Goal: Transaction & Acquisition: Purchase product/service

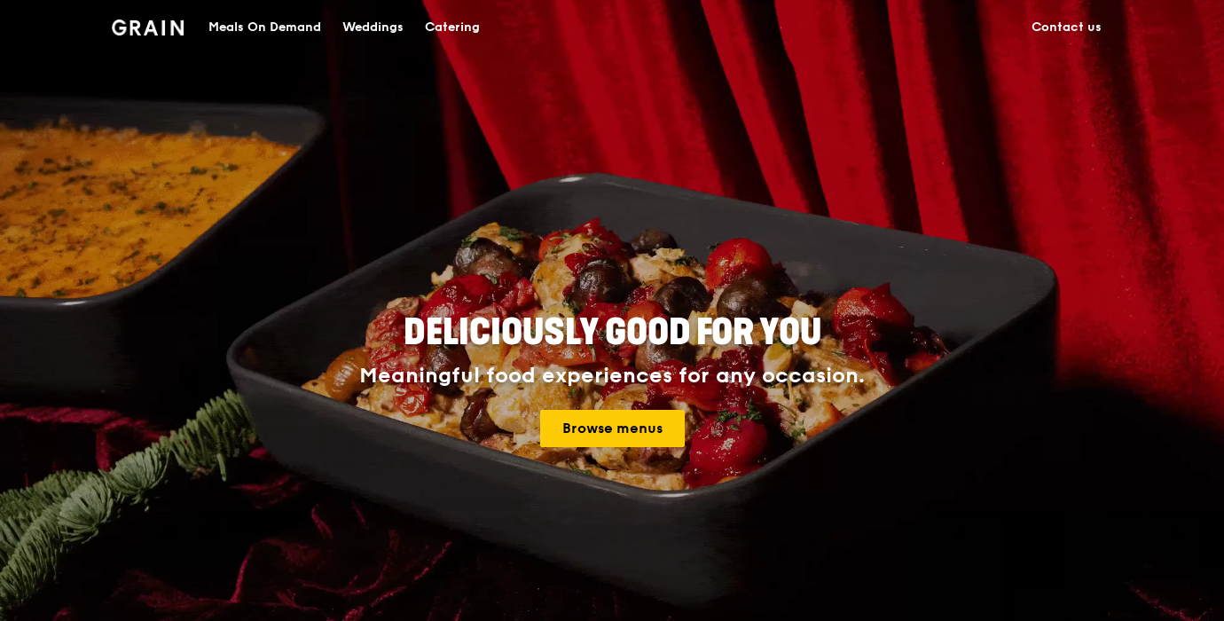
drag, startPoint x: 449, startPoint y: 19, endPoint x: 436, endPoint y: 1, distance: 22.2
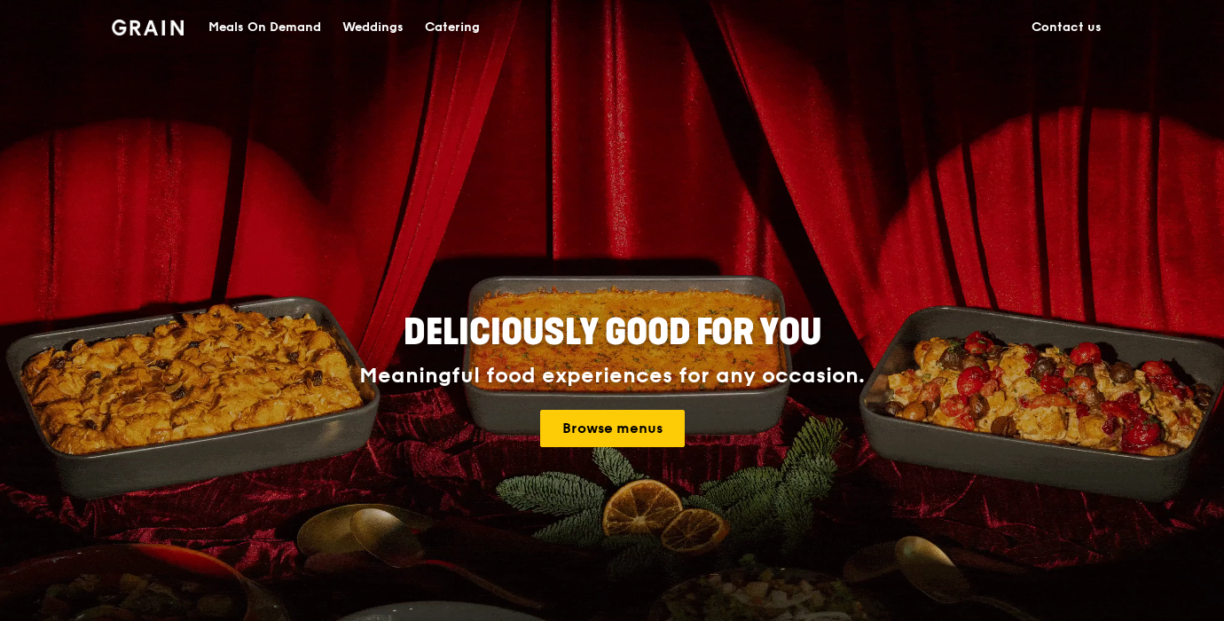
click at [449, 19] on div "Catering" at bounding box center [452, 27] width 55 height 53
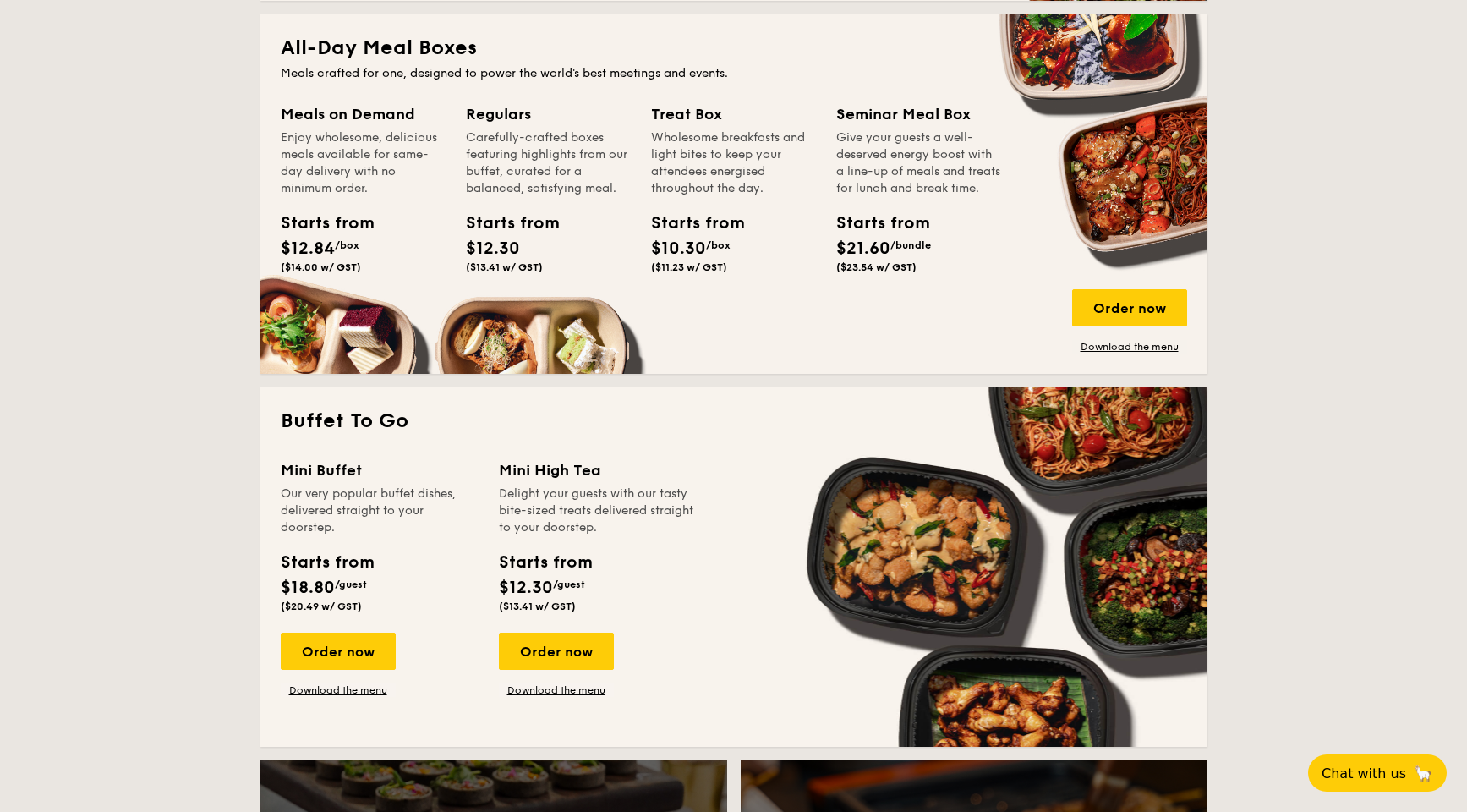
scroll to position [1163, 0]
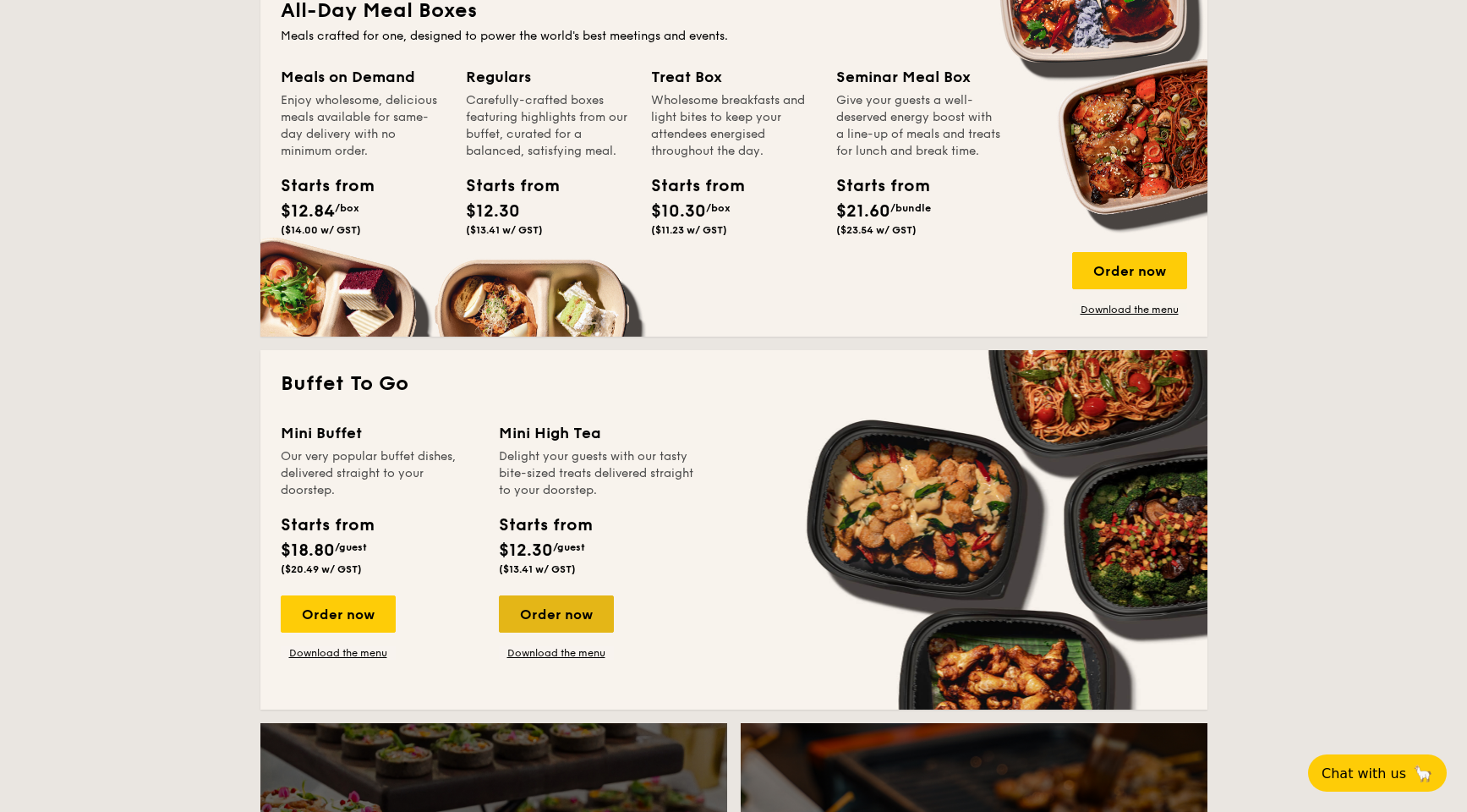
click at [543, 591] on div "Order now" at bounding box center [556, 614] width 115 height 37
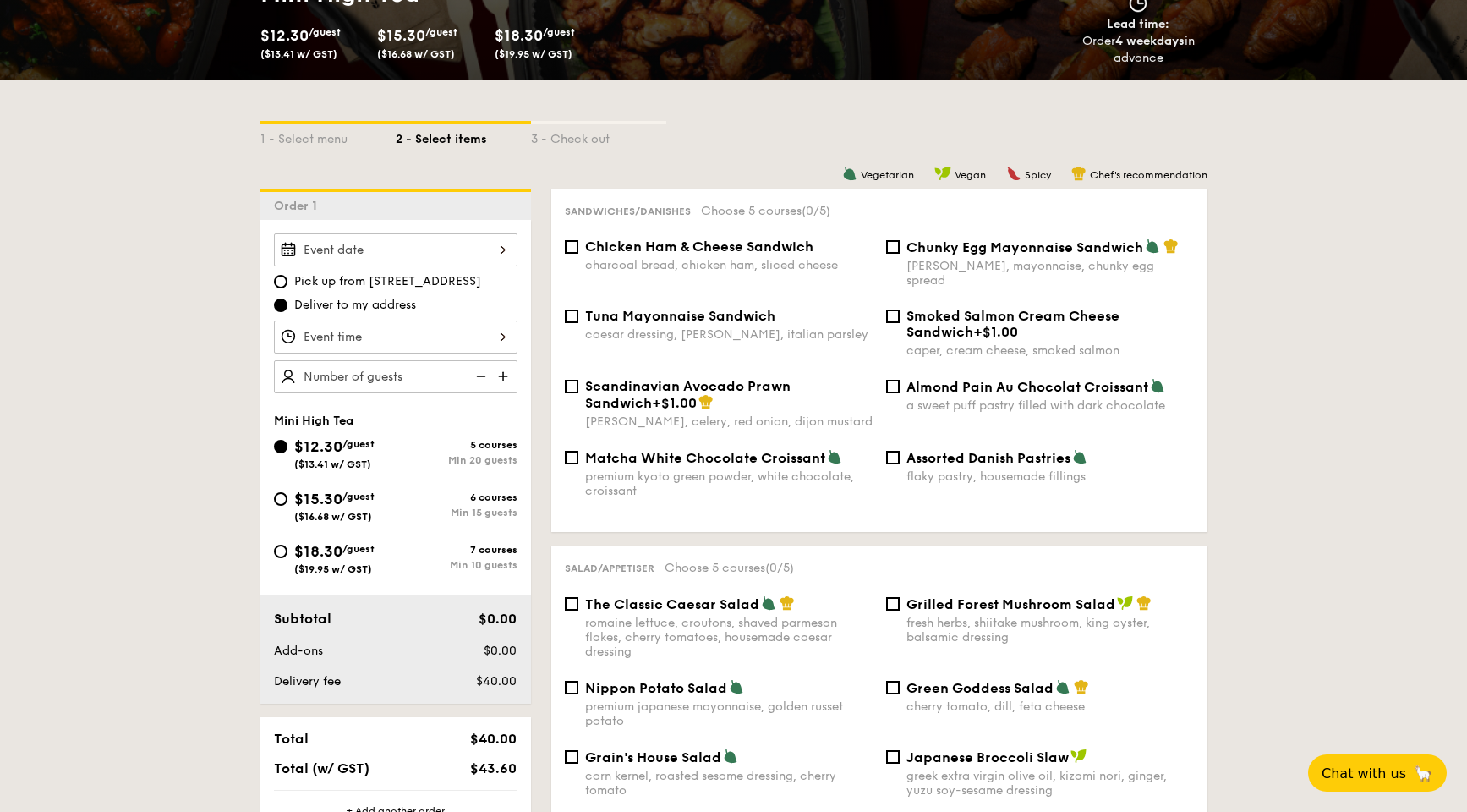
scroll to position [317, 0]
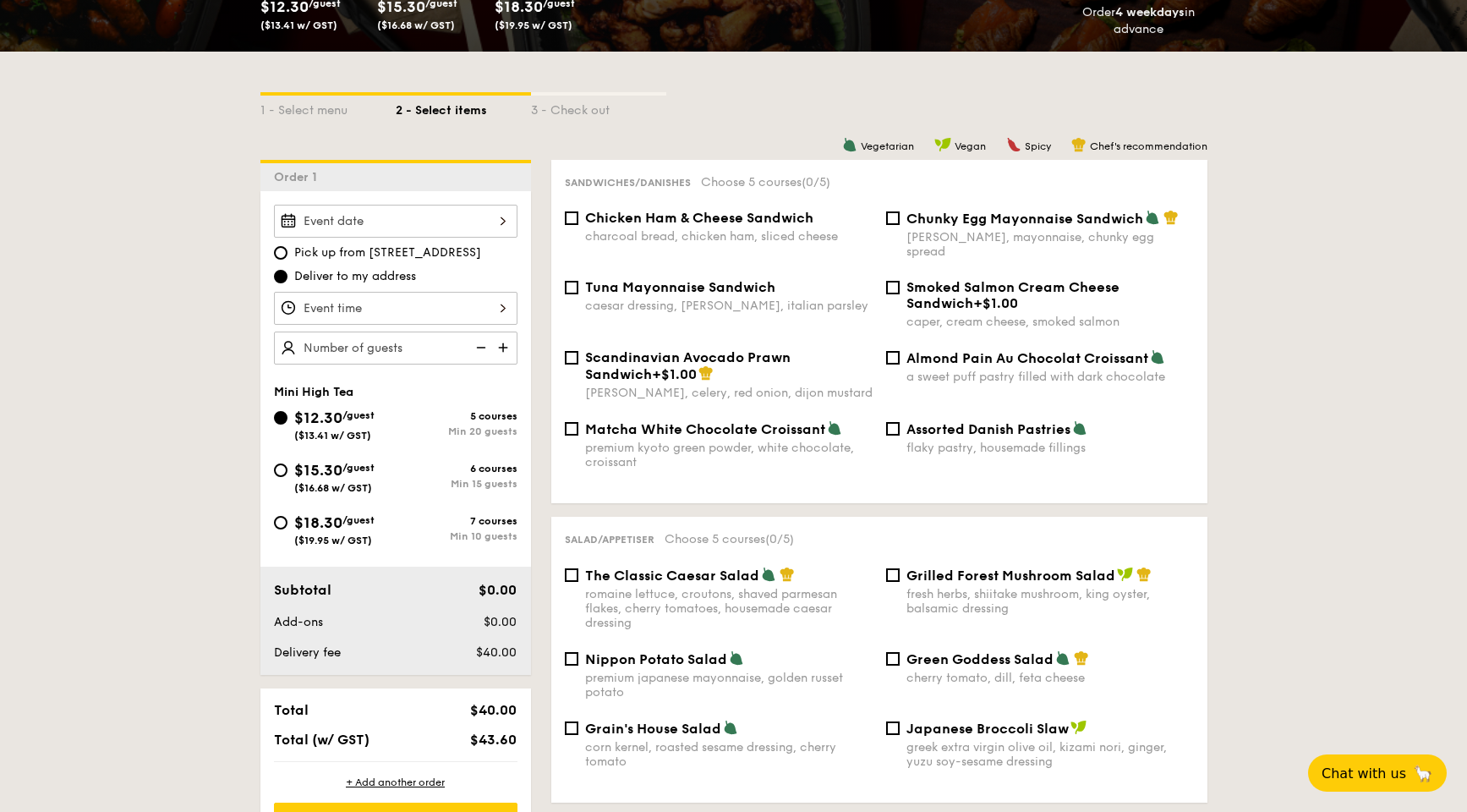
click at [930, 421] on span "Assorted Danish Pastries" at bounding box center [988, 429] width 164 height 16
click at [900, 422] on input "Assorted Danish Pastries flaky pastry, housemade fillings" at bounding box center [893, 429] width 13 height 13
checkbox input "true"
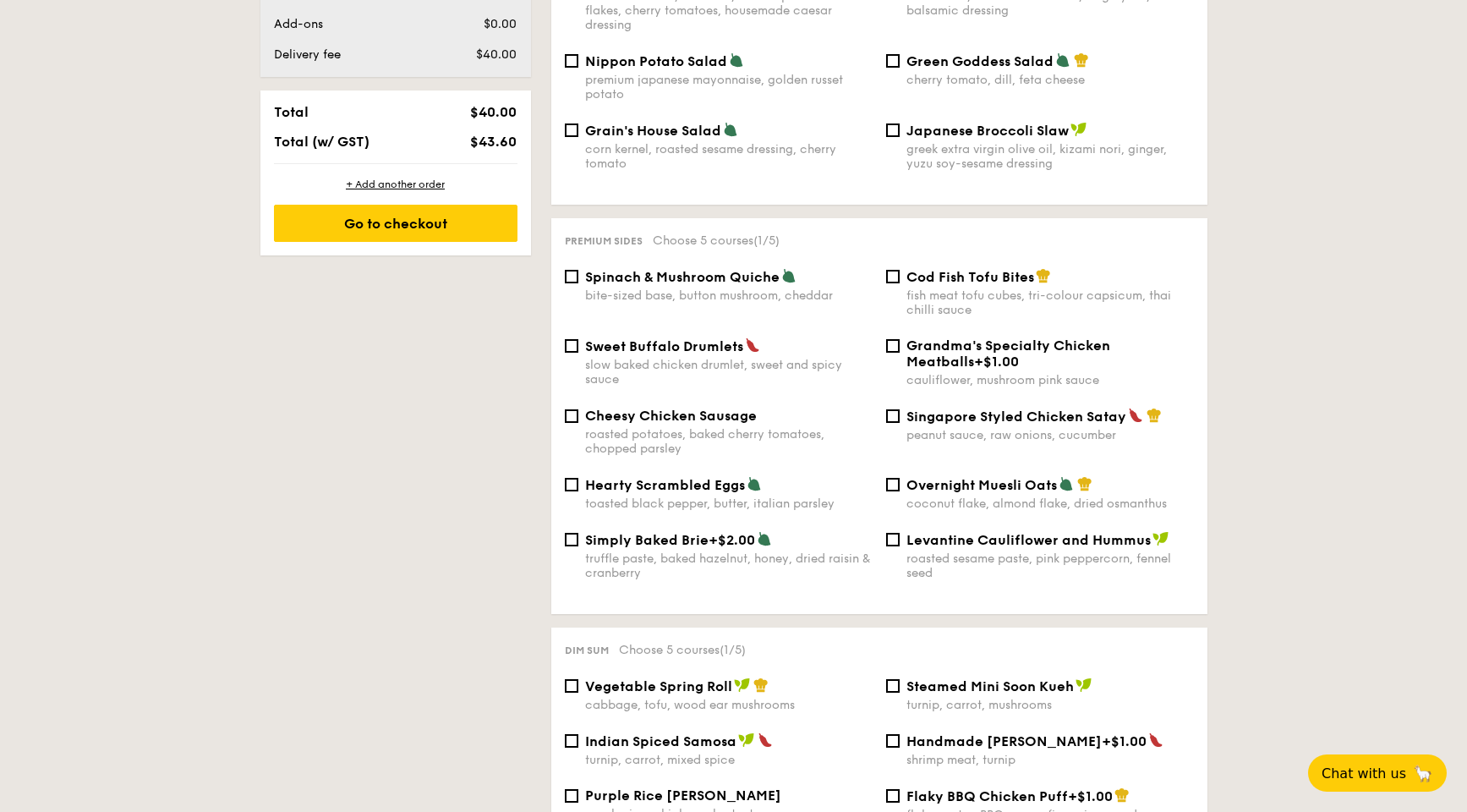
scroll to position [951, 0]
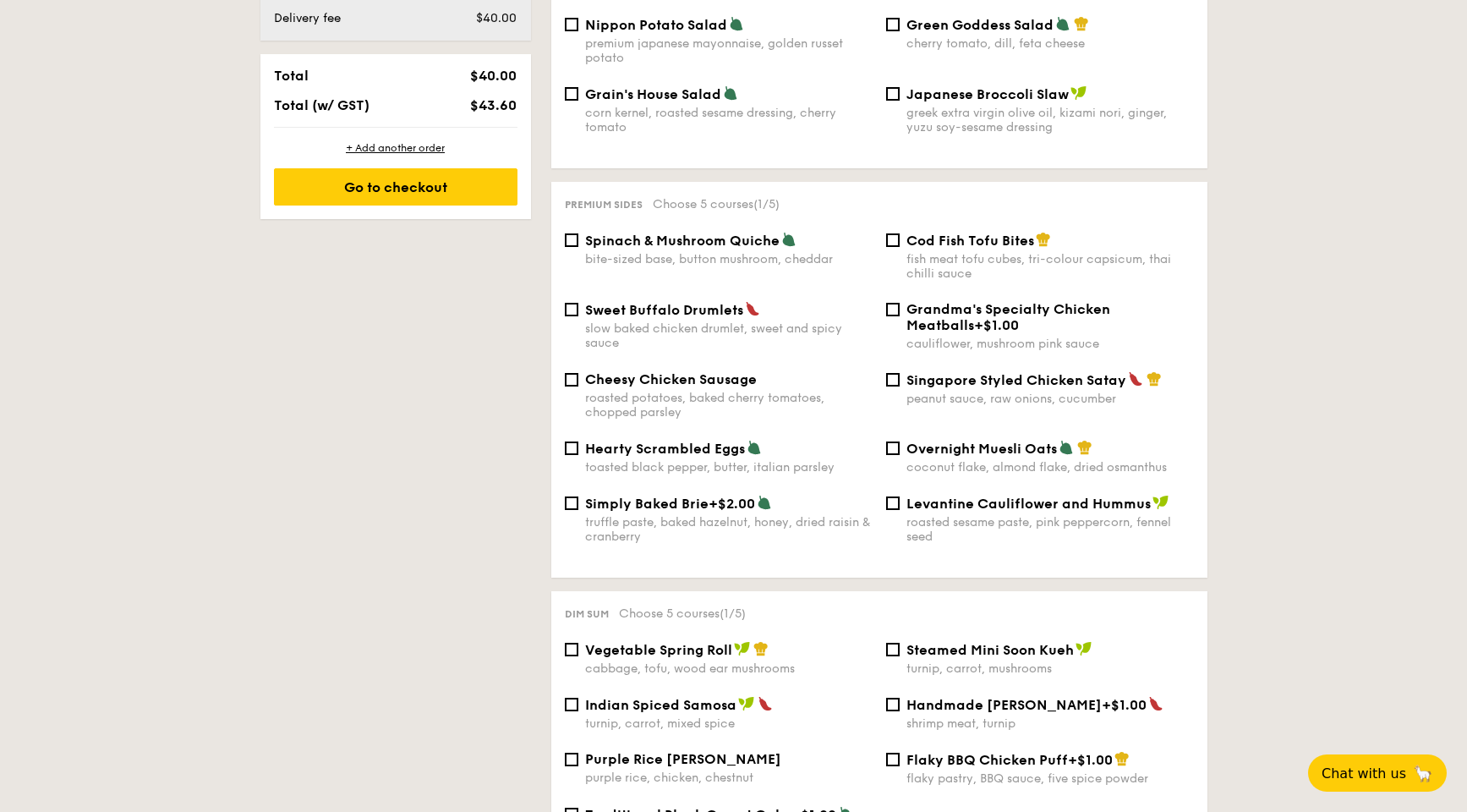
click at [936, 392] on div "peanut sauce, raw onions, cucumber" at bounding box center [1050, 398] width 288 height 14
click at [900, 386] on input "Singapore Styled Chicken Satay peanut sauce, raw onions, cucumber" at bounding box center [893, 379] width 13 height 13
checkbox input "true"
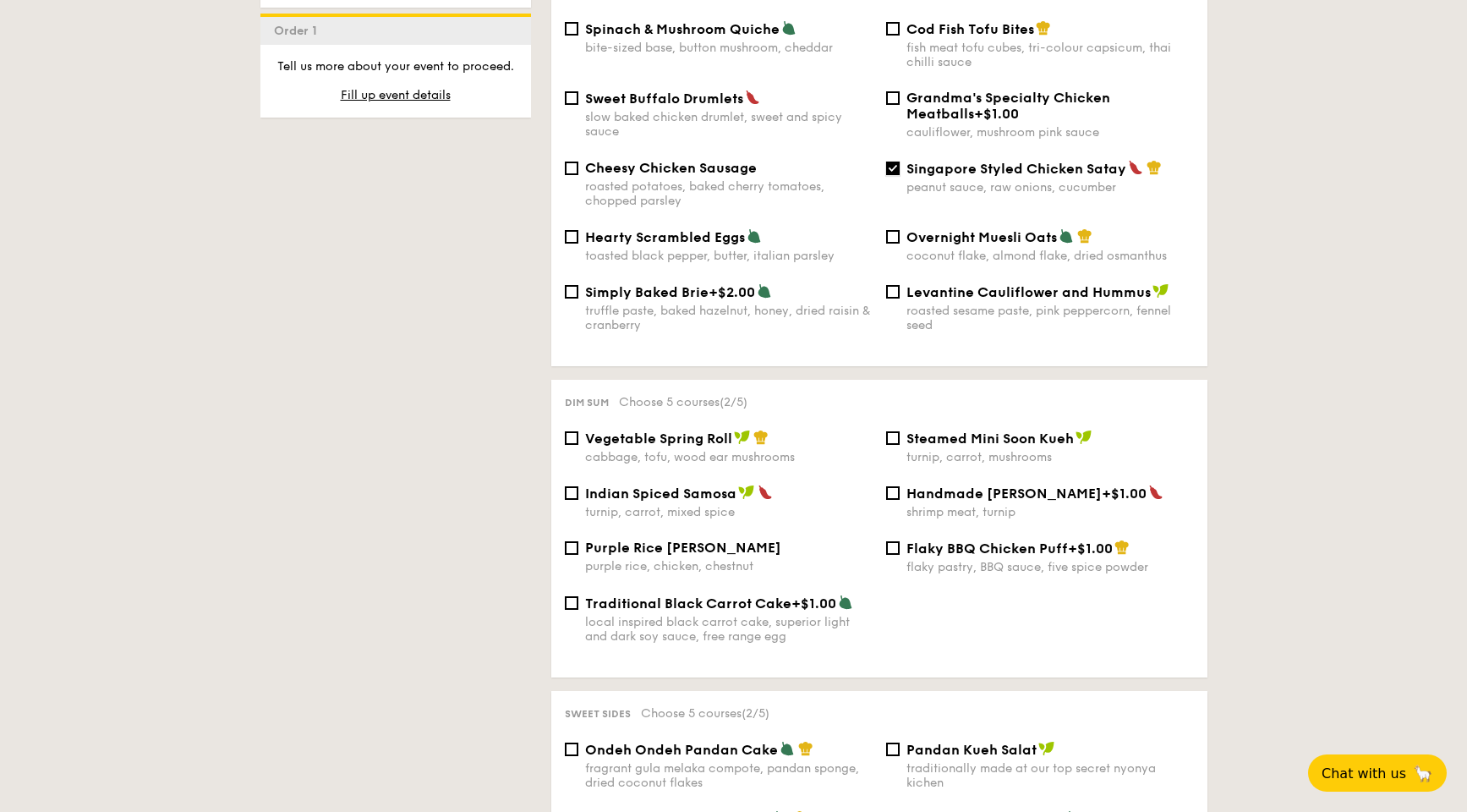
scroll to position [1269, 0]
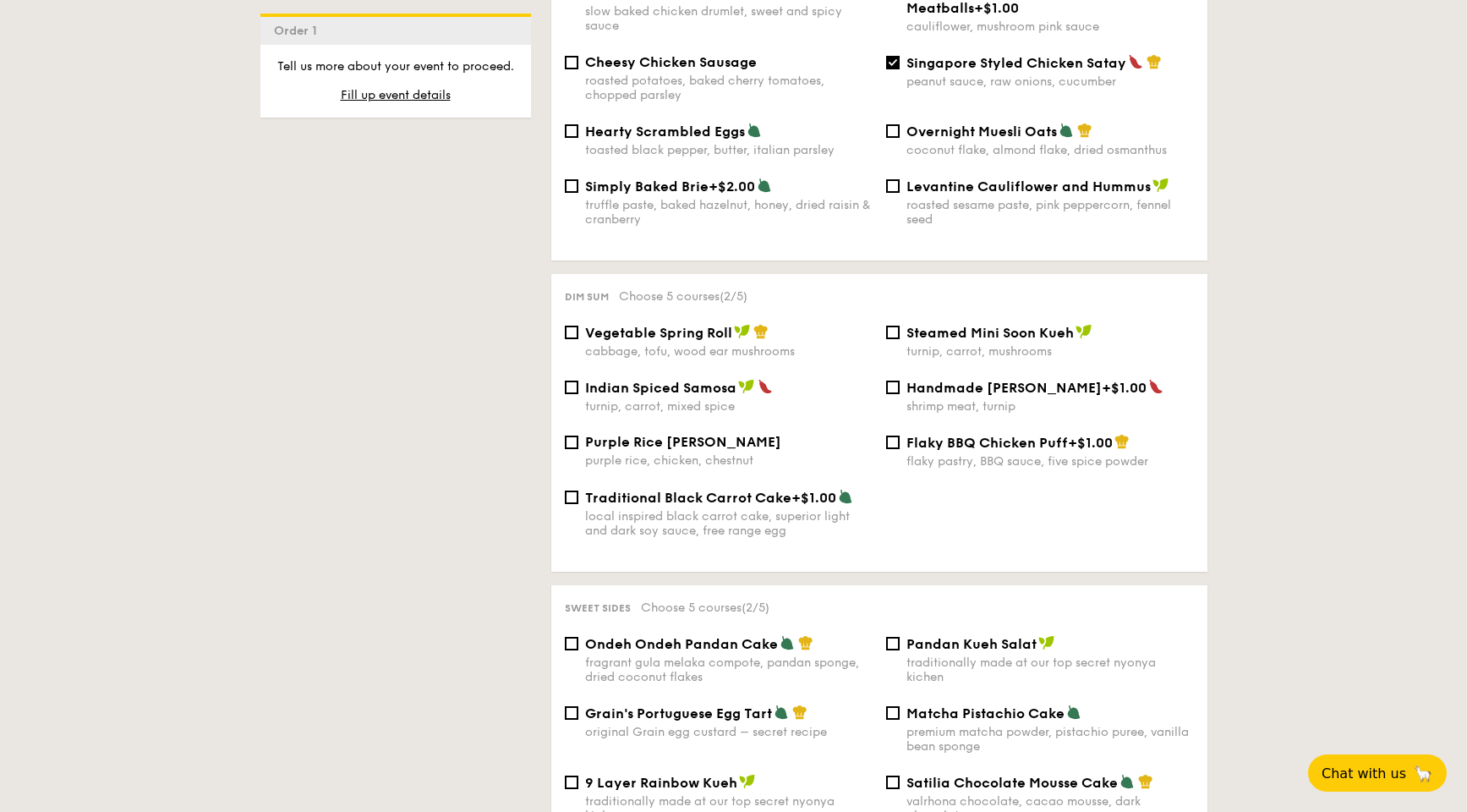
click at [689, 341] on span "Vegetable Spring Roll" at bounding box center [659, 333] width 147 height 16
click at [579, 339] on input "Vegetable Spring Roll cabbage, tofu, wood ear mushrooms" at bounding box center [572, 333] width 13 height 13
checkbox input "true"
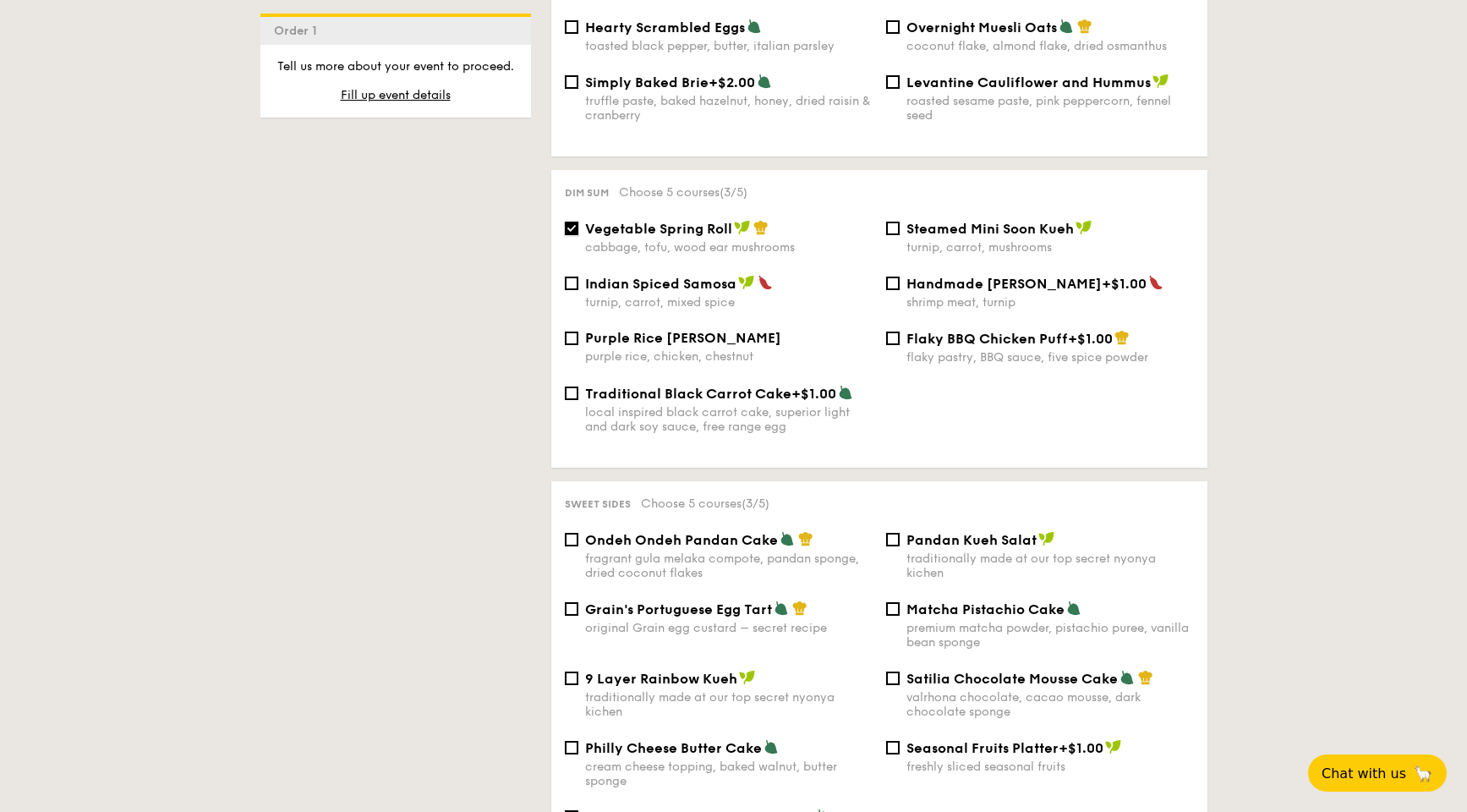
scroll to position [1374, 0]
click at [708, 591] on div "traditionally made at our top secret nyonya kichen" at bounding box center [729, 702] width 288 height 29
click at [579, 591] on input "9 Layer Rainbow Kueh traditionally made at our top secret nyonya kichen" at bounding box center [572, 677] width 13 height 13
checkbox input "true"
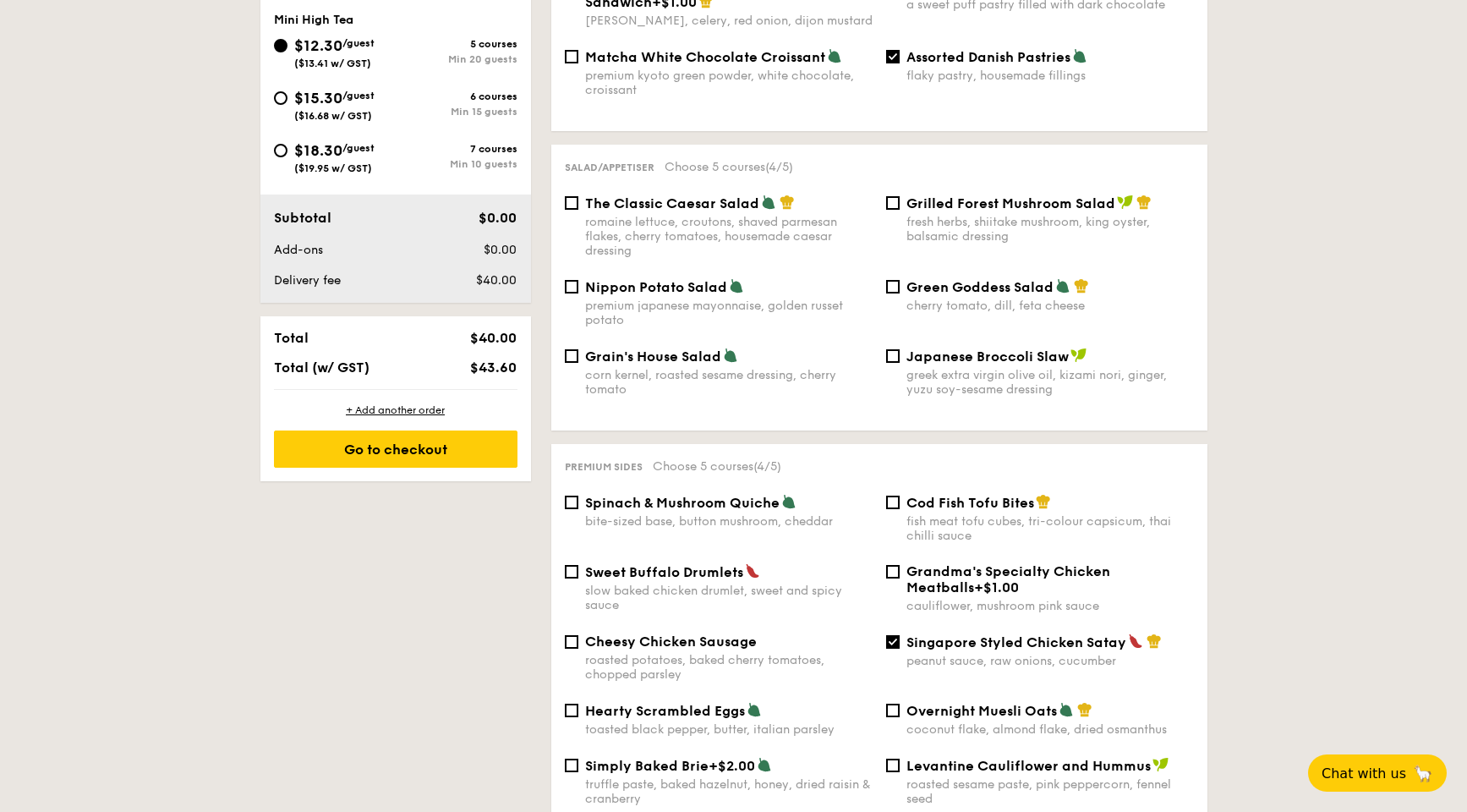
scroll to position [740, 0]
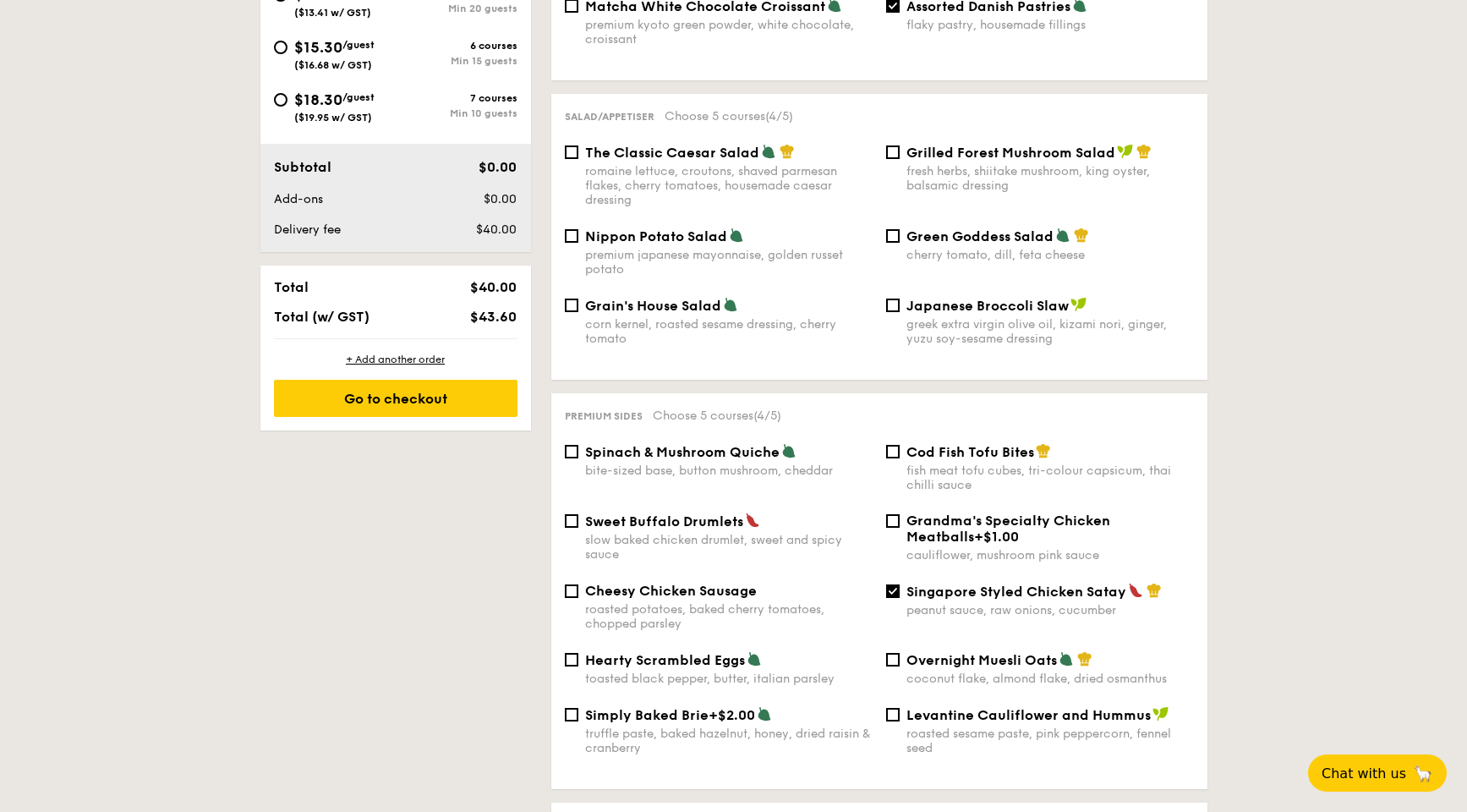
click at [649, 491] on div "Spinach & Mushroom Quiche bite-sized base, button mushroom, cheddar Cod Fish To…" at bounding box center [879, 477] width 642 height 70
click at [663, 463] on div "bite-sized base, button mushroom, cheddar" at bounding box center [729, 470] width 288 height 14
click at [579, 458] on input "Spinach & Mushroom Quiche bite-sized base, button mushroom, cheddar" at bounding box center [572, 452] width 13 height 13
checkbox input "true"
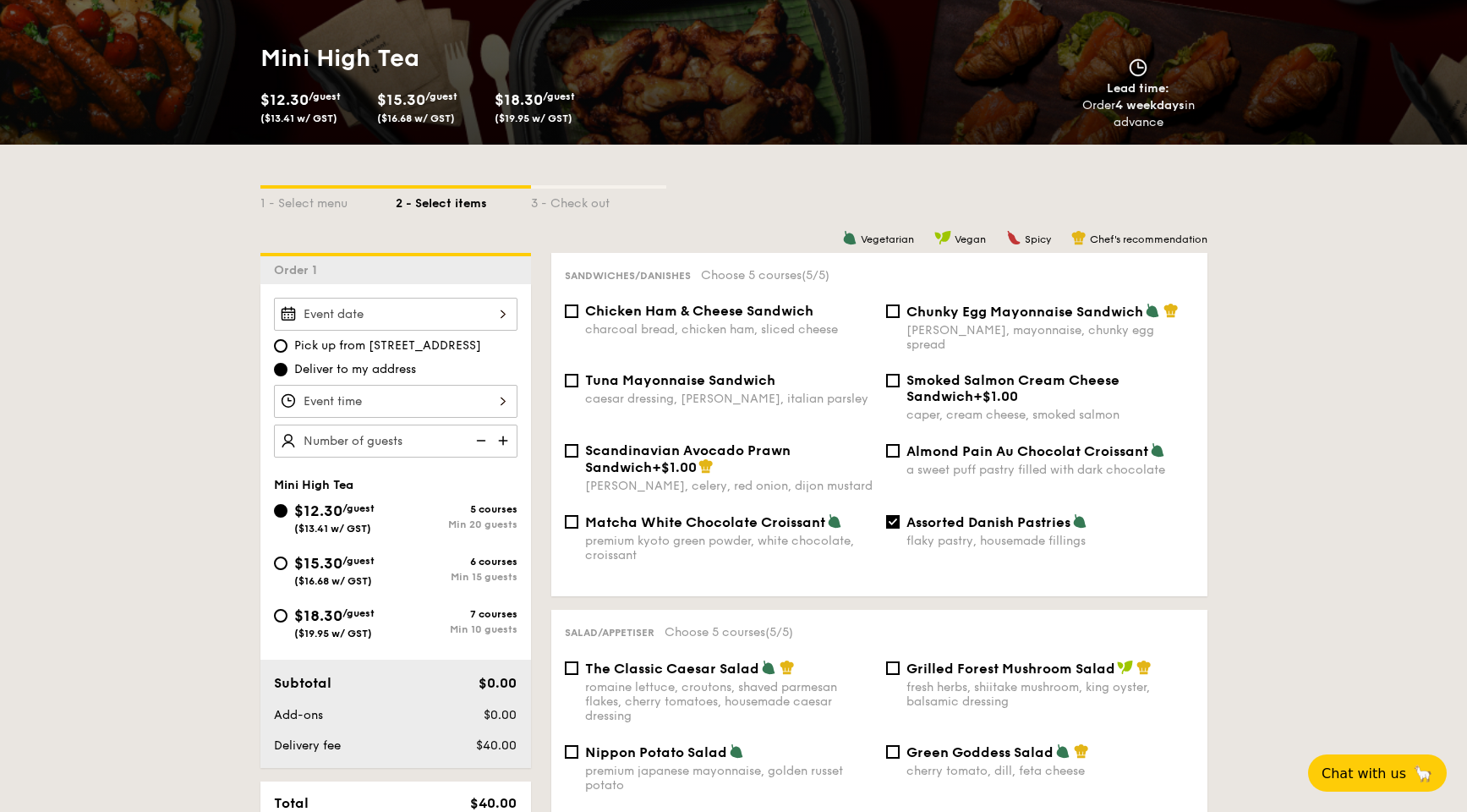
scroll to position [212, 0]
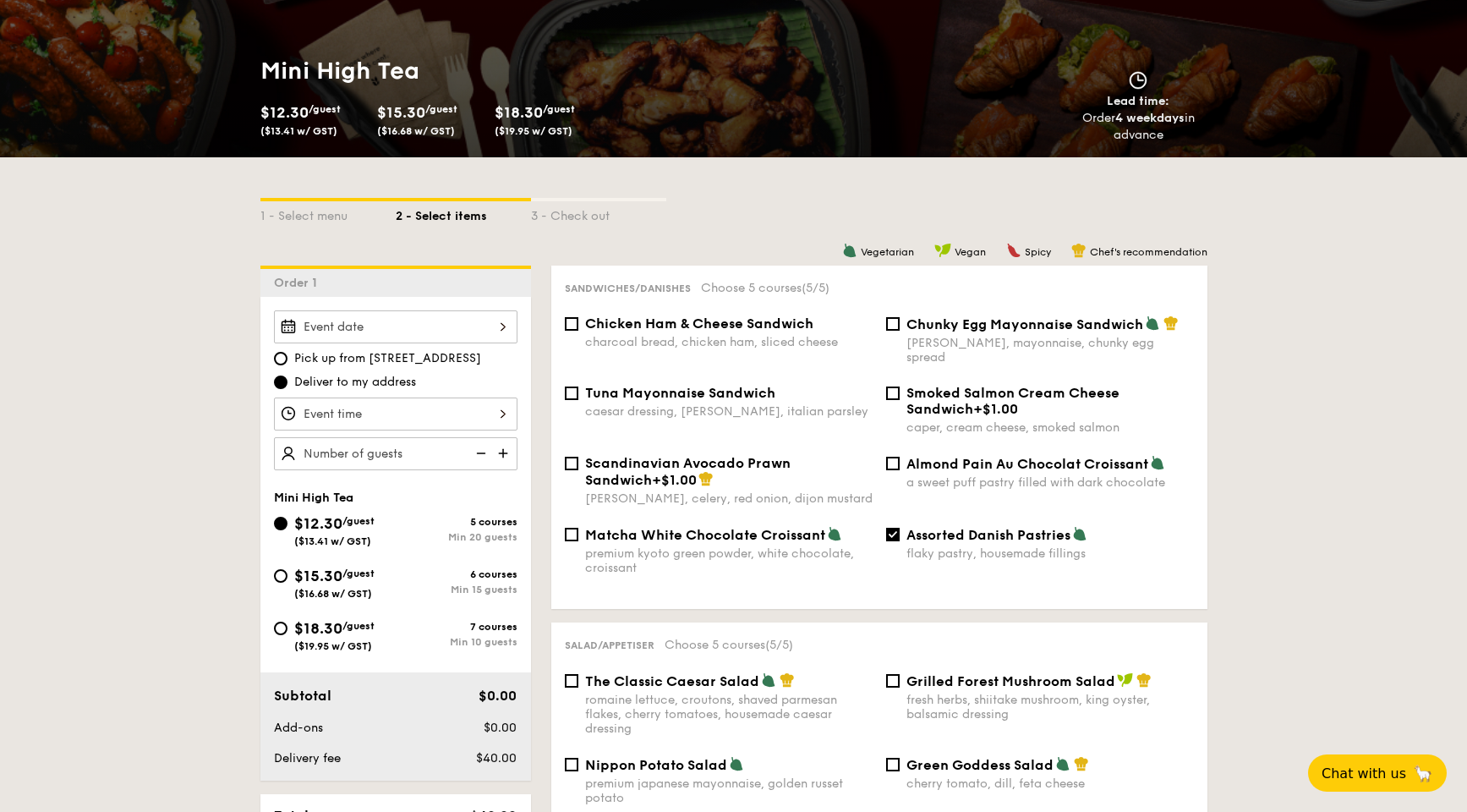
click at [440, 328] on div at bounding box center [395, 327] width 243 height 33
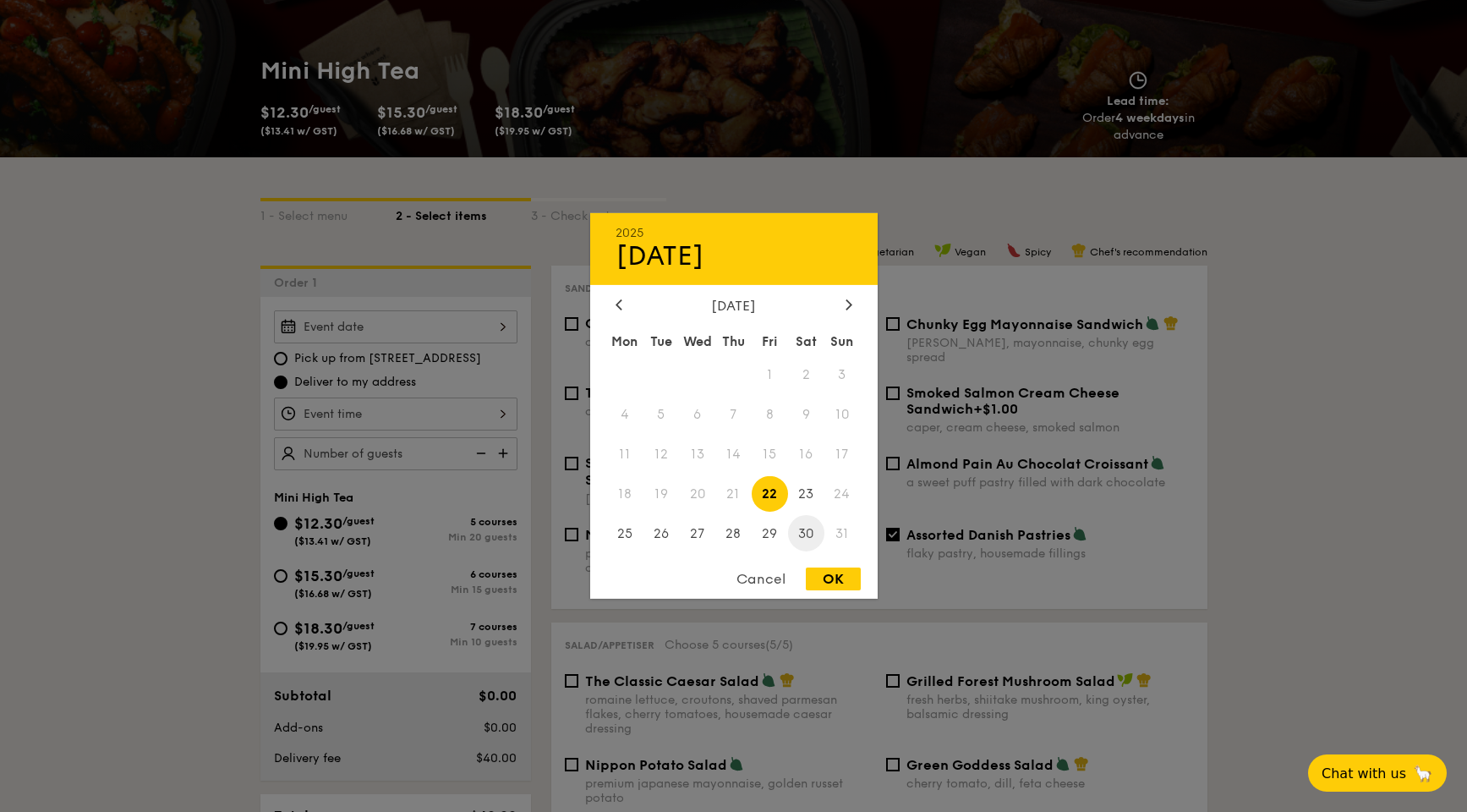
click at [799, 537] on span "30" at bounding box center [806, 533] width 36 height 36
click at [813, 573] on div "OK" at bounding box center [833, 579] width 55 height 23
type input "[DATE]"
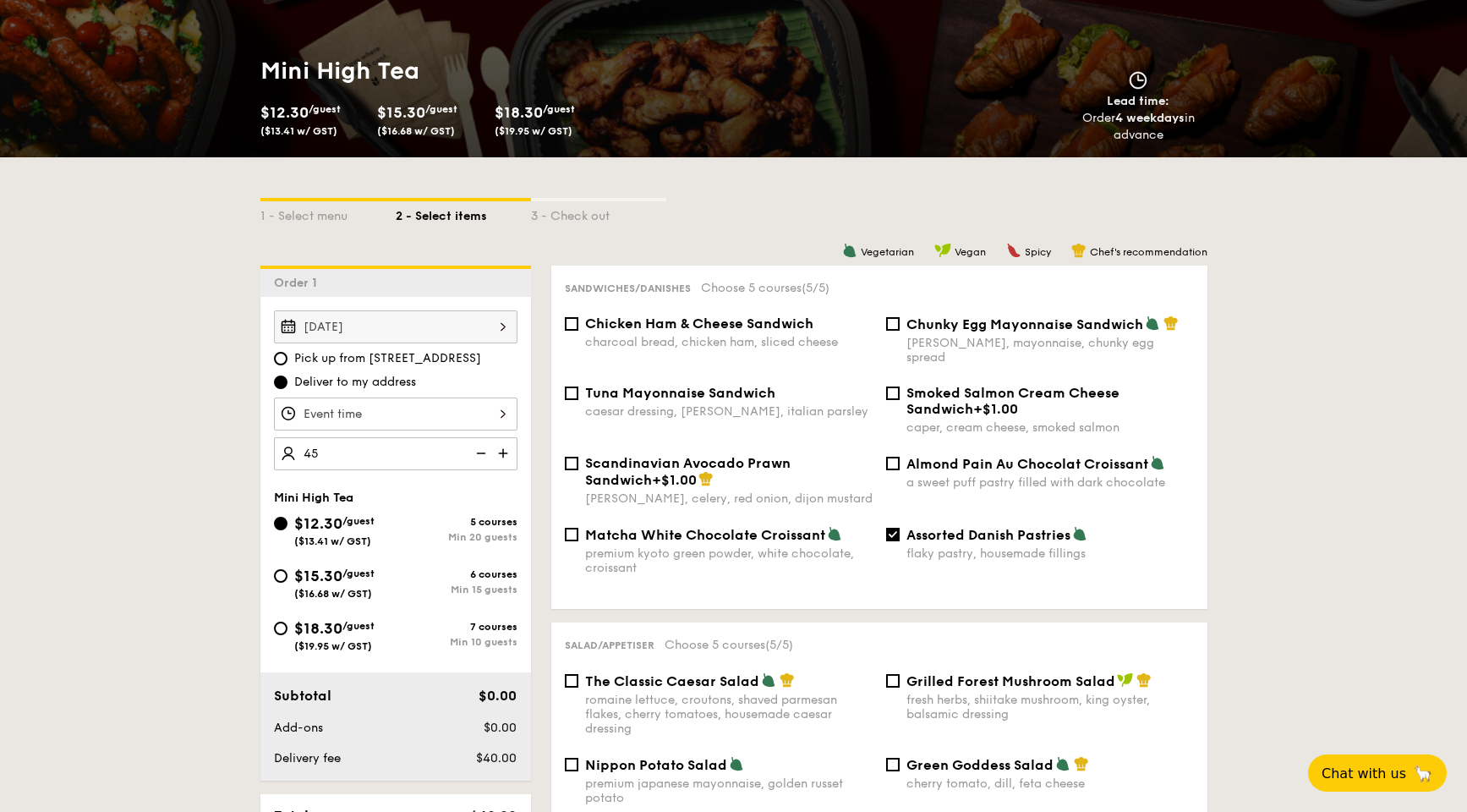
type input "45 guests"
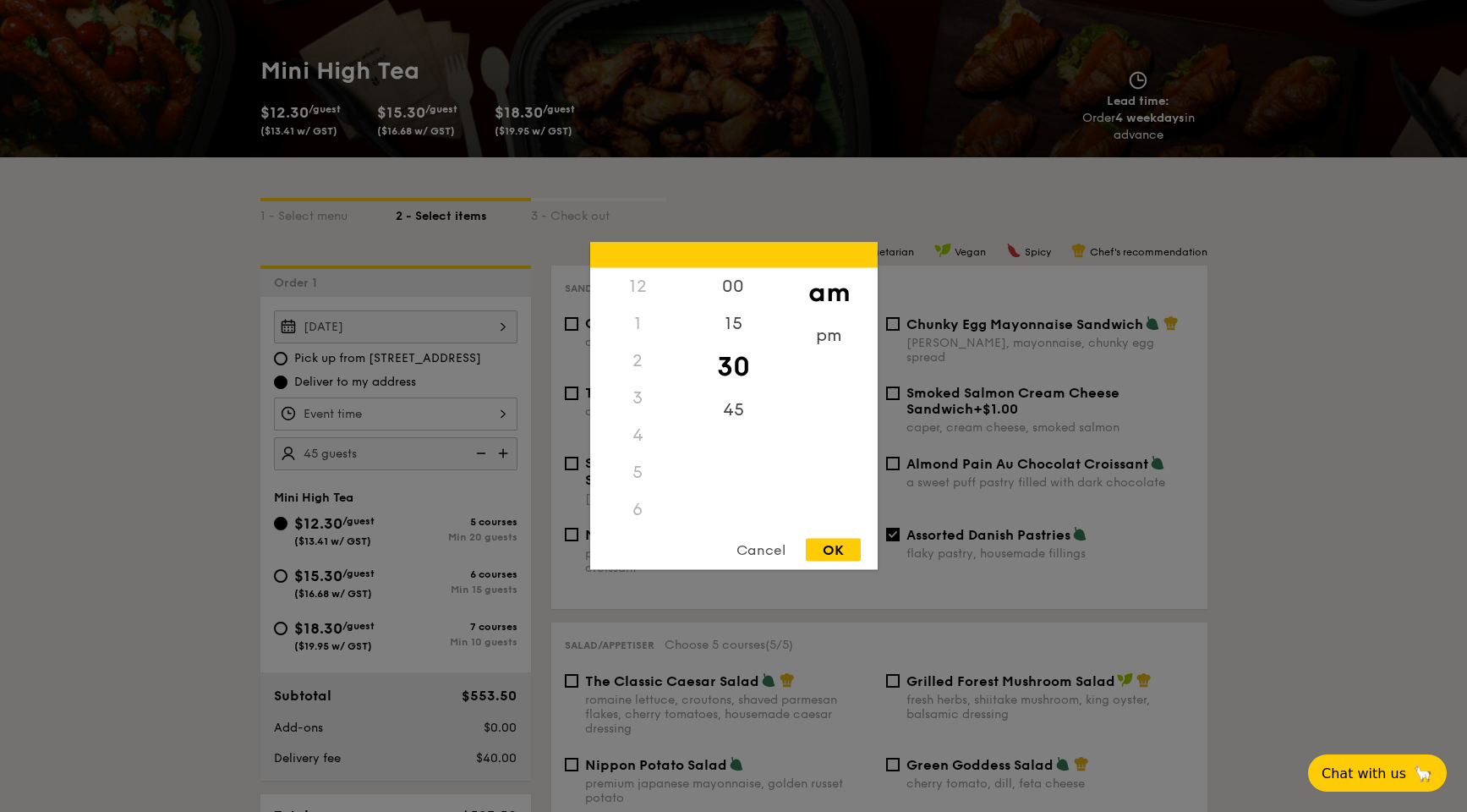
click at [377, 413] on div "12 1 2 3 4 5 6 7 8 9 10 11 00 15 30 45 am pm Cancel OK" at bounding box center [395, 414] width 243 height 33
click at [761, 406] on div "45" at bounding box center [733, 416] width 95 height 49
click at [835, 548] on div "OK" at bounding box center [833, 550] width 55 height 23
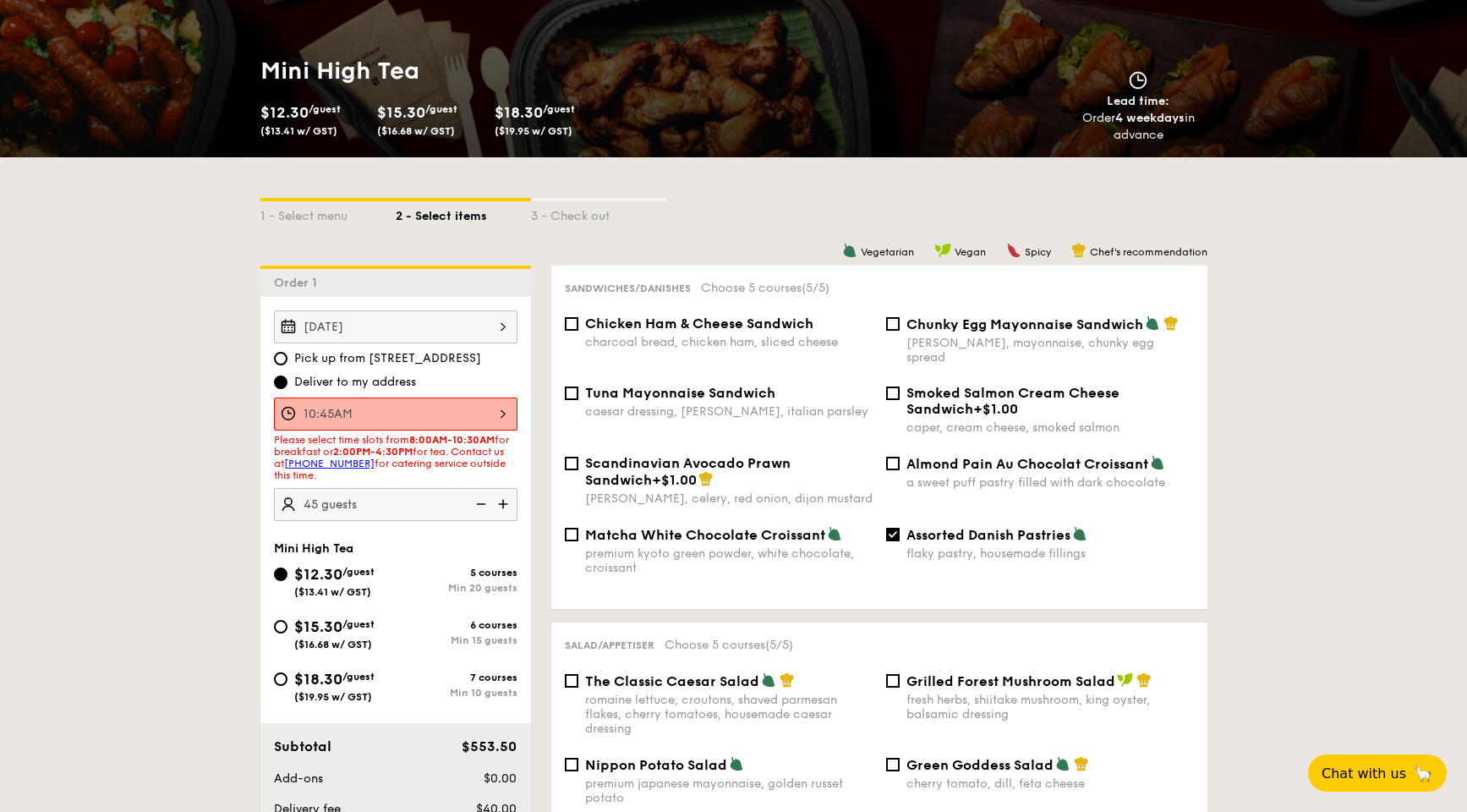
click at [389, 400] on div "10:45AM" at bounding box center [395, 414] width 243 height 33
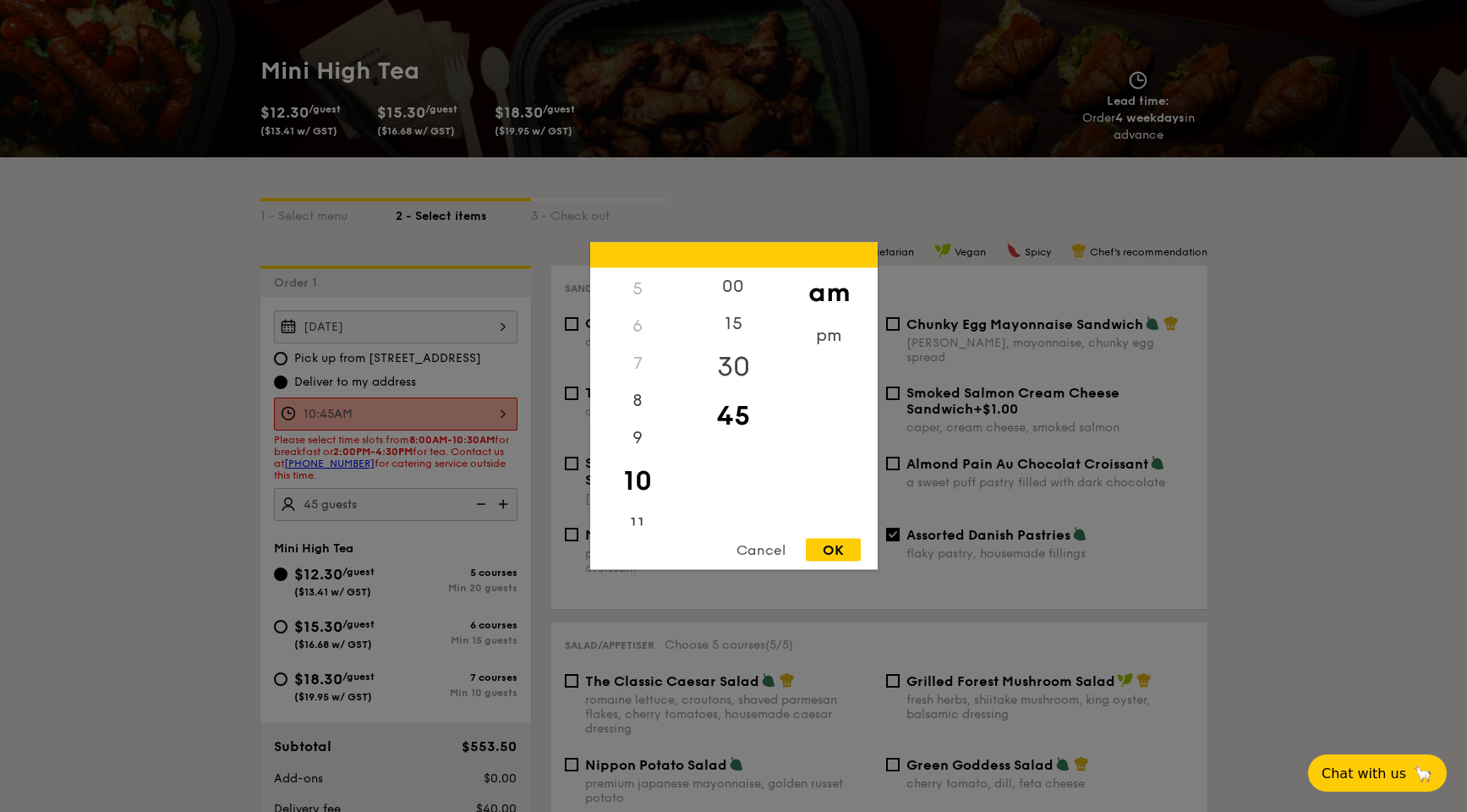
click at [742, 365] on div "30" at bounding box center [733, 366] width 95 height 49
click at [857, 536] on div "12 1 2 3 4 5 6 7 8 9 10 11 00 15 30 45 am pm Cancel OK" at bounding box center [734, 406] width 288 height 327
click at [842, 550] on div "OK" at bounding box center [833, 550] width 55 height 23
type input "10:30AM"
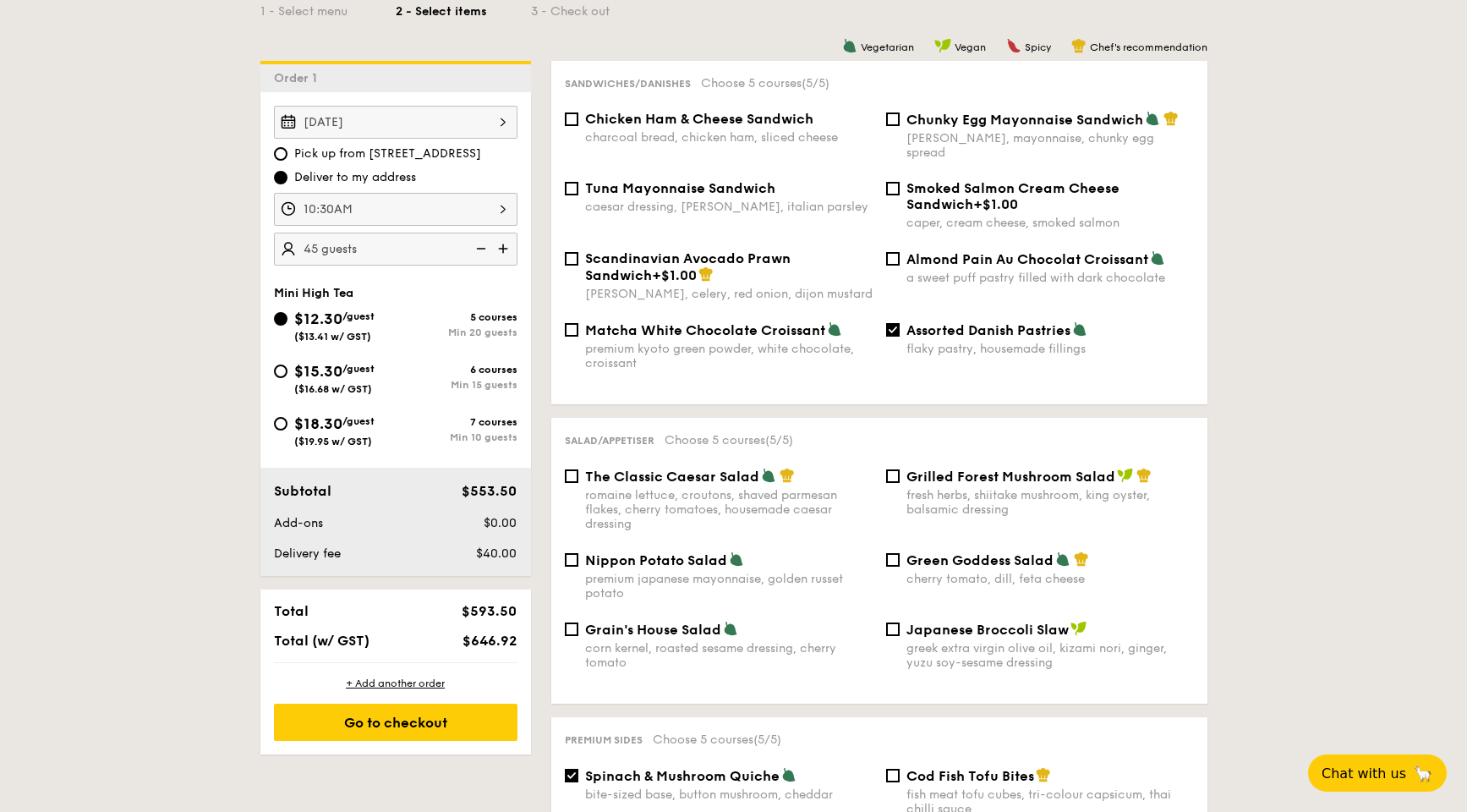
scroll to position [423, 0]
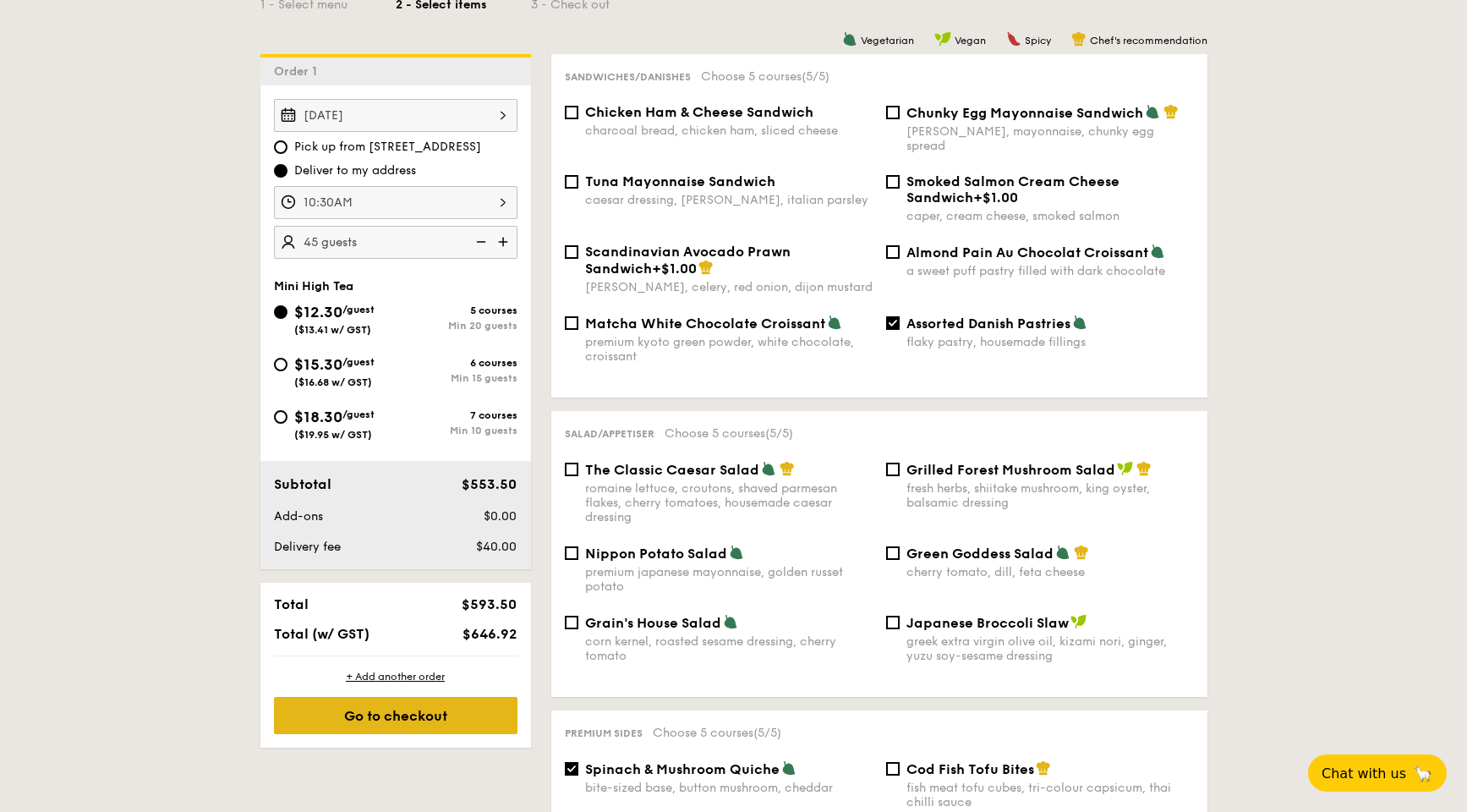
click at [400, 591] on div "Go to checkout" at bounding box center [395, 715] width 243 height 37
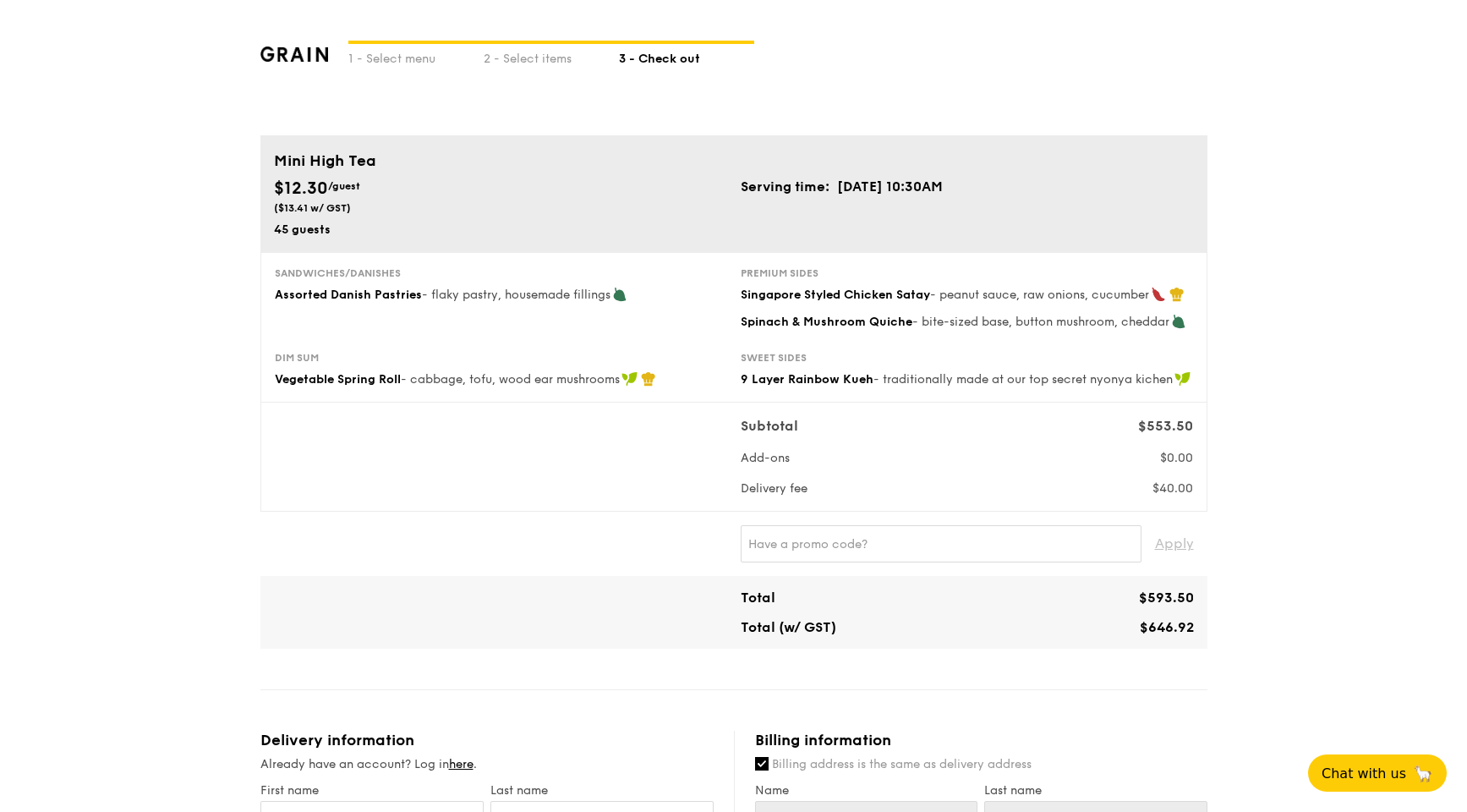
click at [480, 281] on div "Sandwiches/Danishes Assorted Danish Pastries - flaky pastry, housemade fillings" at bounding box center [500, 284] width 453 height 37
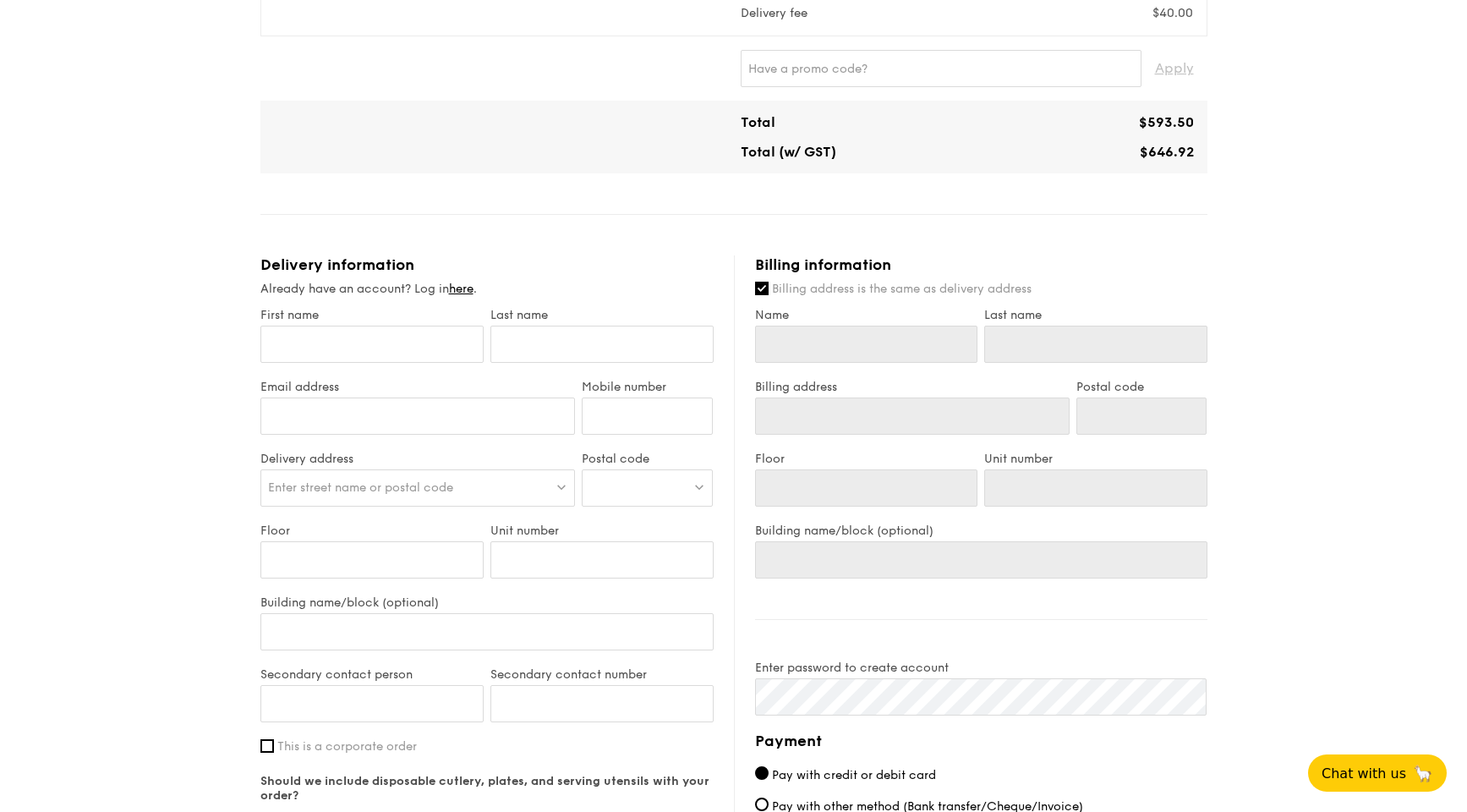
scroll to position [528, 0]
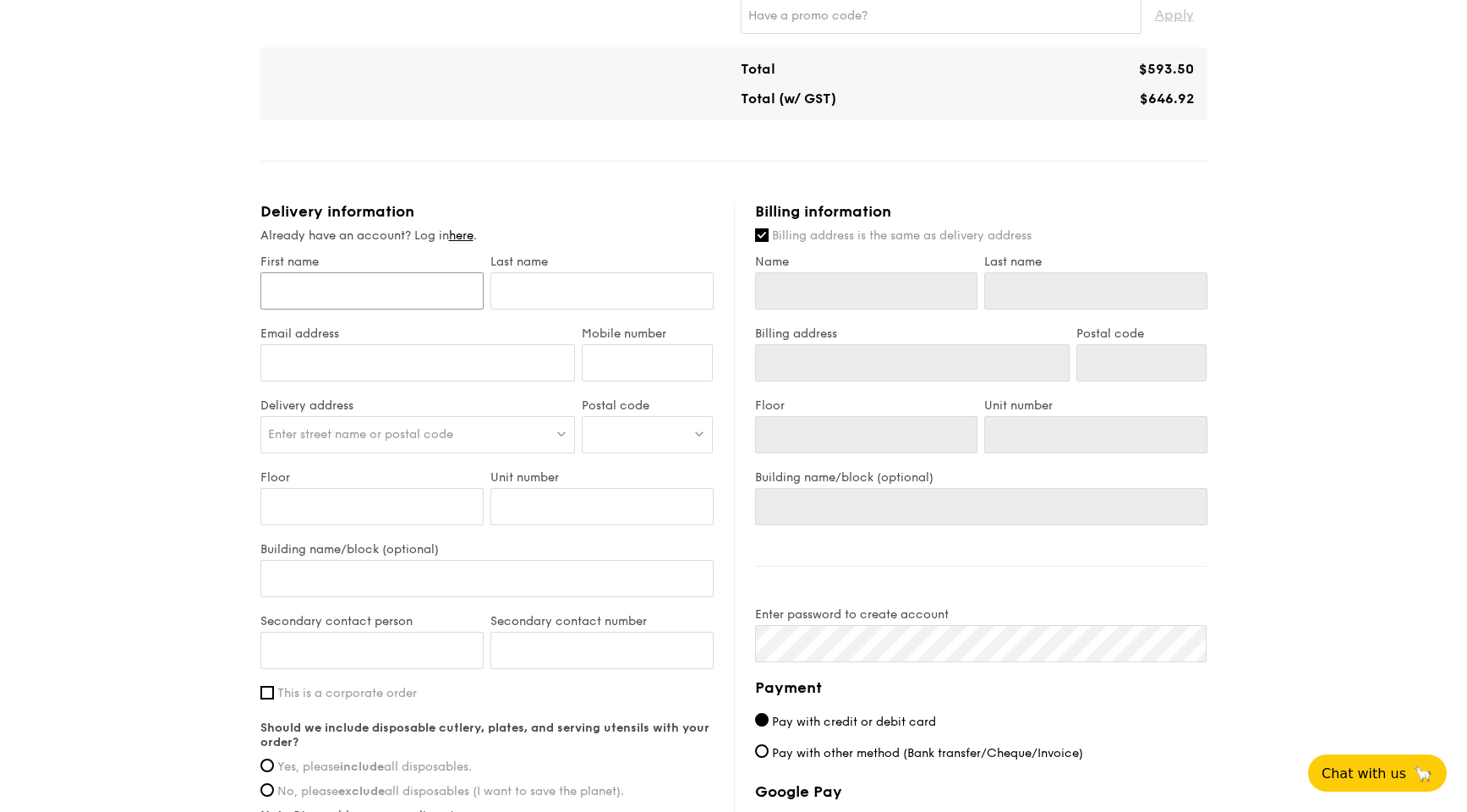
click at [412, 298] on input "First name" at bounding box center [372, 291] width 223 height 37
type input "[PERSON_NAME]"
type input "Sun"
type input "[PERSON_NAME][EMAIL_ADDRESS][DOMAIN_NAME]"
type input "96792480"
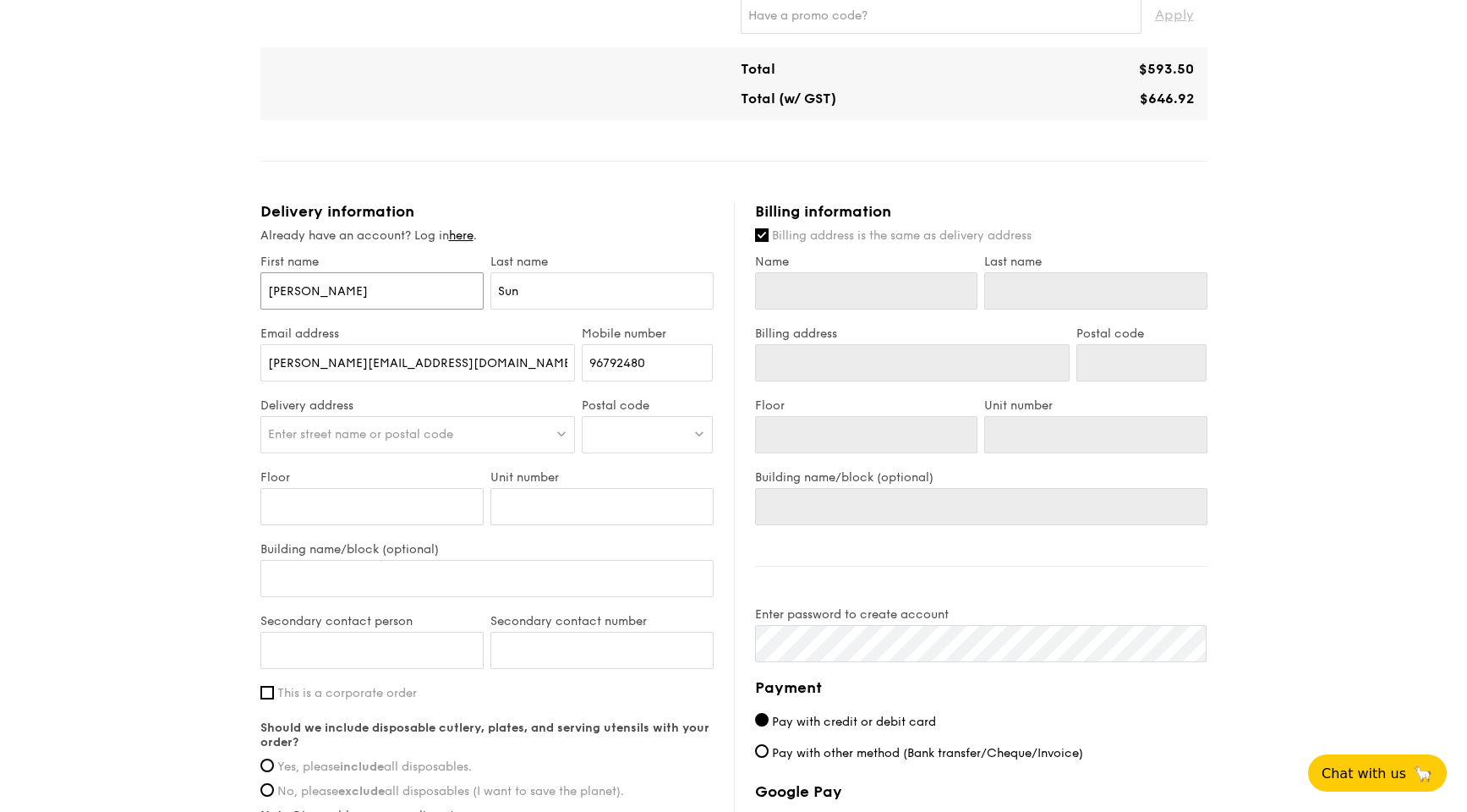
type input "[PERSON_NAME]"
type input "Sun"
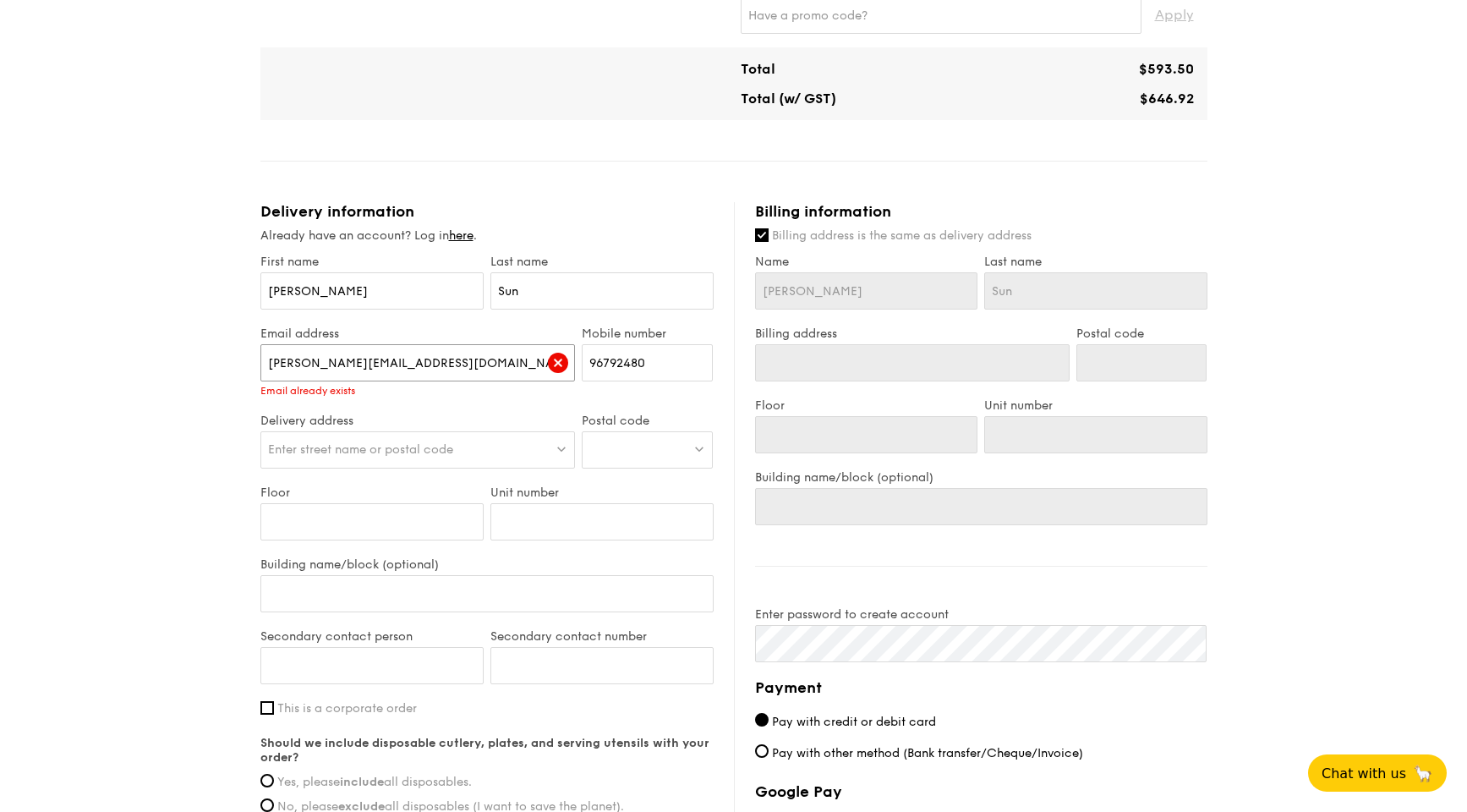
click at [433, 360] on input "[PERSON_NAME][EMAIL_ADDRESS][DOMAIN_NAME]" at bounding box center [418, 362] width 316 height 37
click at [470, 237] on link "here" at bounding box center [461, 235] width 25 height 14
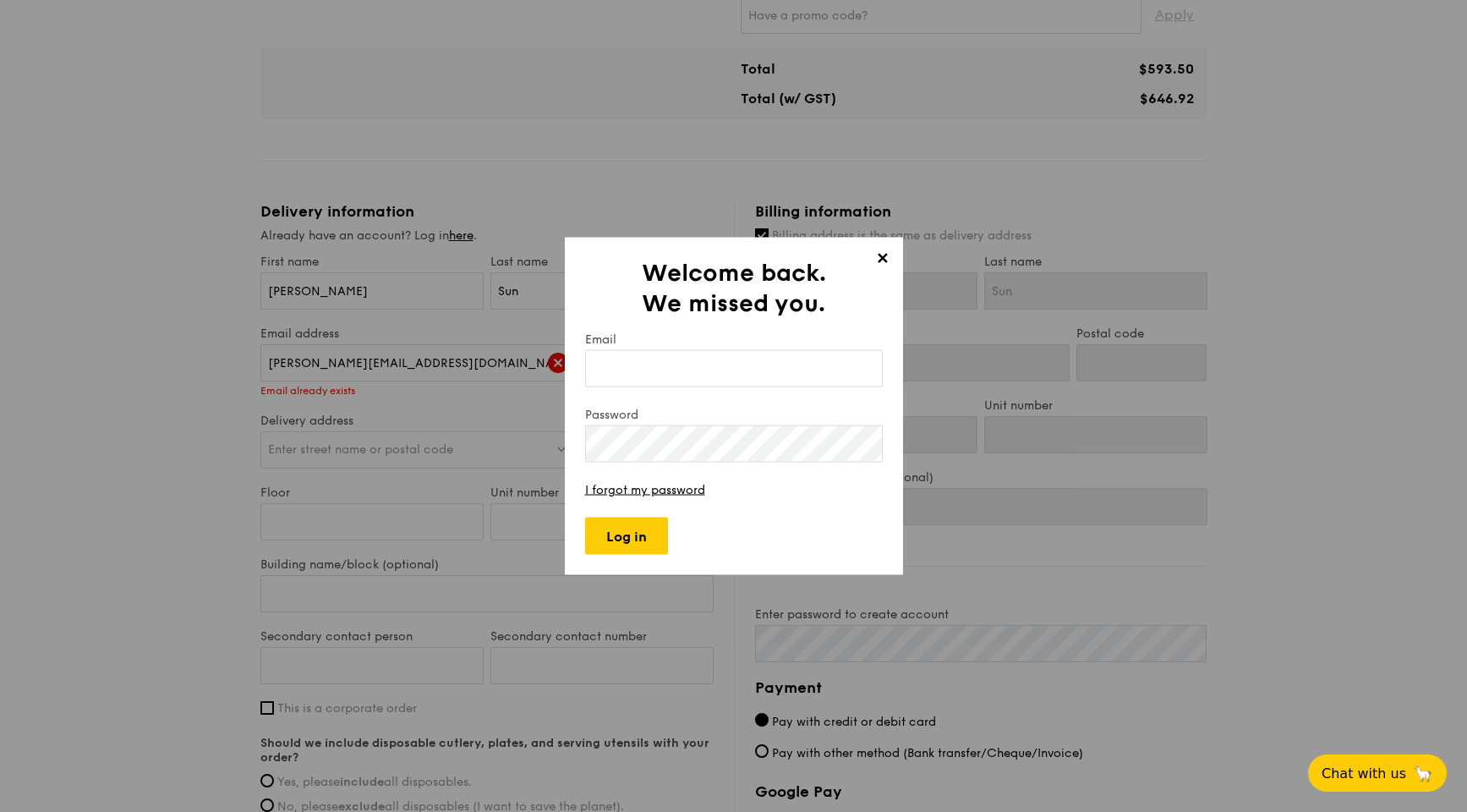
click at [690, 376] on input "Email" at bounding box center [734, 368] width 297 height 37
type input "[PERSON_NAME][EMAIL_ADDRESS][DOMAIN_NAME]"
click at [640, 534] on input "Log in" at bounding box center [626, 535] width 83 height 37
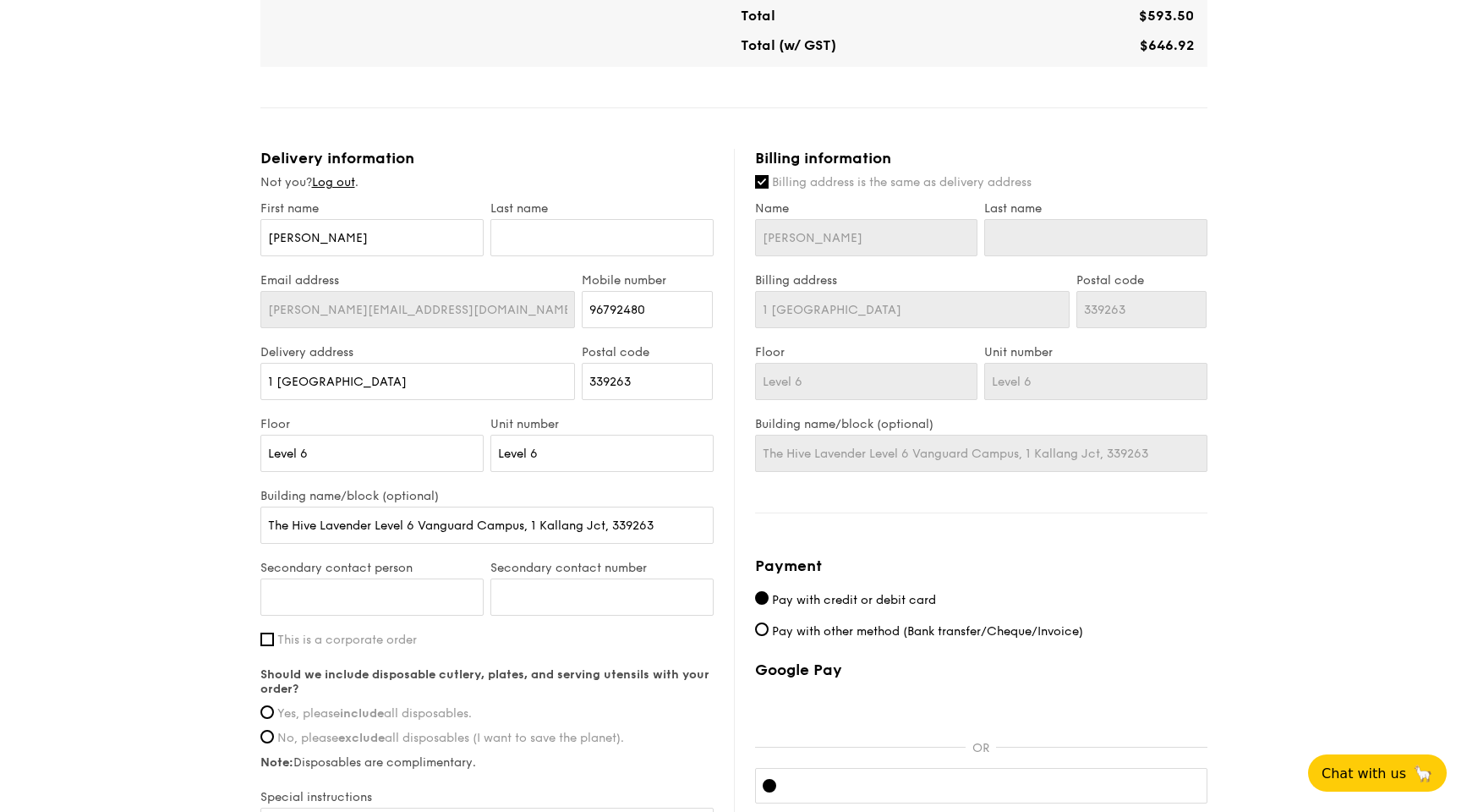
scroll to position [634, 0]
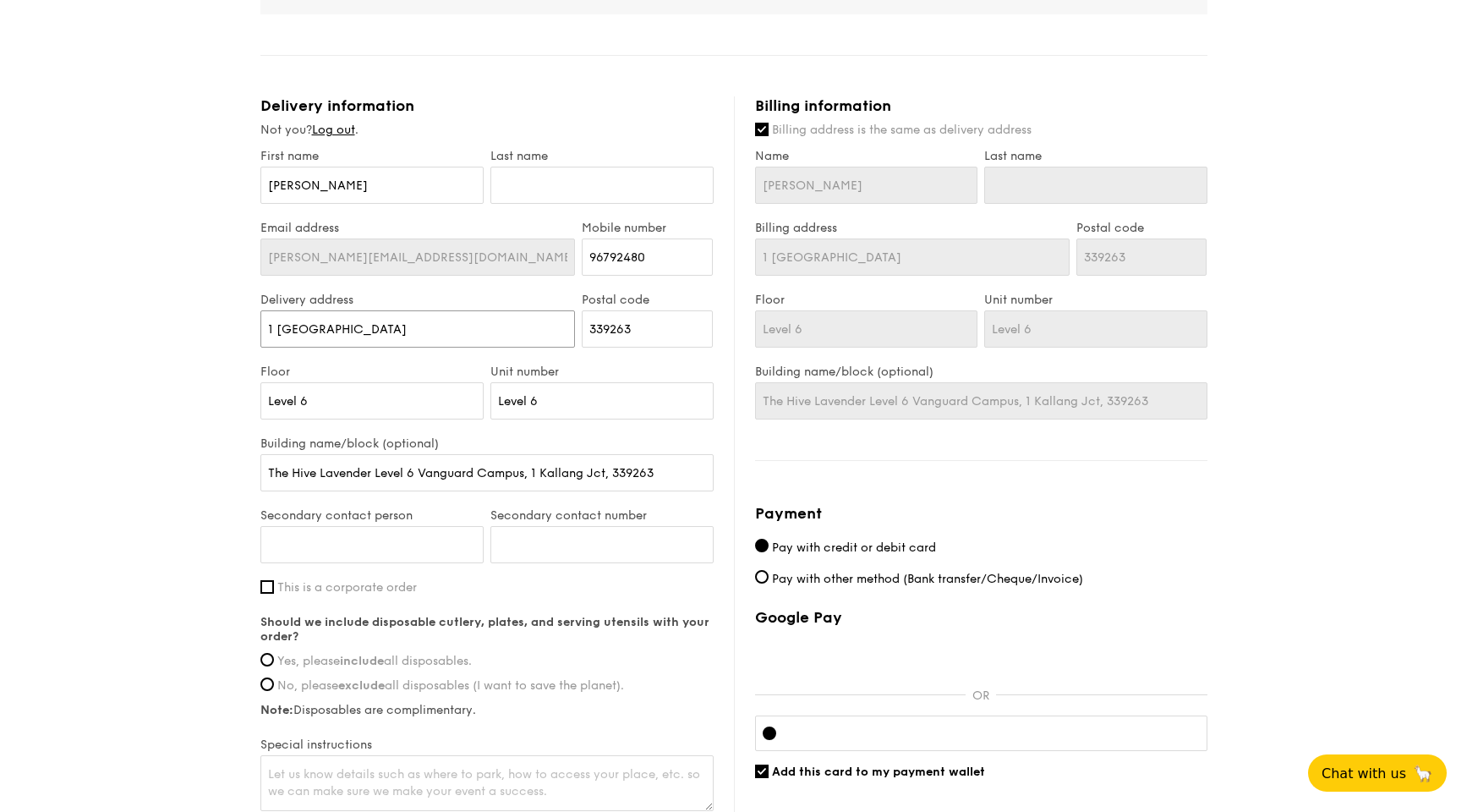
click at [519, 318] on input "1 [GEOGRAPHIC_DATA]" at bounding box center [418, 329] width 316 height 37
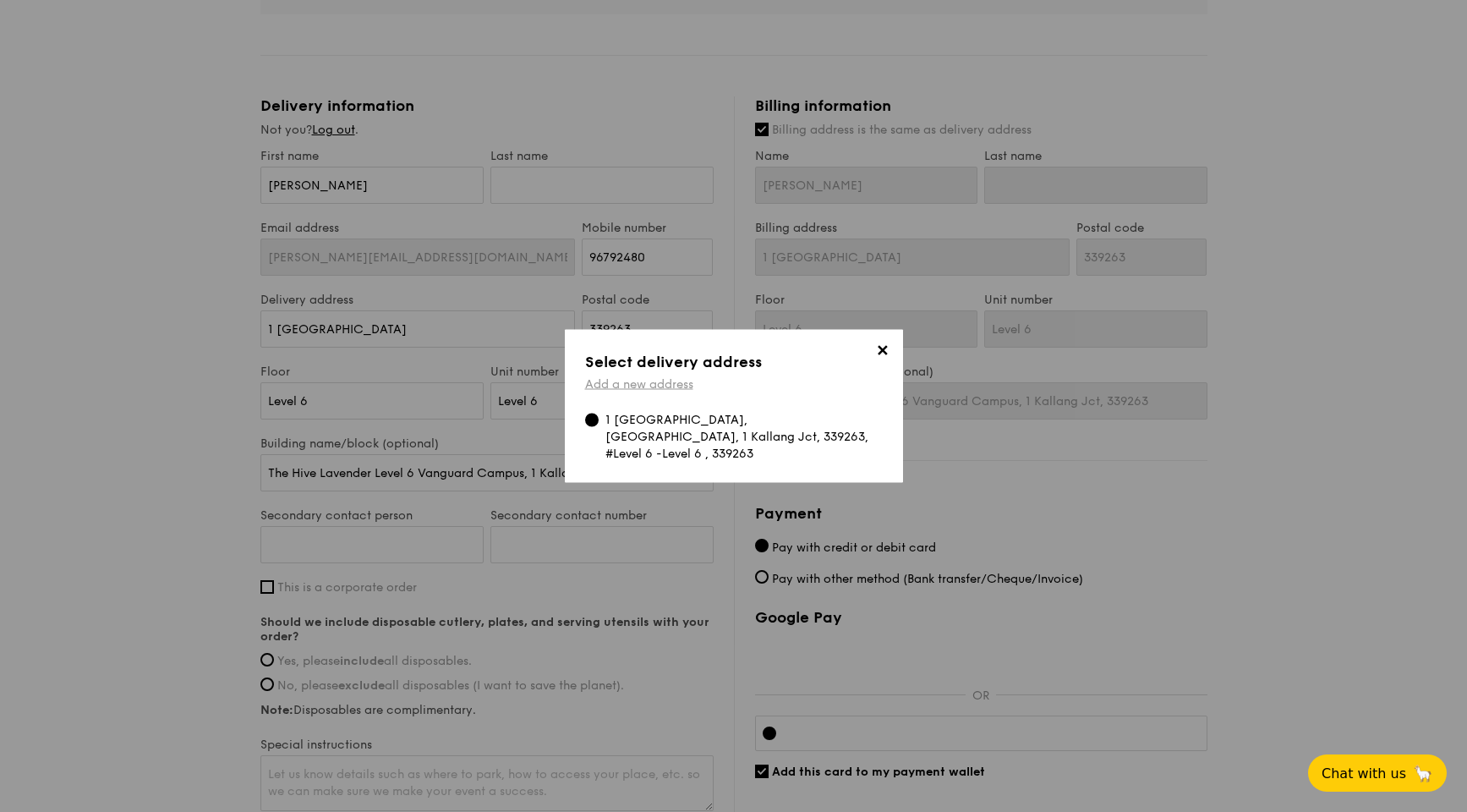
click at [683, 380] on link "Add a new address" at bounding box center [640, 384] width 109 height 14
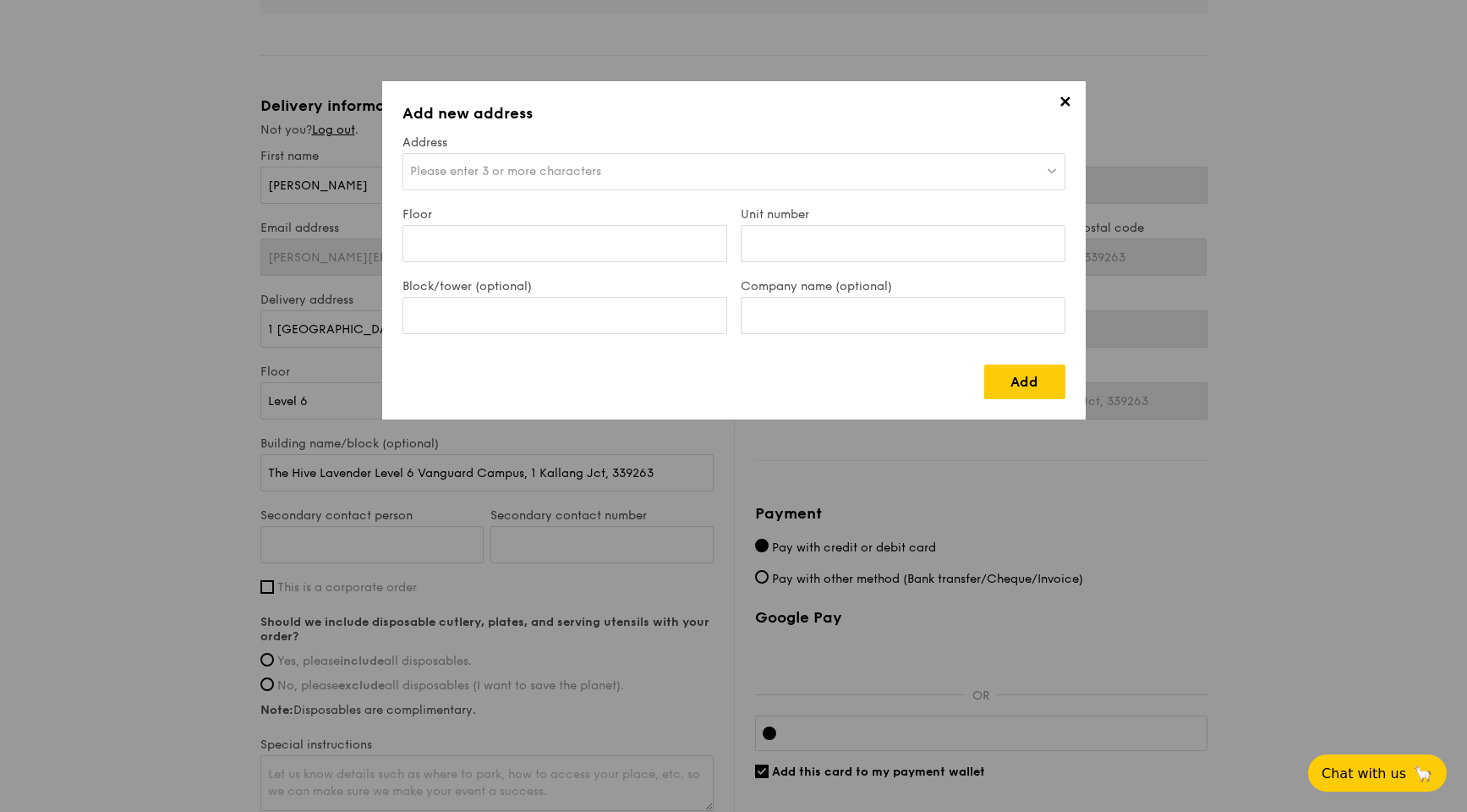
click at [584, 164] on span "Please enter 3 or more characters" at bounding box center [505, 171] width 191 height 14
type input "Mic"
click at [710, 179] on input "search" at bounding box center [734, 172] width 662 height 37
paste input "[GEOGRAPHIC_DATA] ([STREET_ADDRESS][PERSON_NAME])"
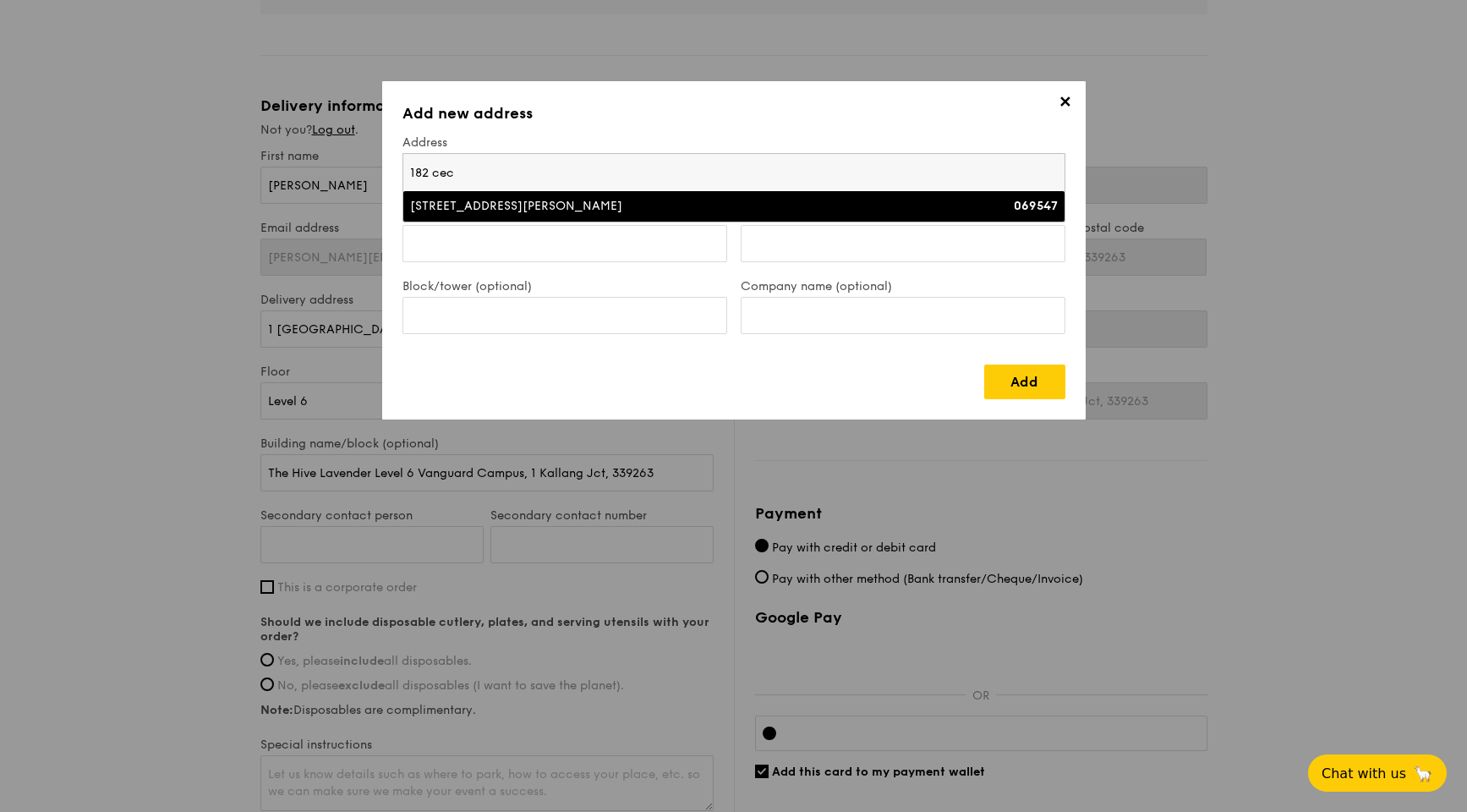
type input "182 cec"
click at [581, 221] on li "[STREET_ADDRESS][PERSON_NAME] 069547" at bounding box center [734, 206] width 662 height 30
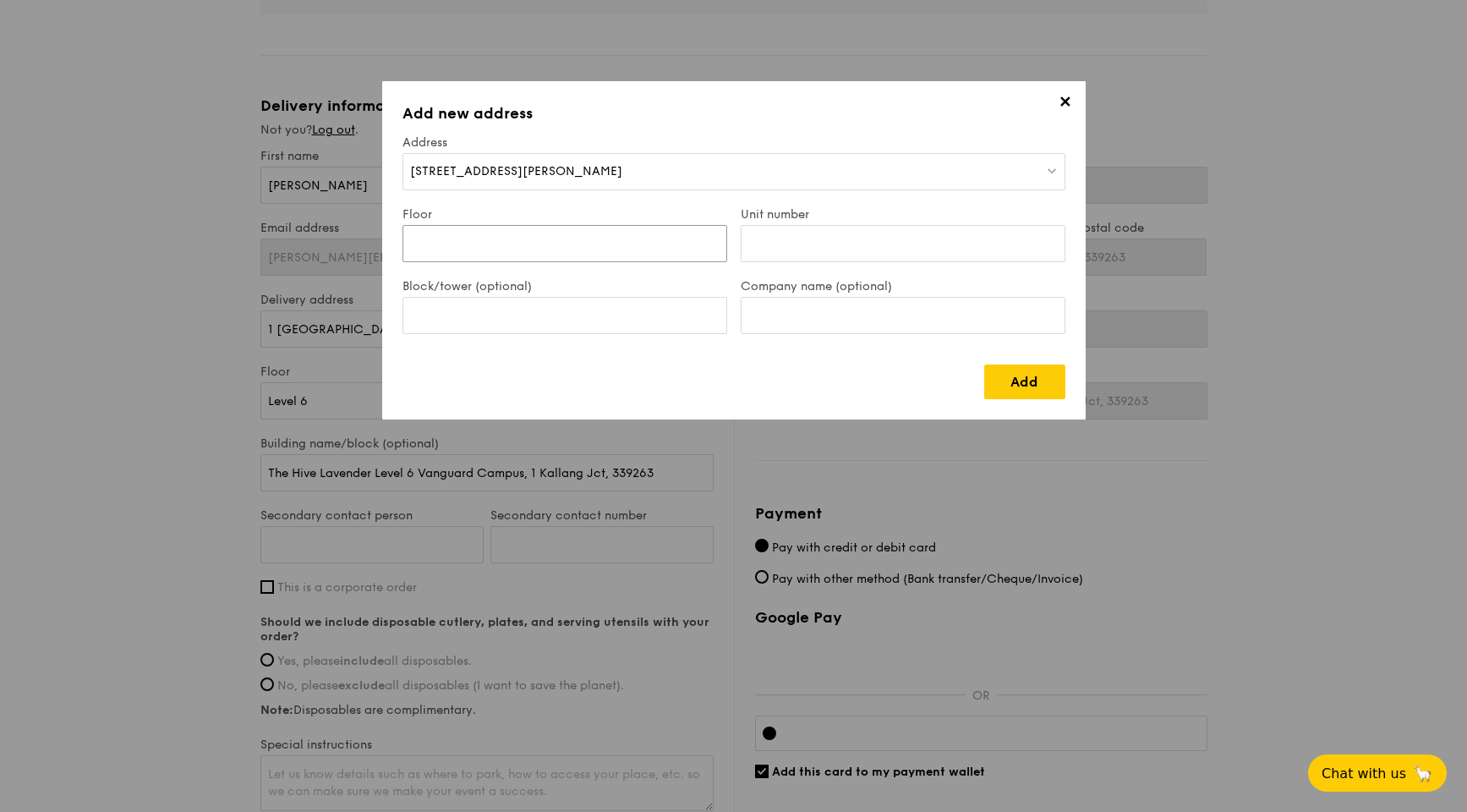
click at [554, 237] on input "Floor" at bounding box center [564, 243] width 325 height 37
type input "11"
click at [543, 313] on input "Block/tower (optional)" at bounding box center [564, 315] width 325 height 37
click at [776, 305] on input "Company name (optional)" at bounding box center [903, 315] width 325 height 37
type input "Generation [GEOGRAPHIC_DATA]"
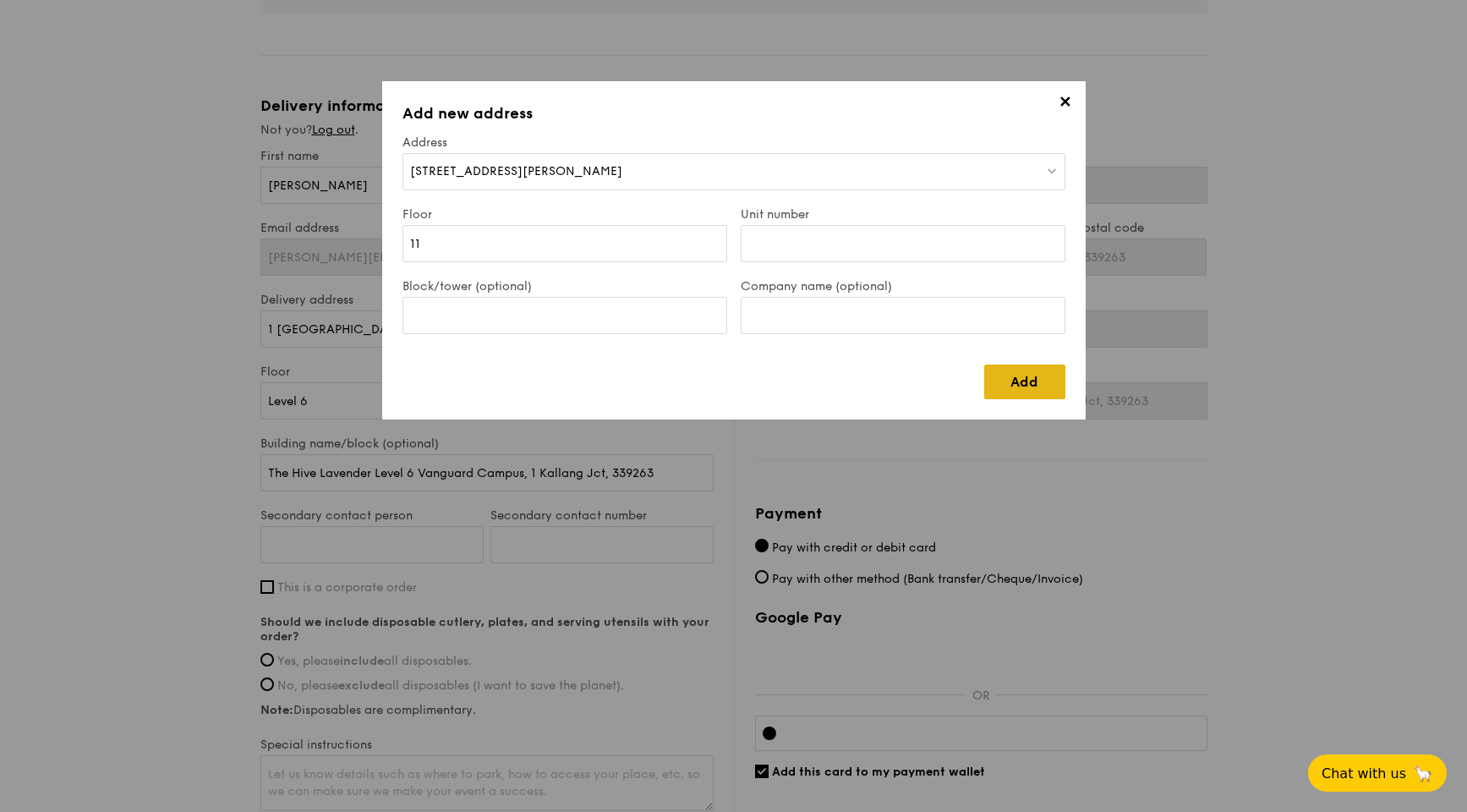
click at [1008, 386] on link "Add" at bounding box center [1025, 381] width 81 height 34
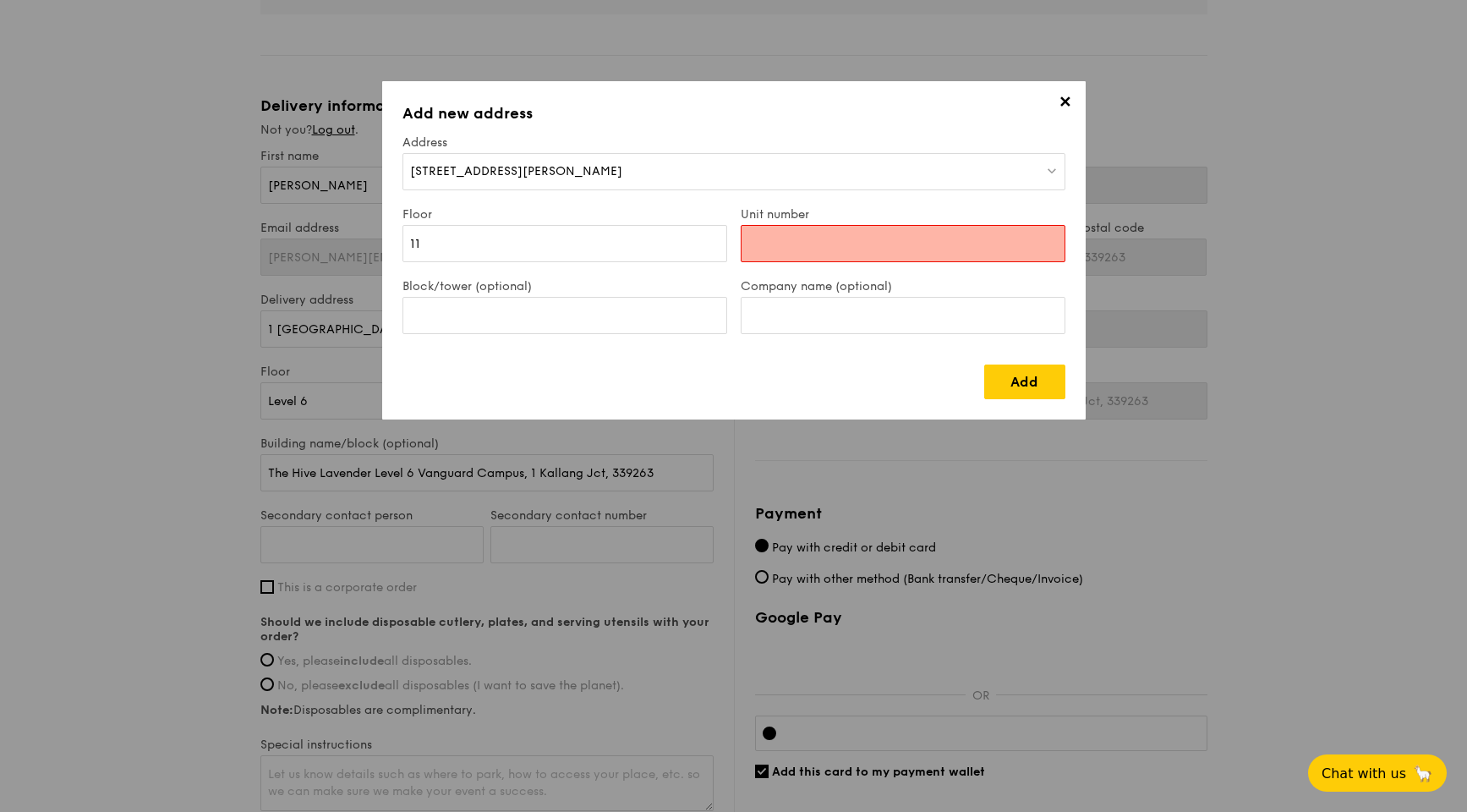
click at [960, 259] on input "Unit number" at bounding box center [903, 243] width 325 height 37
click at [966, 246] on input "Unit number" at bounding box center [903, 243] width 325 height 37
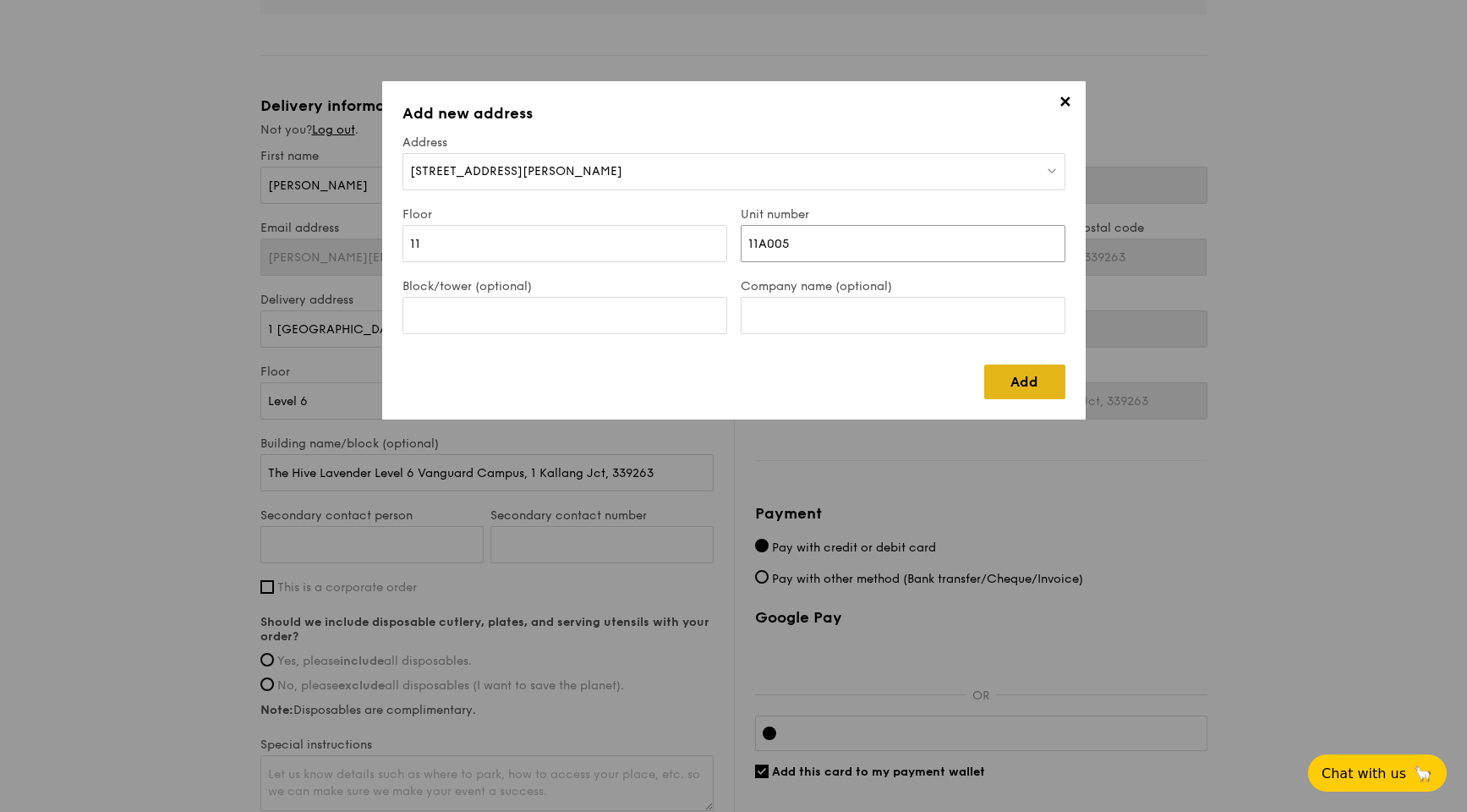
type input "11A005"
click at [1045, 373] on link "Add" at bounding box center [1025, 381] width 81 height 34
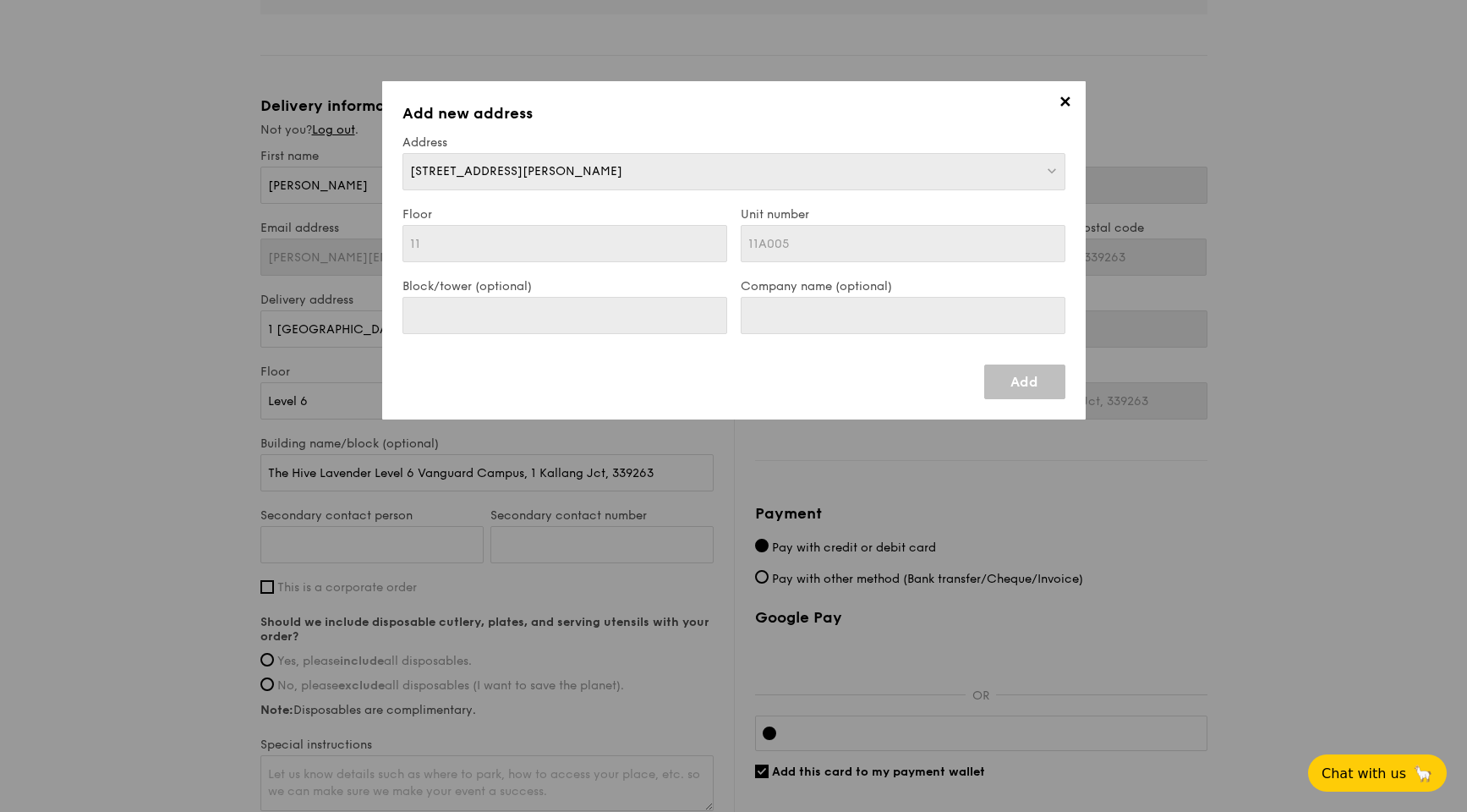
type input "[STREET_ADDRESS][PERSON_NAME]"
type input "069547"
type input "11"
type input "11A005"
type input "[STREET_ADDRESS][PERSON_NAME]"
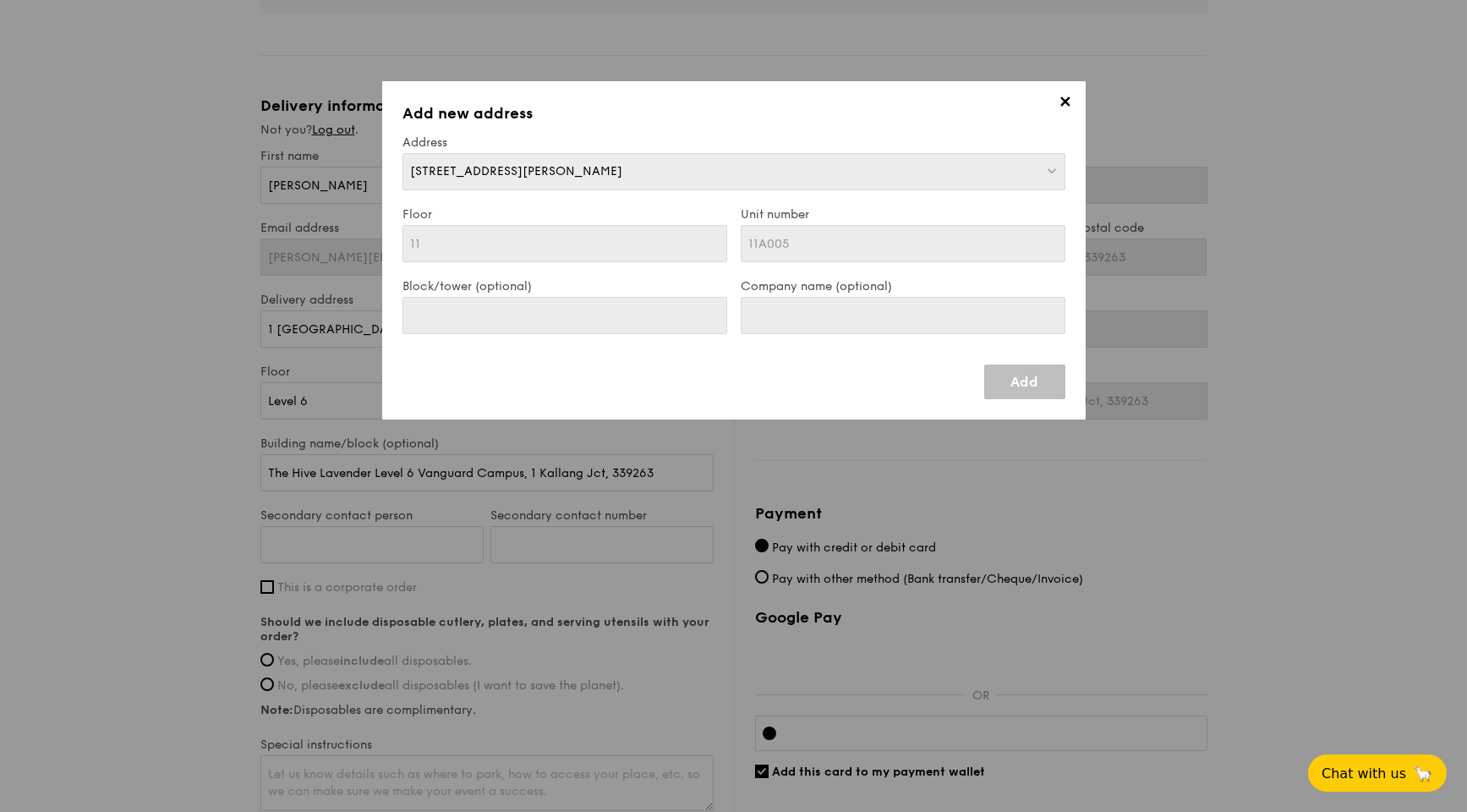
type input "069547"
type input "11"
type input "11A005"
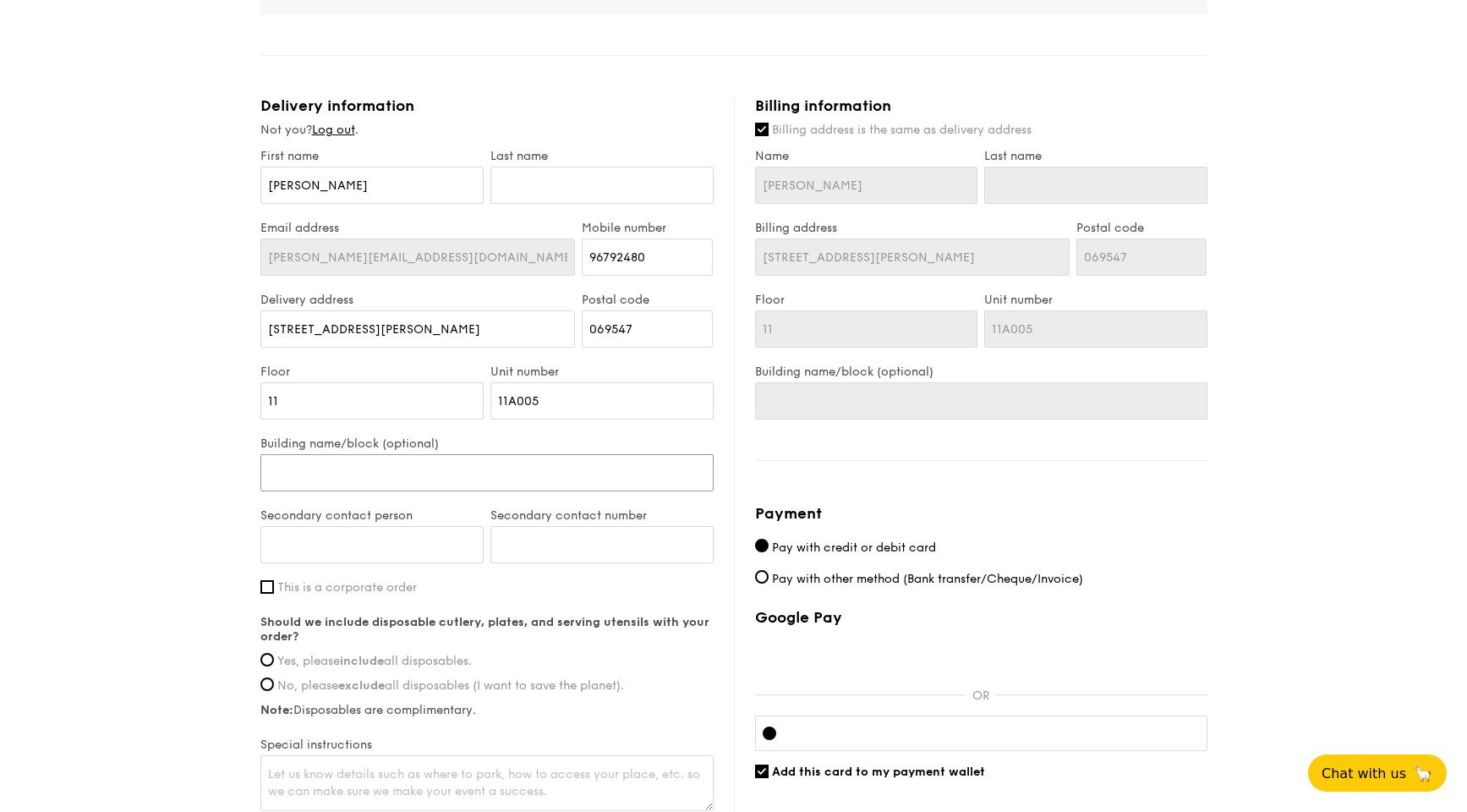
click at [341, 458] on input "Building name/block (optional)" at bounding box center [486, 472] width 453 height 37
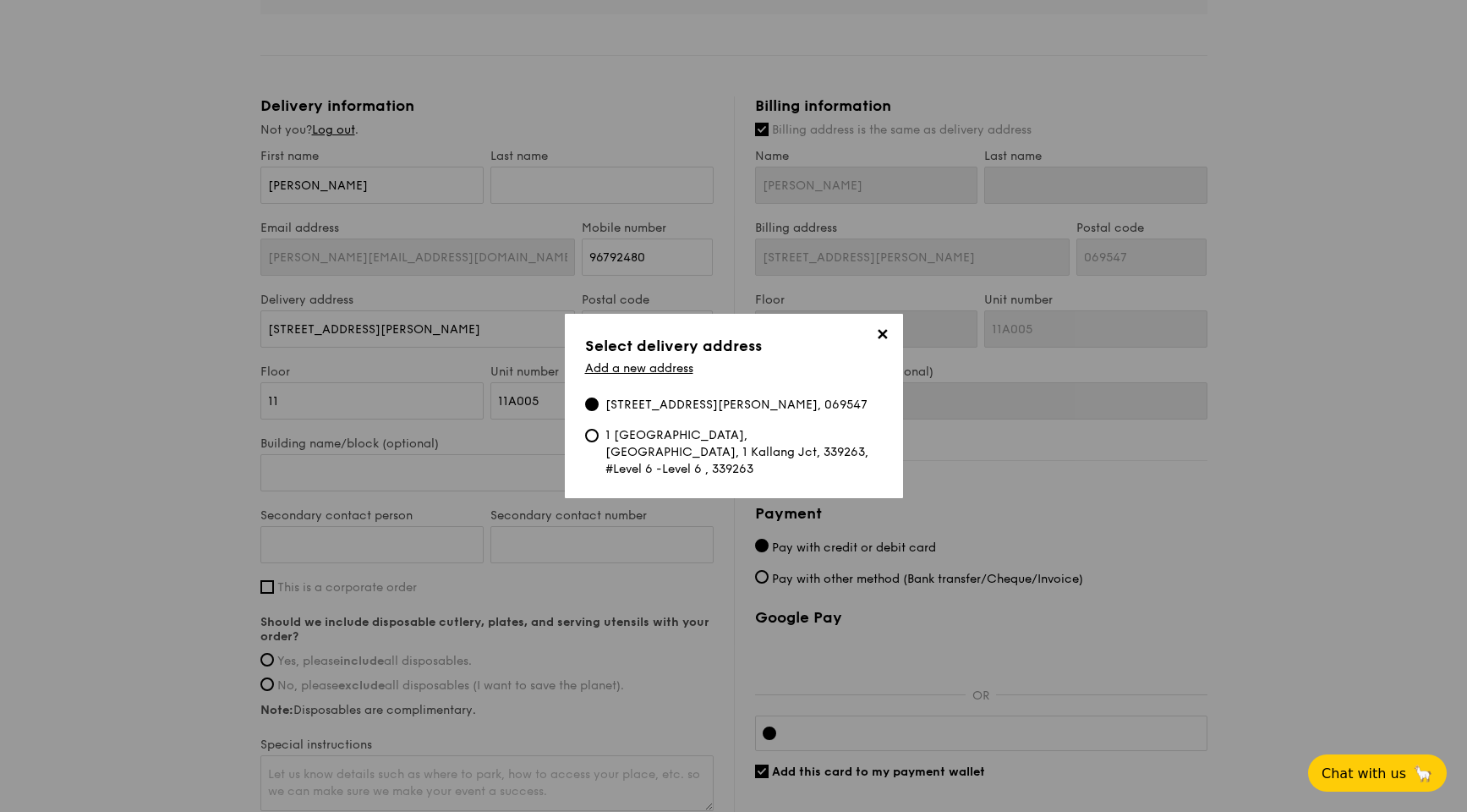
click at [780, 400] on div "[STREET_ADDRESS][PERSON_NAME], 069547" at bounding box center [736, 405] width 262 height 17
click at [599, 400] on input "[STREET_ADDRESS][PERSON_NAME], 069547" at bounding box center [592, 404] width 13 height 13
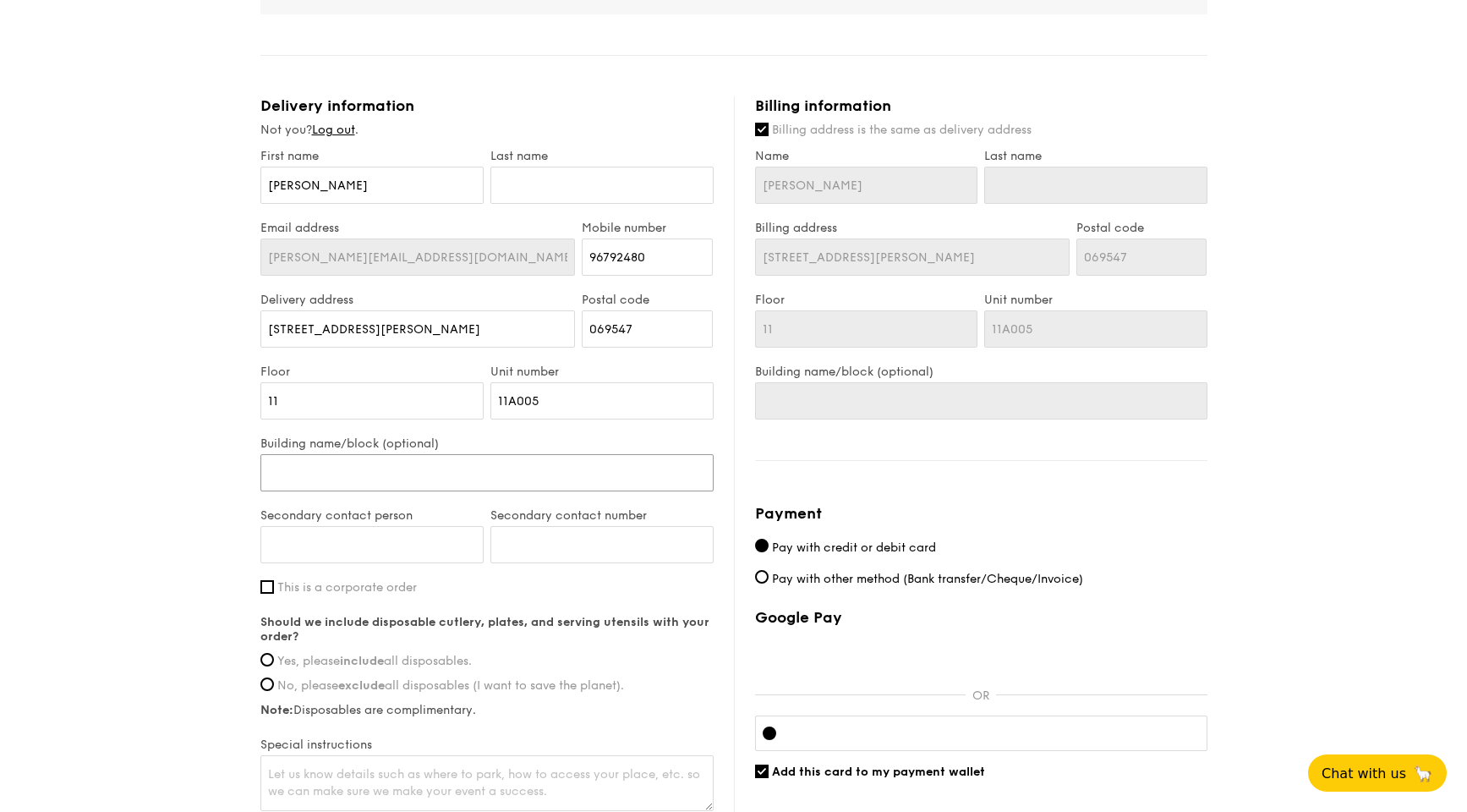
click at [503, 465] on input "Building name/block (optional)" at bounding box center [486, 472] width 453 height 37
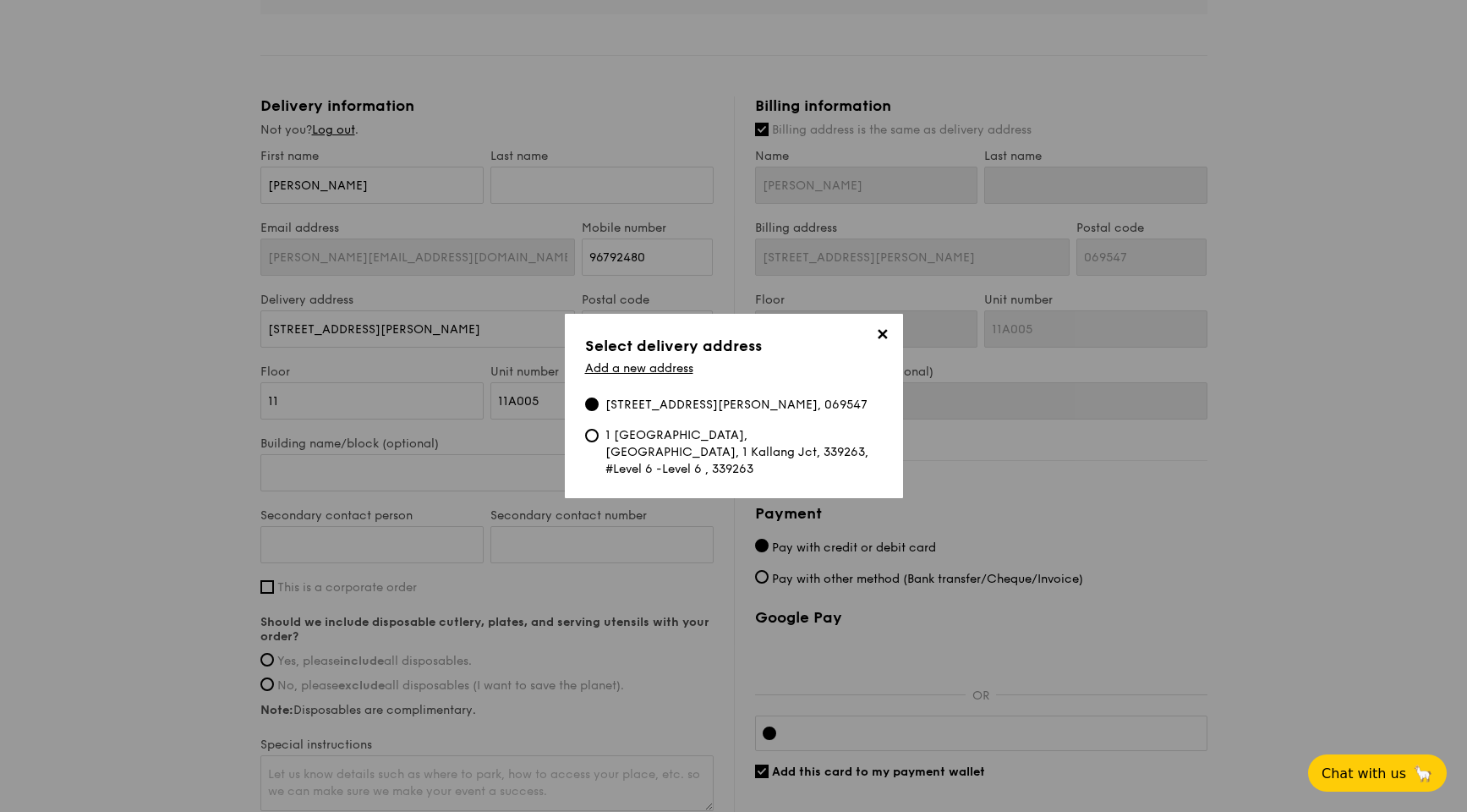
click at [881, 335] on span "✕" at bounding box center [883, 337] width 24 height 24
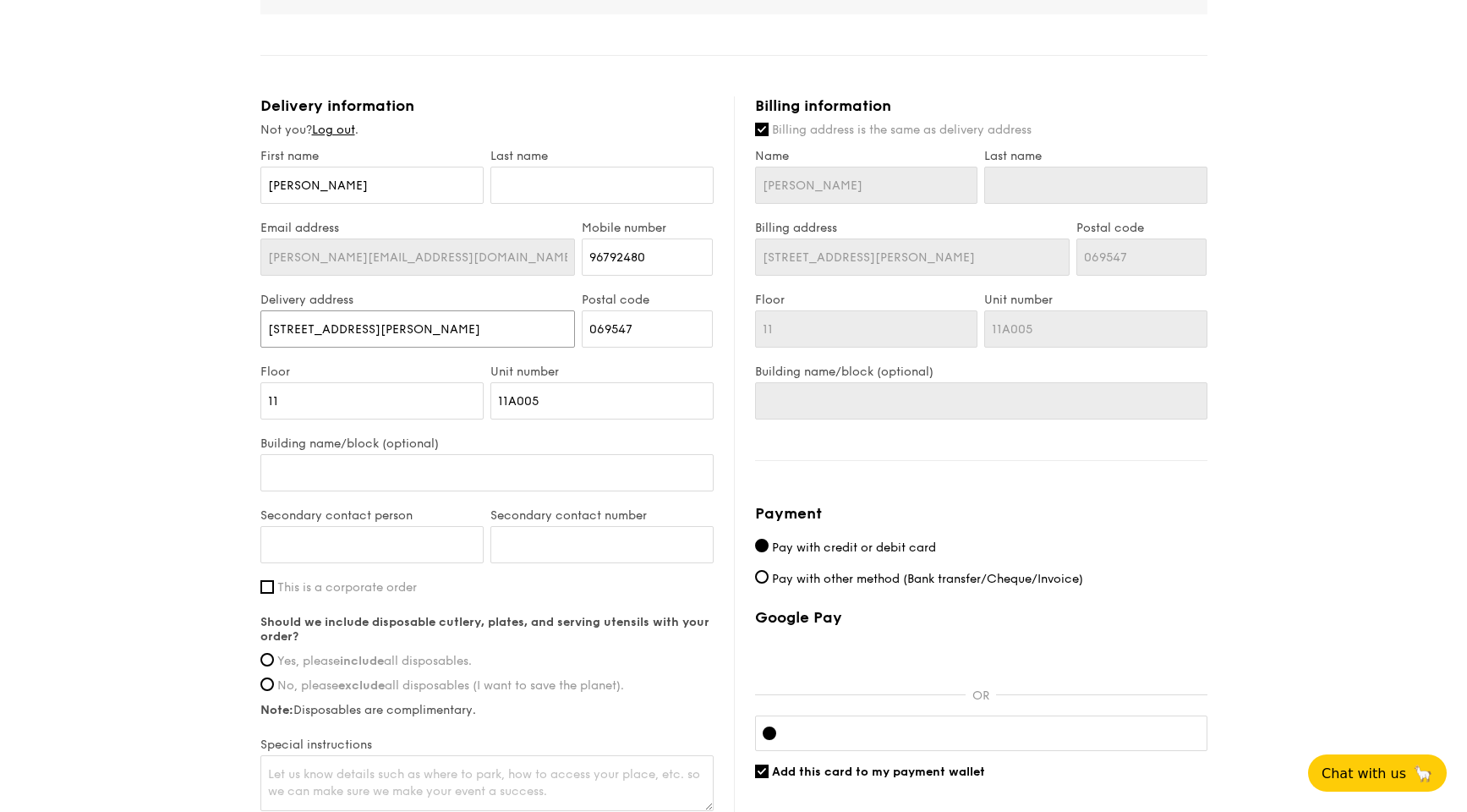
click at [489, 339] on input "[STREET_ADDRESS][PERSON_NAME]" at bounding box center [418, 329] width 316 height 37
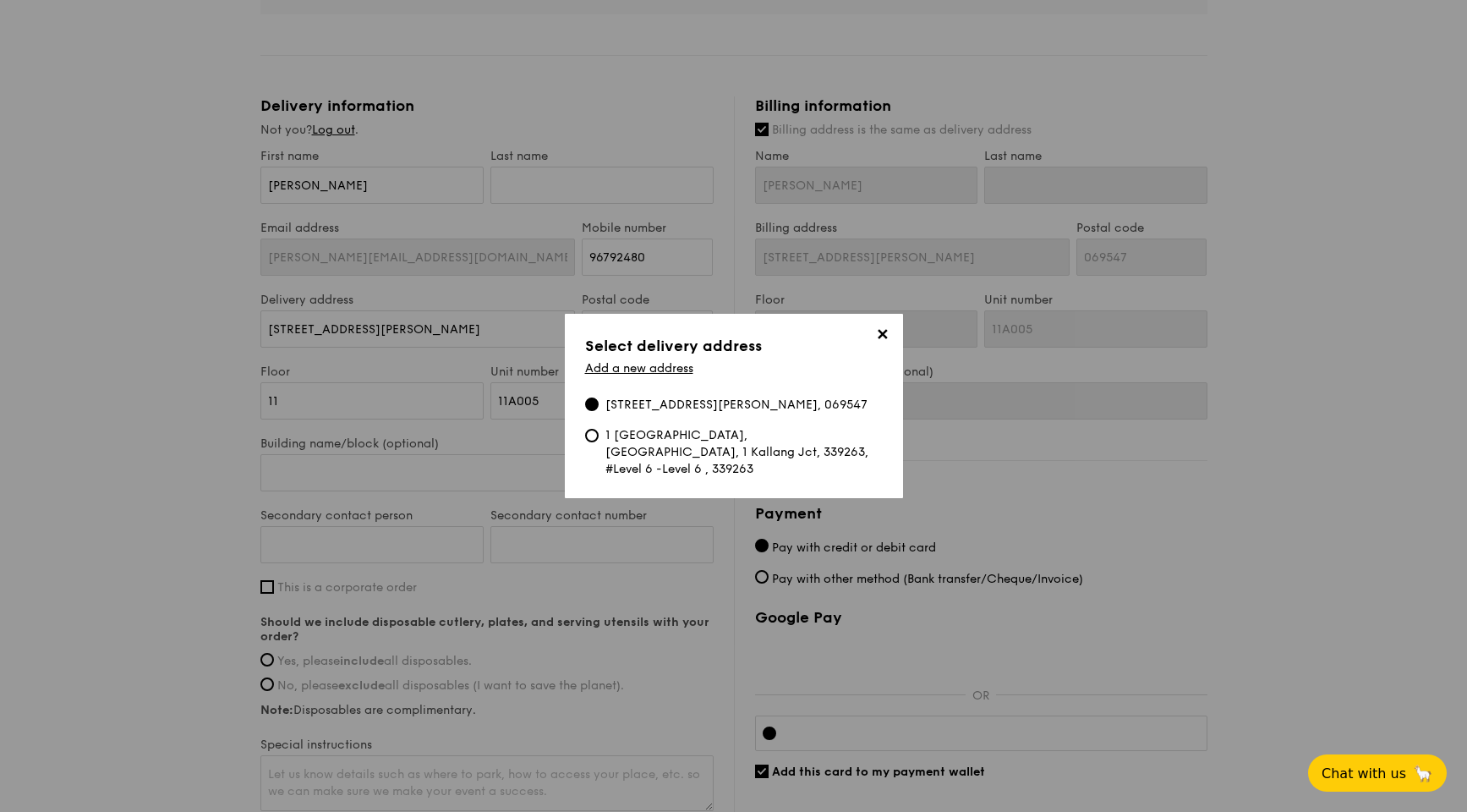
click at [699, 399] on div "[STREET_ADDRESS][PERSON_NAME], 069547" at bounding box center [736, 405] width 262 height 17
click at [599, 399] on input "[STREET_ADDRESS][PERSON_NAME], 069547" at bounding box center [592, 404] width 13 height 13
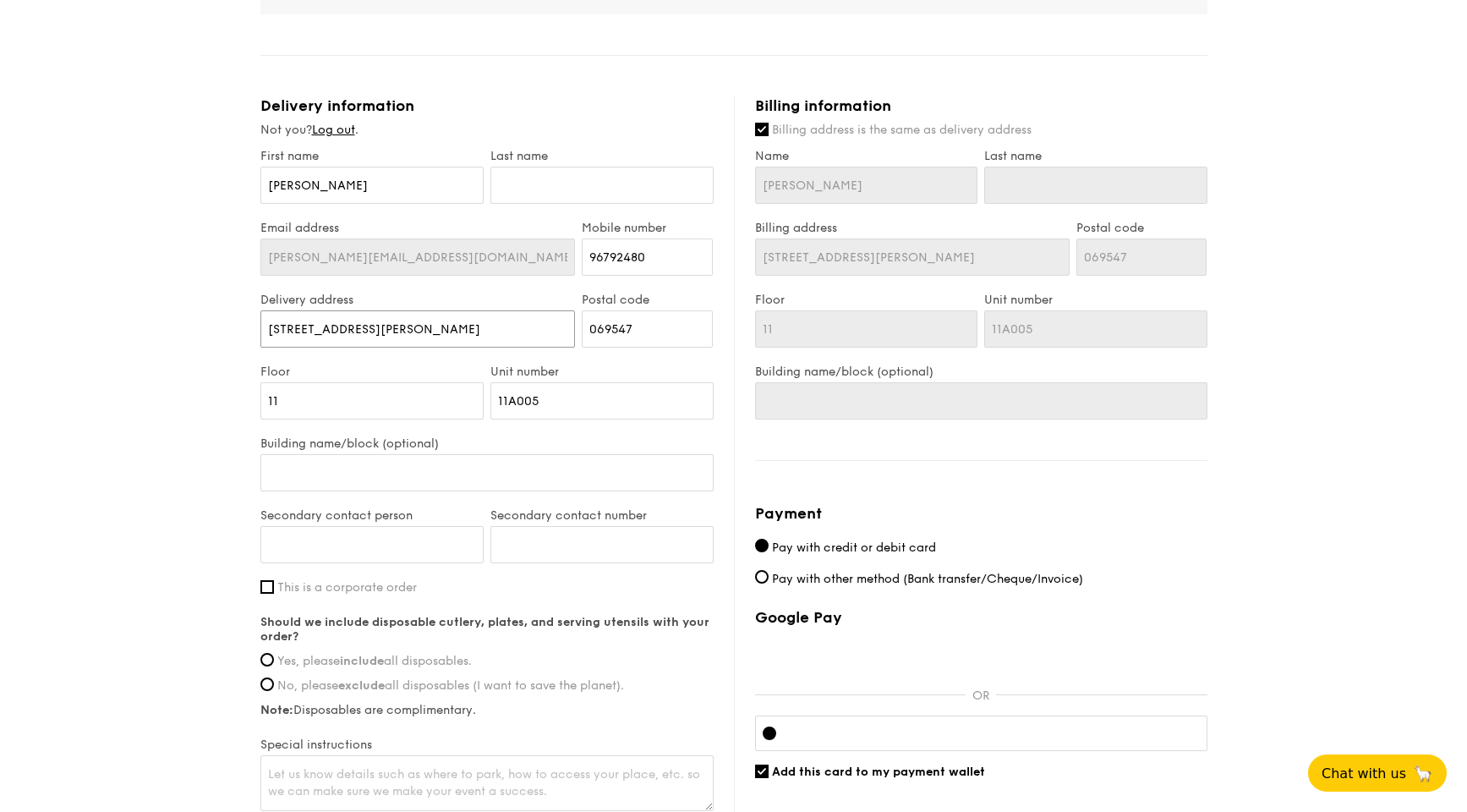
click at [479, 335] on input "[STREET_ADDRESS][PERSON_NAME]" at bounding box center [418, 329] width 316 height 37
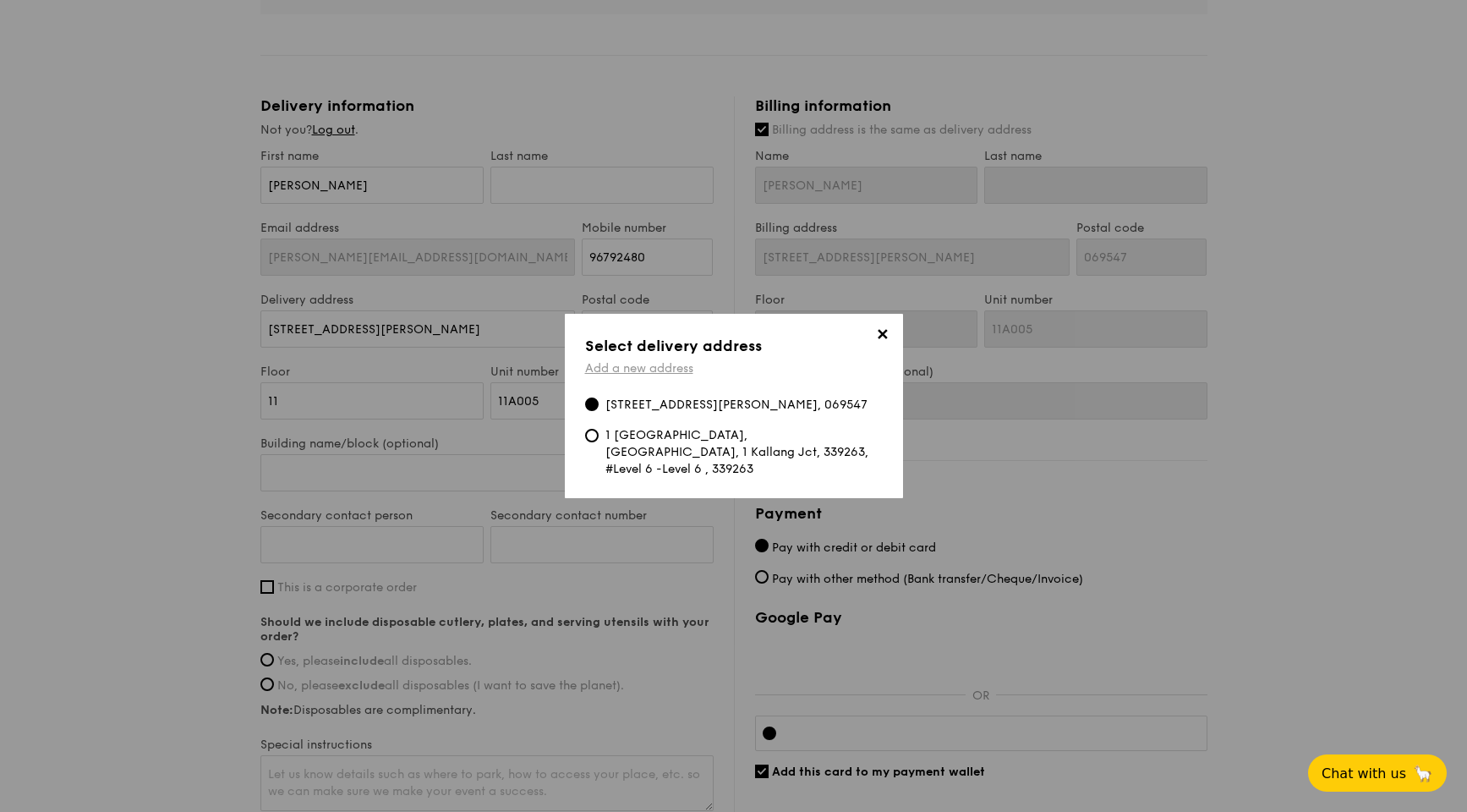
click at [678, 371] on link "Add a new address" at bounding box center [640, 368] width 109 height 14
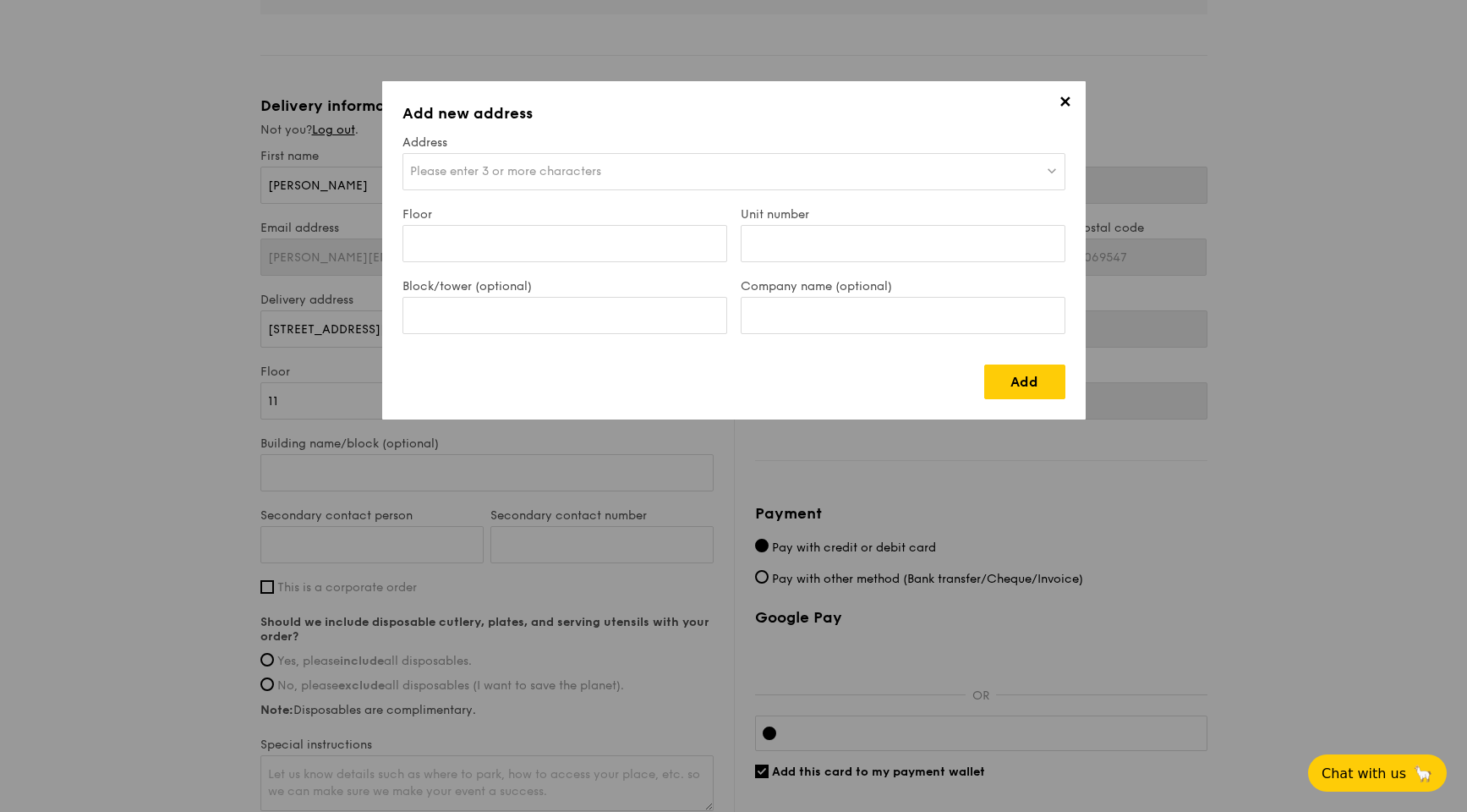
click at [598, 182] on div "Please enter 3 or more characters" at bounding box center [733, 172] width 662 height 37
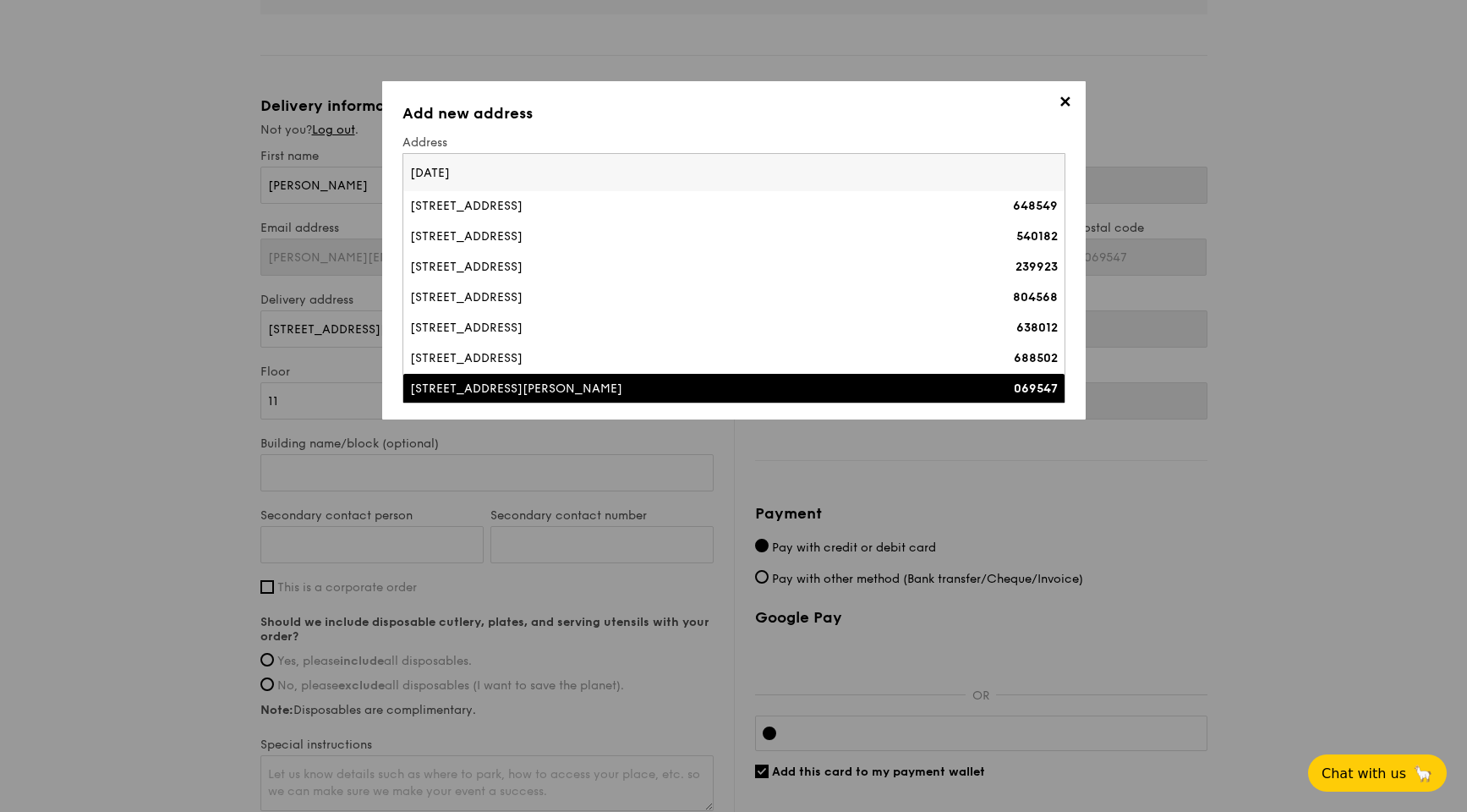
type input "[DATE]"
click at [559, 385] on div "[STREET_ADDRESS][PERSON_NAME]" at bounding box center [653, 389] width 486 height 17
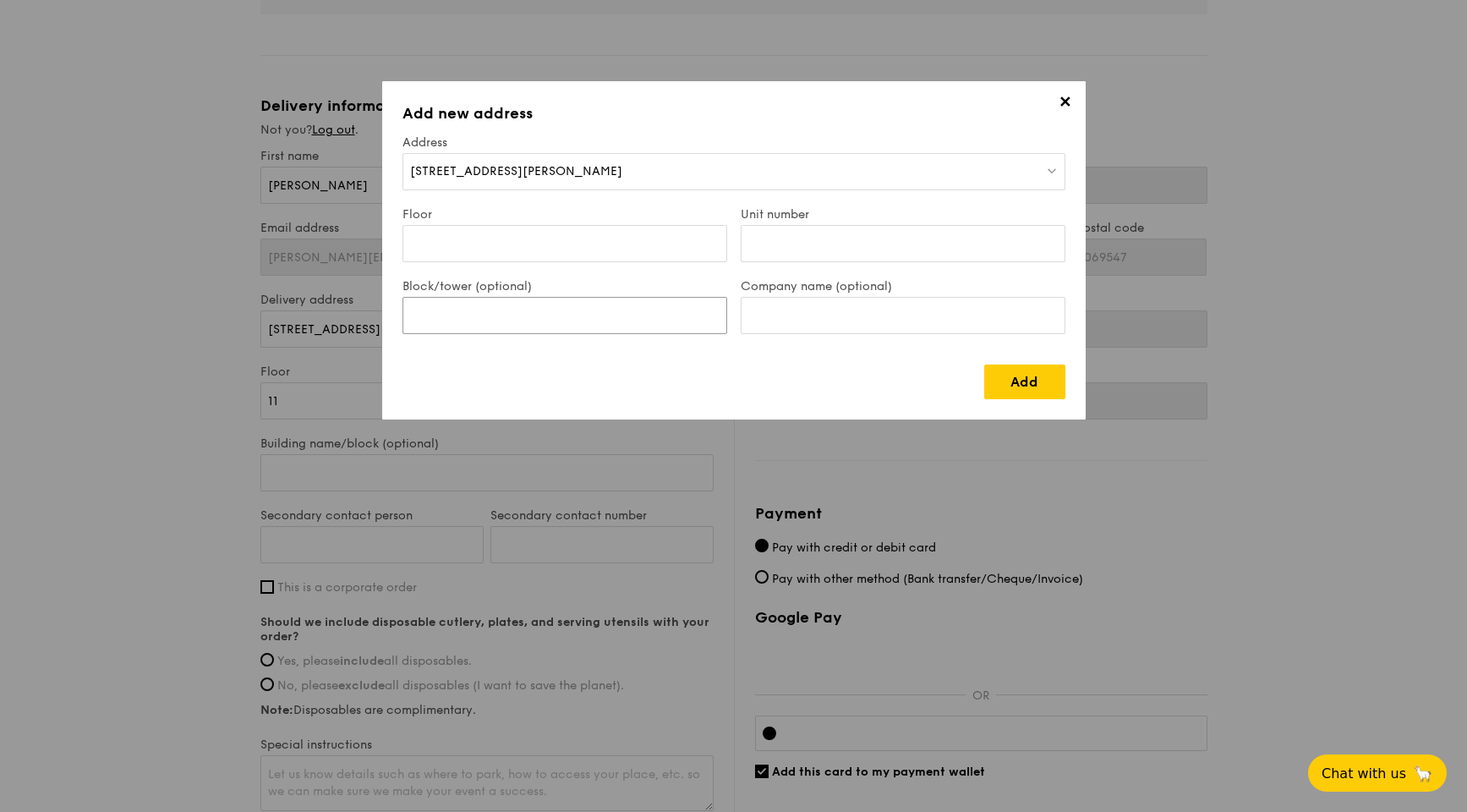
click at [535, 301] on input "Block/tower (optional)" at bounding box center [564, 315] width 325 height 37
paste input "Room 11A005, Microsoft Office,; [GEOGRAPHIC_DATA] ([STREET_ADDRESS][PERSON_NAME…"
type input "Room 11A005, Microsoft Office,; [GEOGRAPHIC_DATA] ([STREET_ADDRESS][PERSON_NAME…"
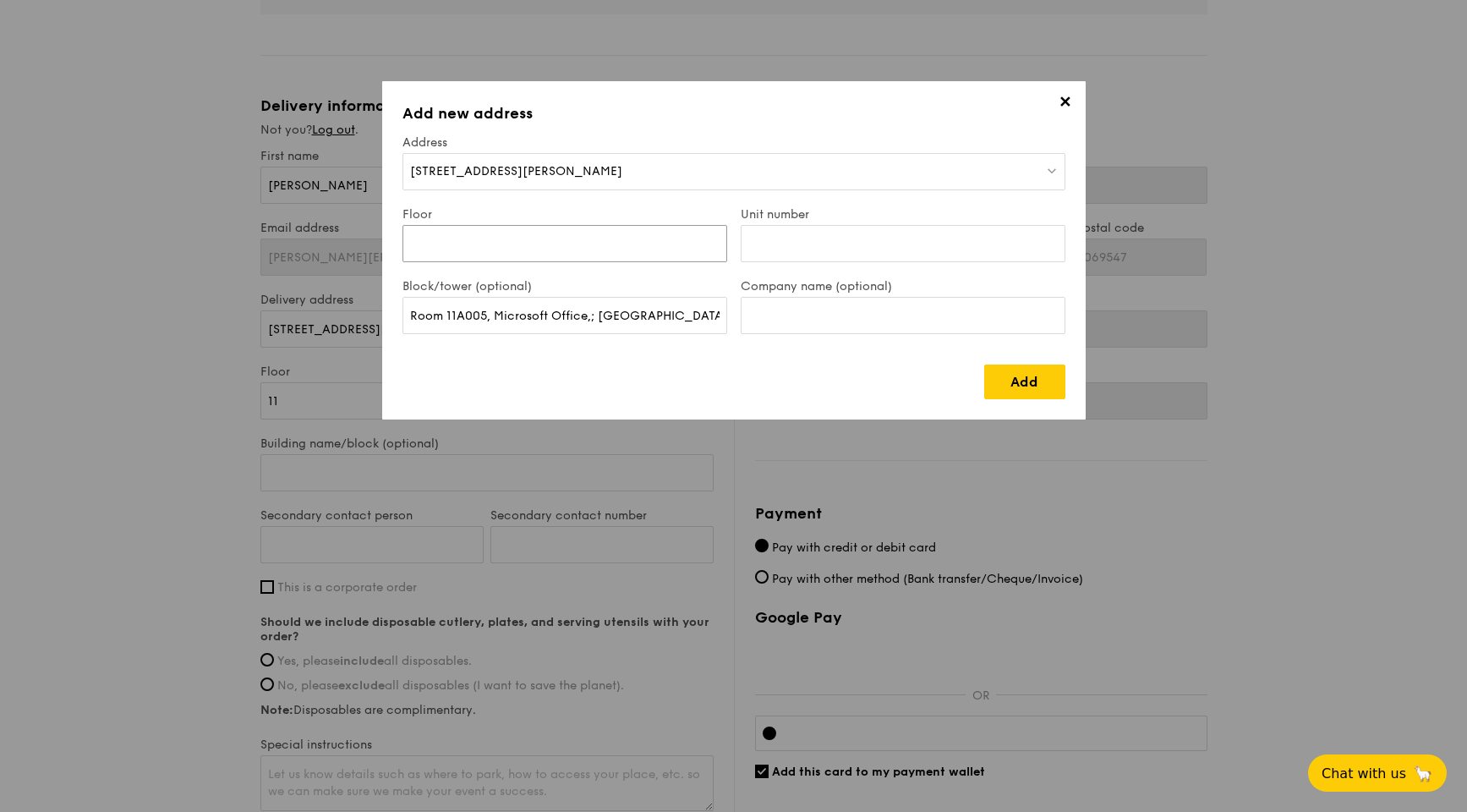
click at [501, 255] on input "Floor" at bounding box center [564, 243] width 325 height 37
type input "11"
drag, startPoint x: 483, startPoint y: 311, endPoint x: 446, endPoint y: 309, distance: 37.1
click at [446, 309] on input "Room 11A005, Microsoft Office,; [GEOGRAPHIC_DATA] ([STREET_ADDRESS][PERSON_NAME…" at bounding box center [564, 315] width 325 height 37
click at [843, 243] on input "Unit number" at bounding box center [903, 243] width 325 height 37
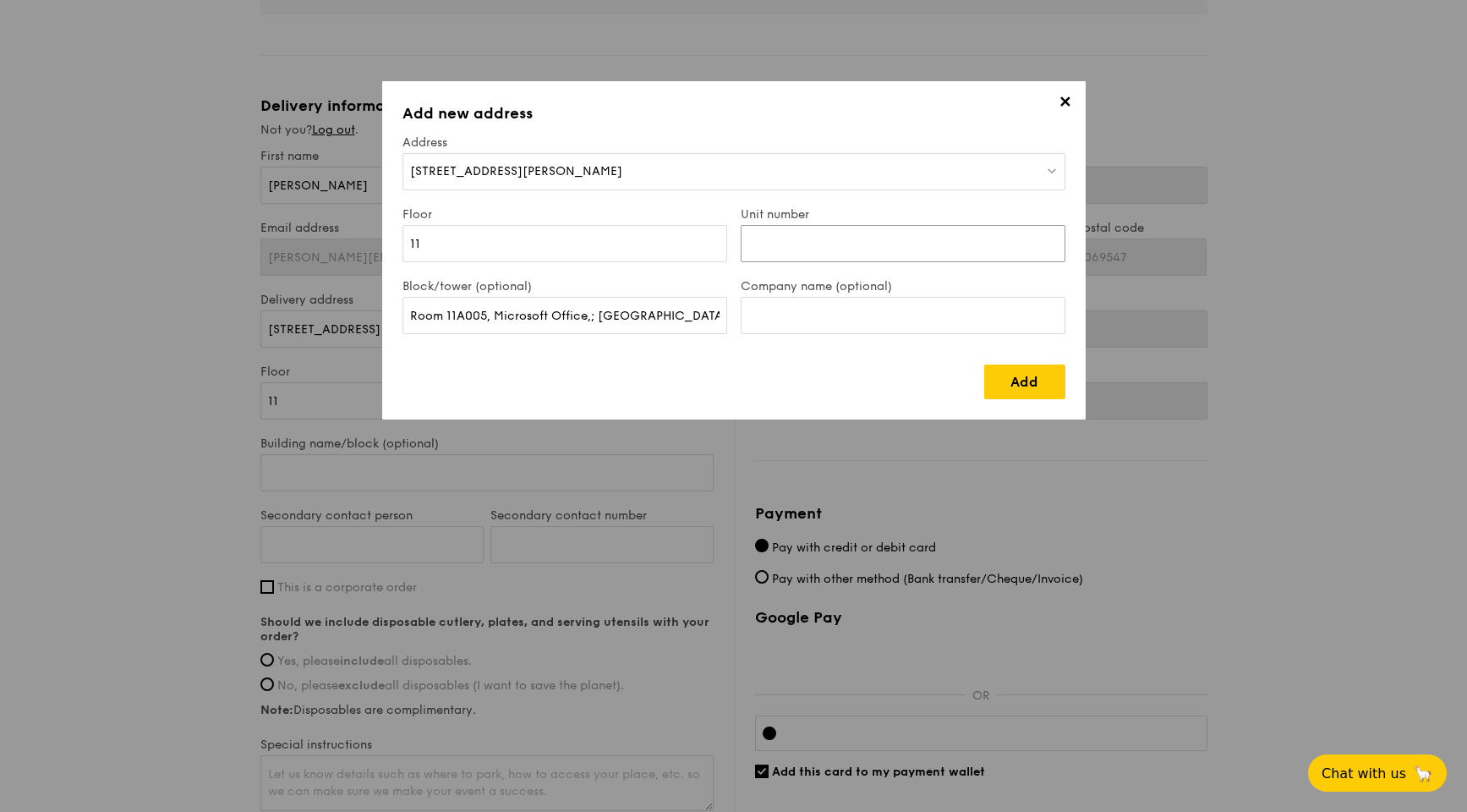
paste input "11A005"
type input "11A005"
click at [1045, 387] on link "Add" at bounding box center [1025, 381] width 81 height 34
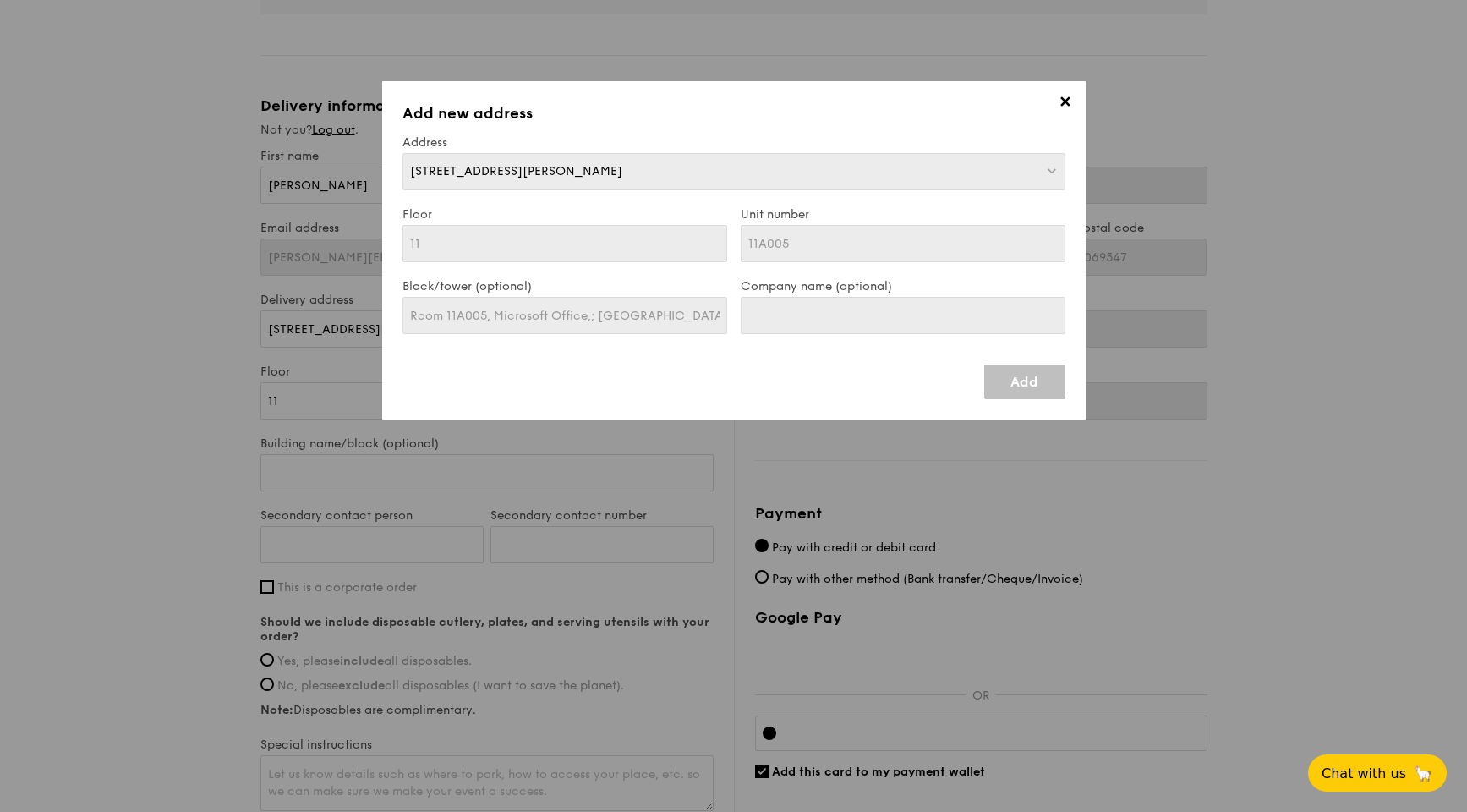
type input "Room 11A005, Microsoft Office,; [GEOGRAPHIC_DATA] ([STREET_ADDRESS][PERSON_NAME…"
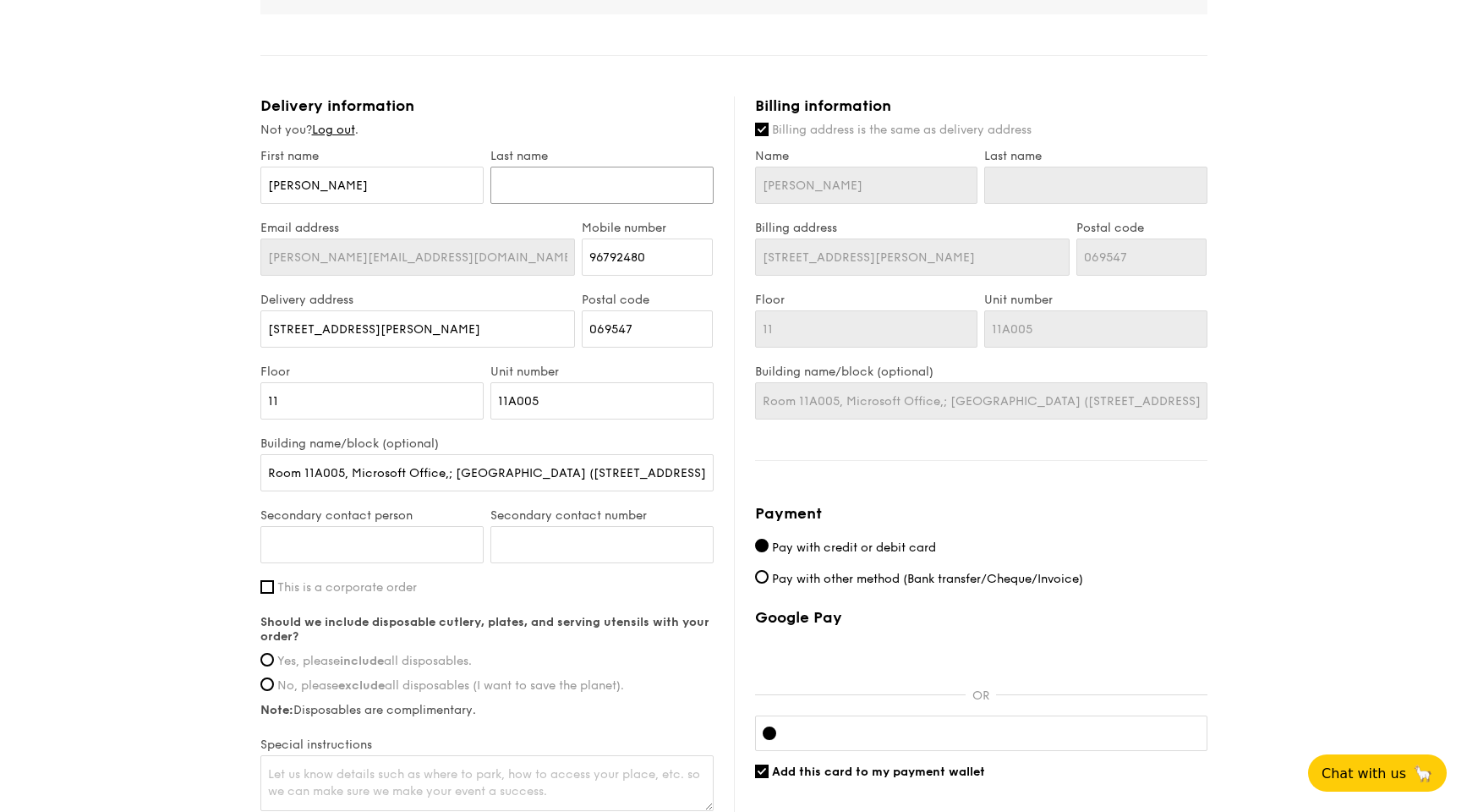
click at [520, 191] on input "text" at bounding box center [602, 185] width 223 height 37
type input "S"
type input "Su"
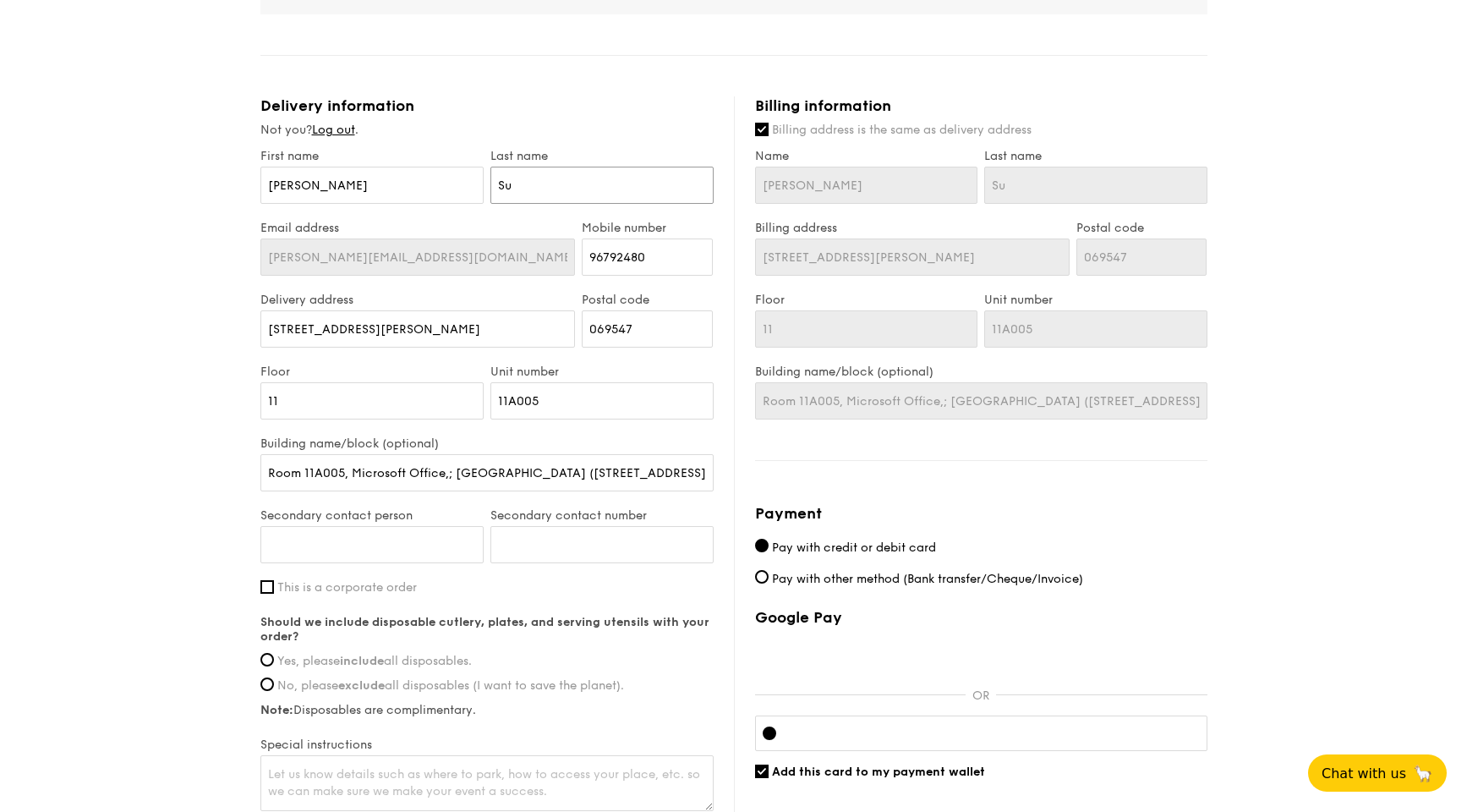
type input "Sun"
click at [378, 537] on input "Secondary contact person" at bounding box center [372, 544] width 223 height 37
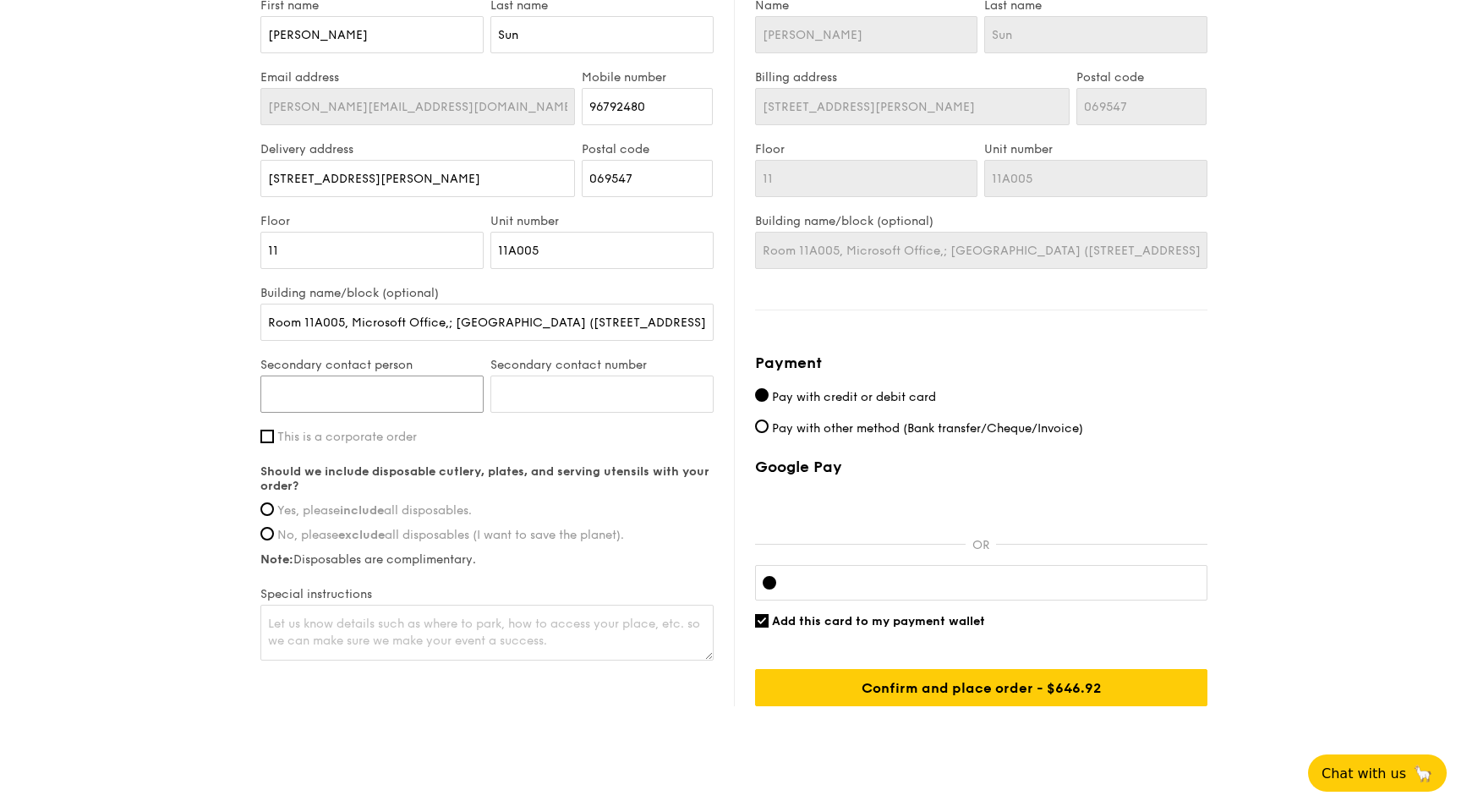
scroll to position [814, 0]
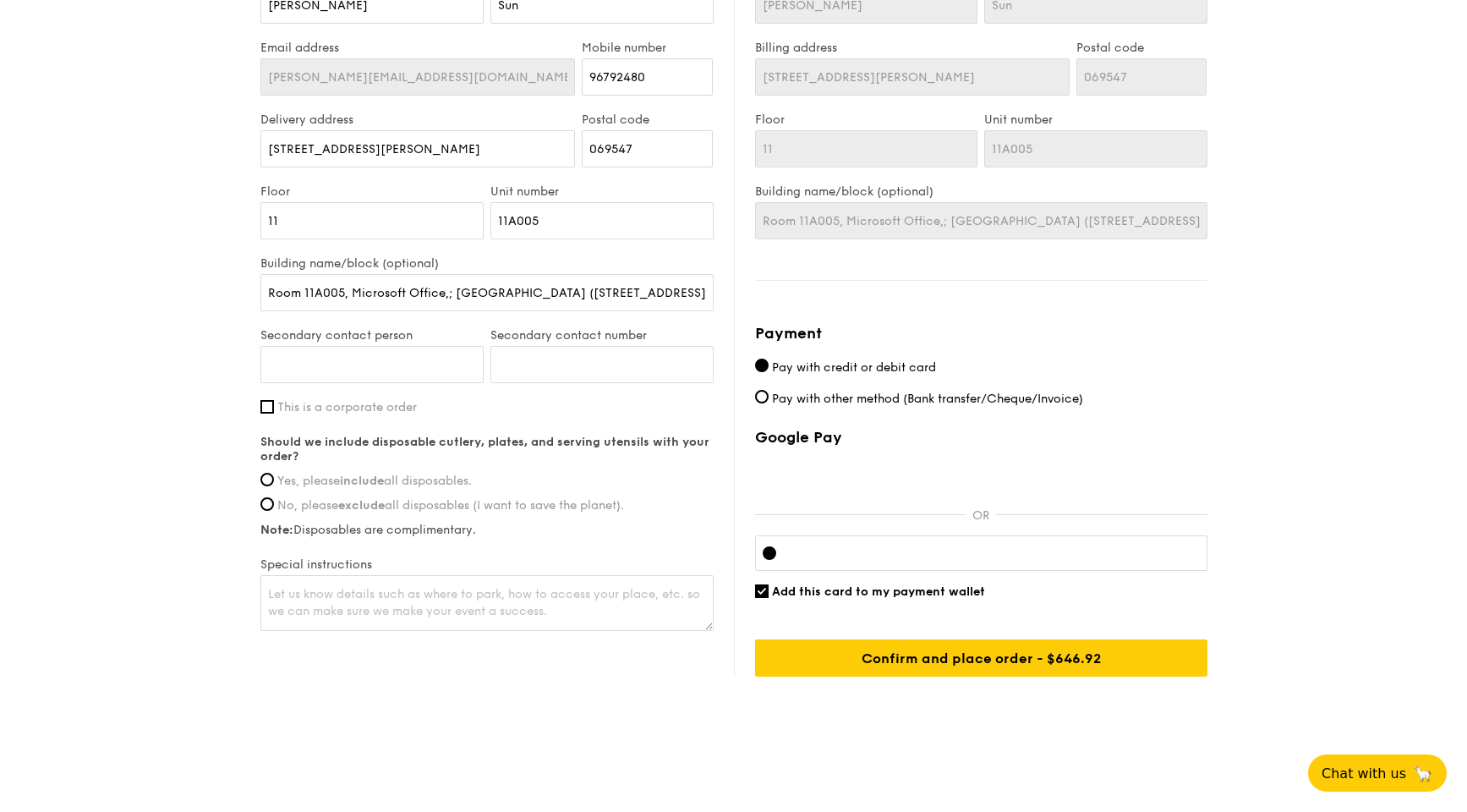
click at [348, 411] on span "This is a corporate order" at bounding box center [347, 407] width 139 height 14
click at [274, 411] on input "This is a corporate order" at bounding box center [267, 407] width 13 height 13
checkbox input "true"
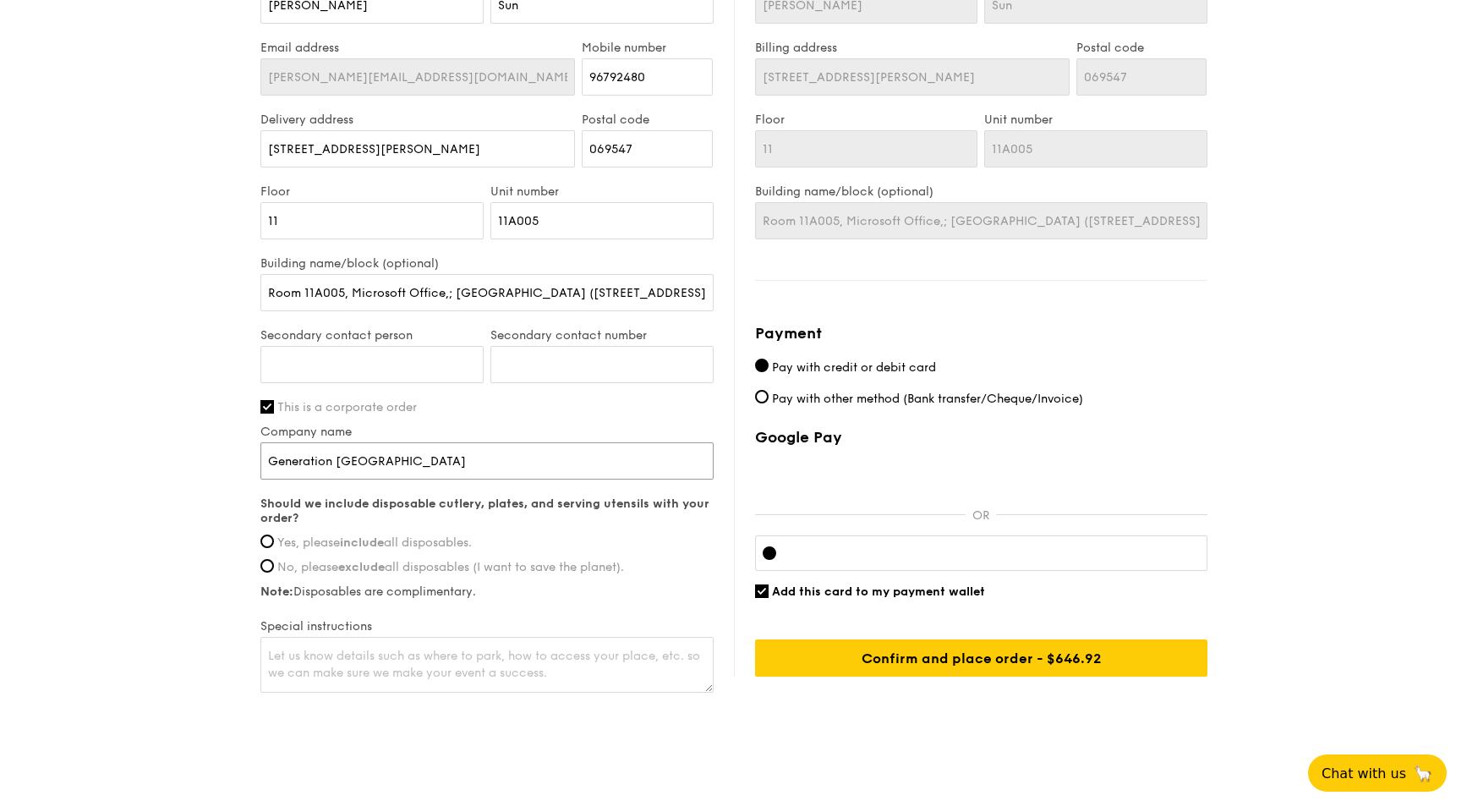
click at [453, 446] on input "Generation [GEOGRAPHIC_DATA]" at bounding box center [486, 460] width 453 height 37
paste input ": You Employed, Singapore Ltd."
type input "Generation: You Employed, Singapore Ltd."
click at [460, 538] on span "Yes, please include all disposables." at bounding box center [375, 542] width 194 height 14
click at [274, 538] on input "Yes, please include all disposables." at bounding box center [267, 541] width 13 height 13
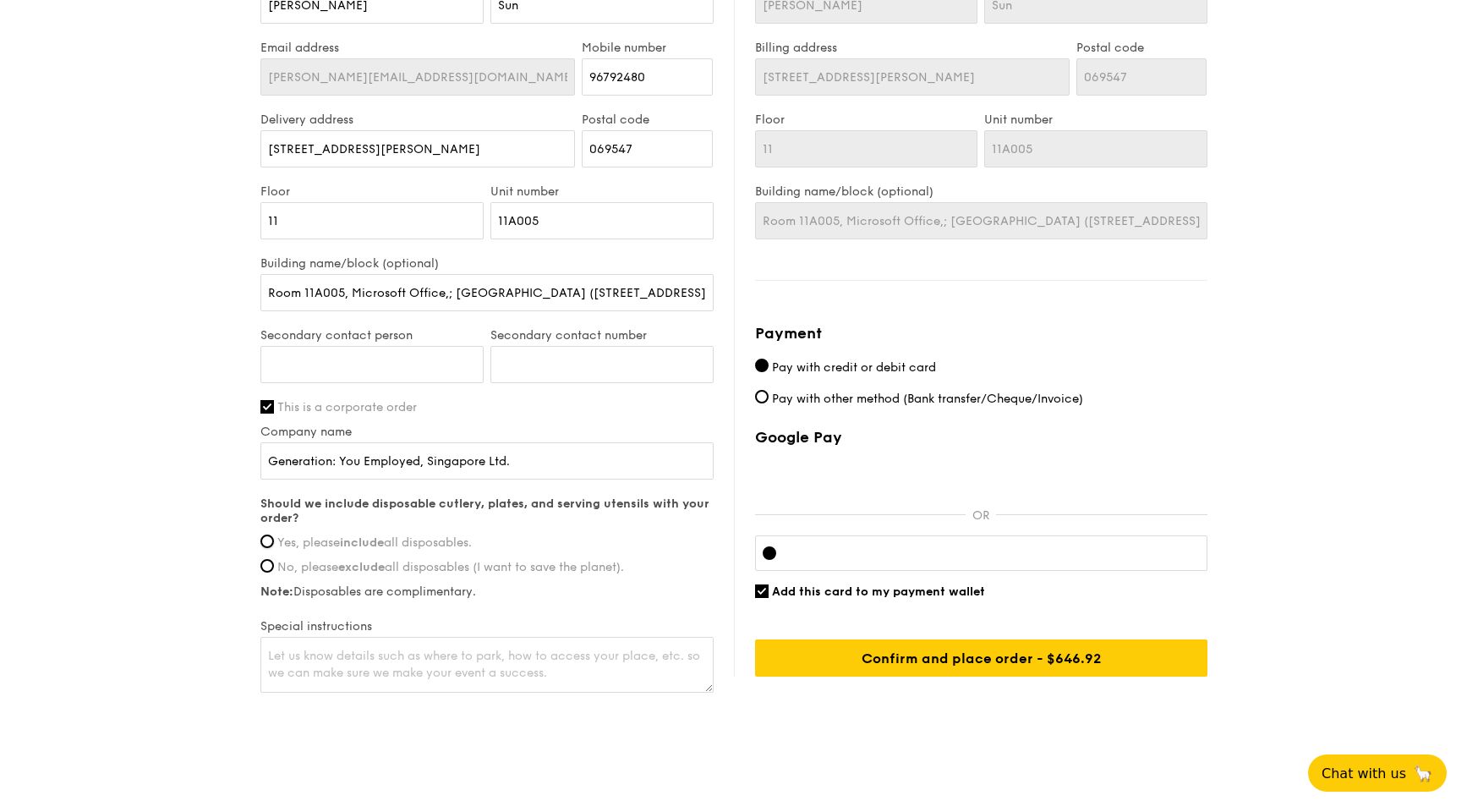
radio input "true"
click at [304, 591] on textarea at bounding box center [486, 664] width 453 height 56
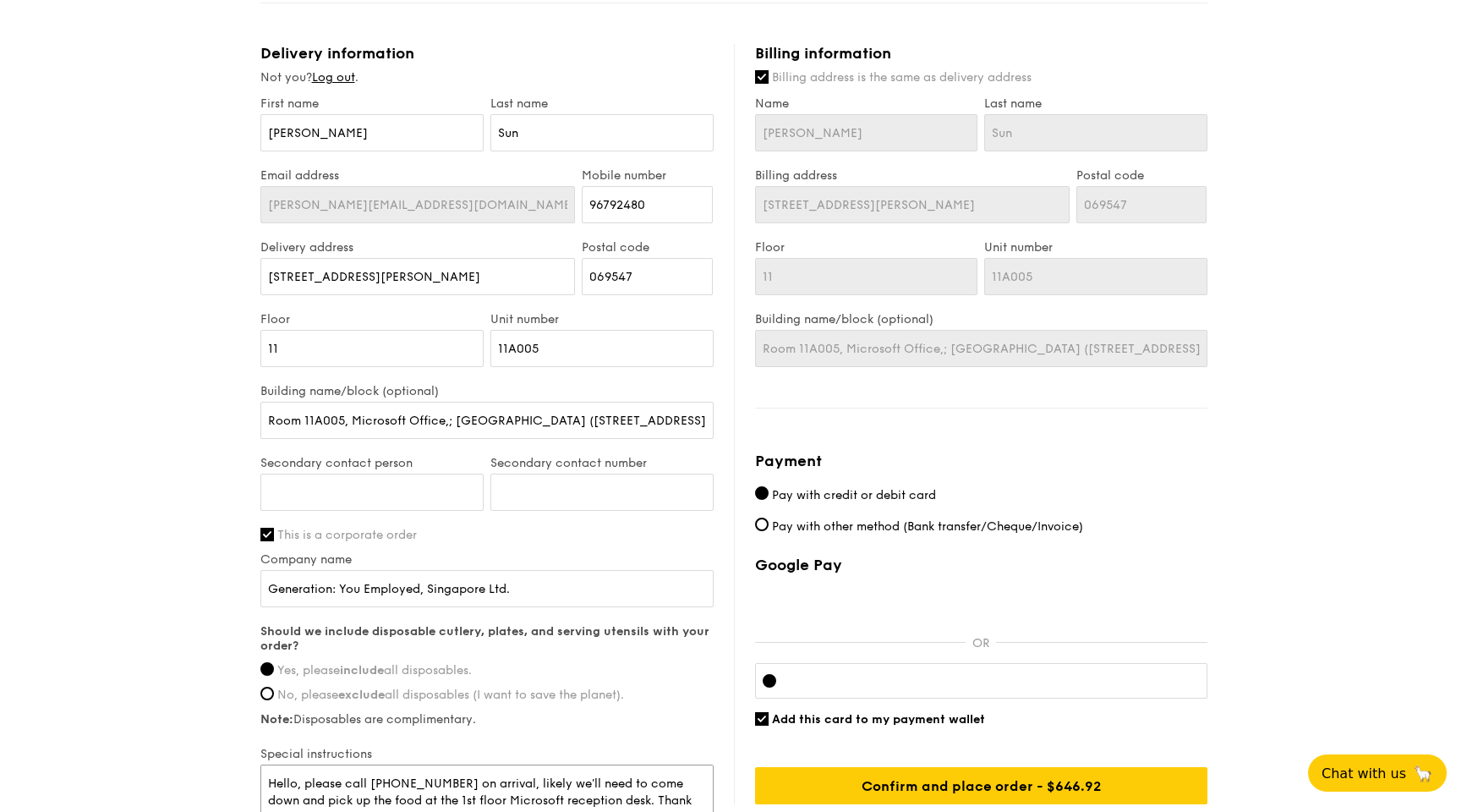
scroll to position [828, 0]
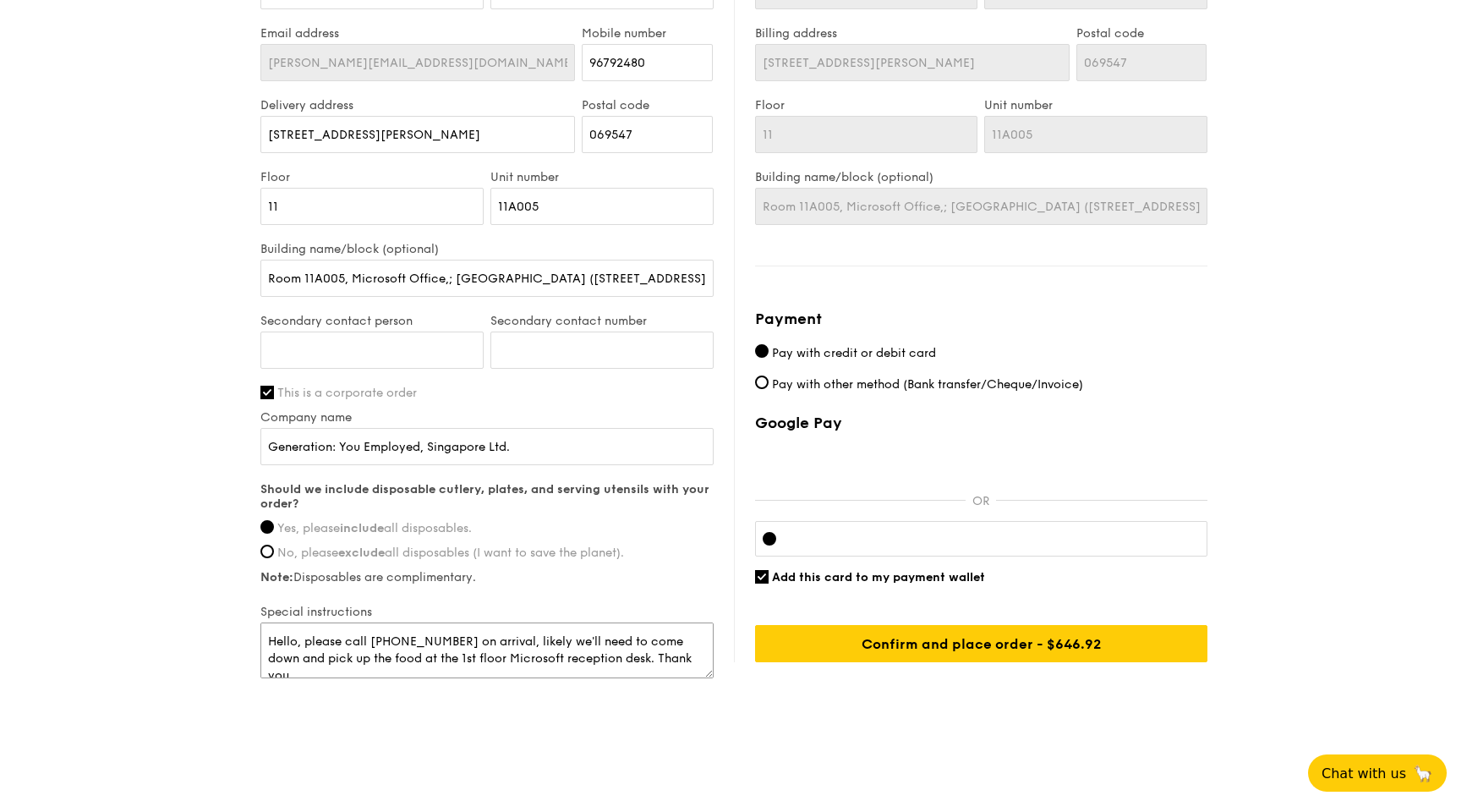
type textarea "Hello, please call [PHONE_NUMBER] on arrival, likely we'll need to come down an…"
click at [846, 381] on span "Pay with other method (Bank transfer/Cheque/Invoice)" at bounding box center [927, 384] width 311 height 14
click at [768, 381] on input "Pay with other method (Bank transfer/Cheque/Invoice)" at bounding box center [762, 382] width 13 height 13
radio input "true"
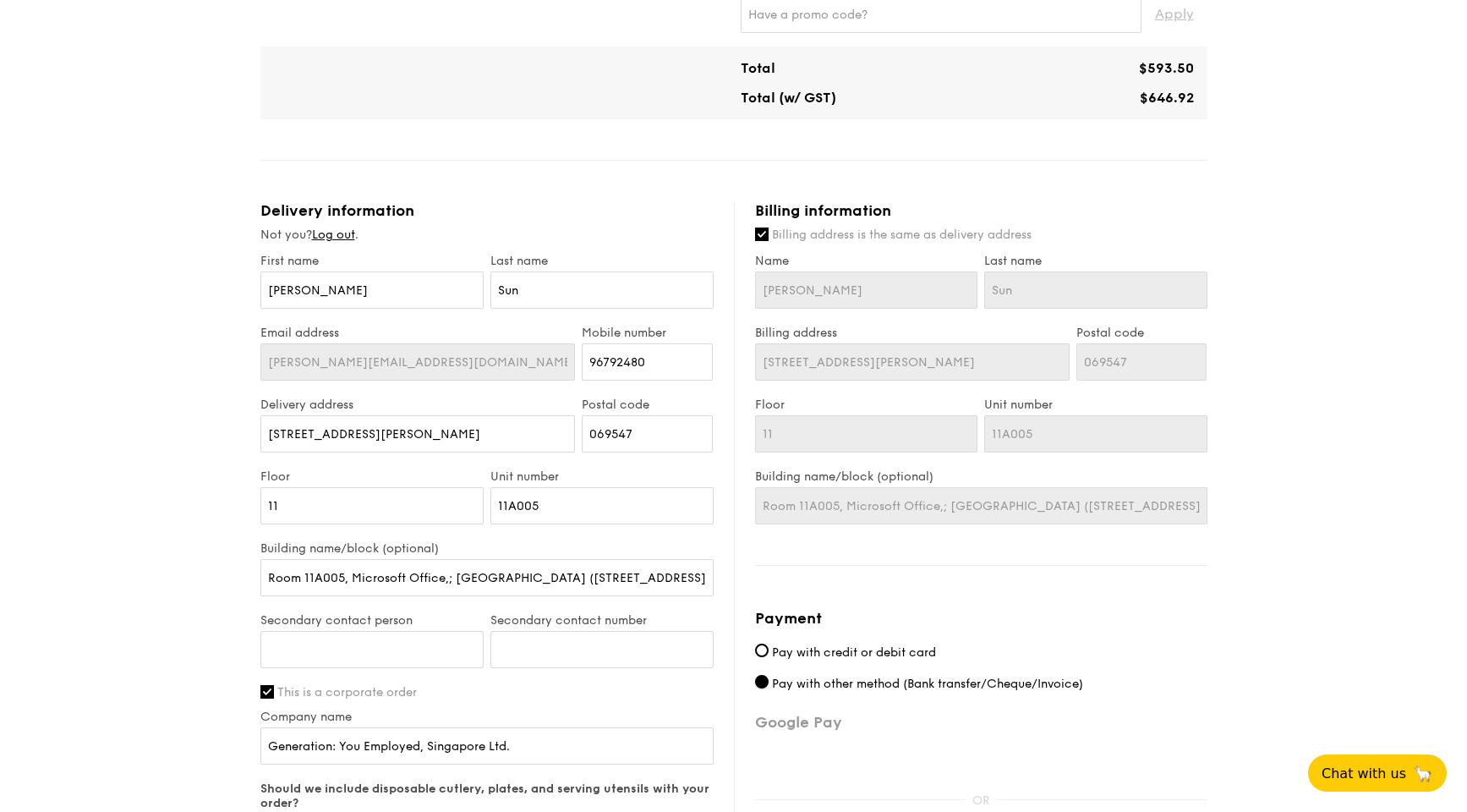
scroll to position [512, 0]
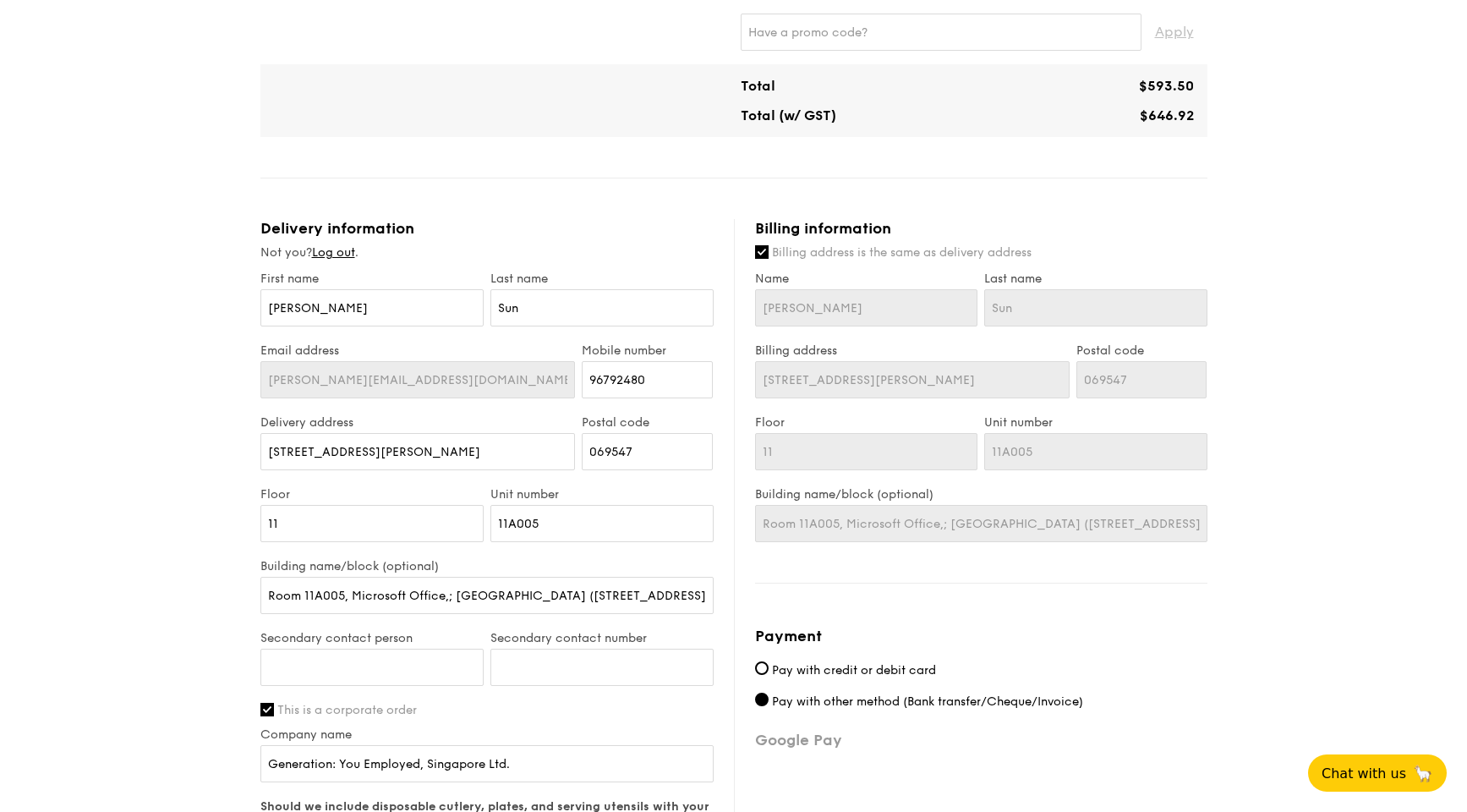
click at [801, 258] on span "Billing address is the same as delivery address" at bounding box center [902, 252] width 259 height 14
click at [768, 258] on input "Billing address is the same as delivery address" at bounding box center [762, 252] width 13 height 13
checkbox input "false"
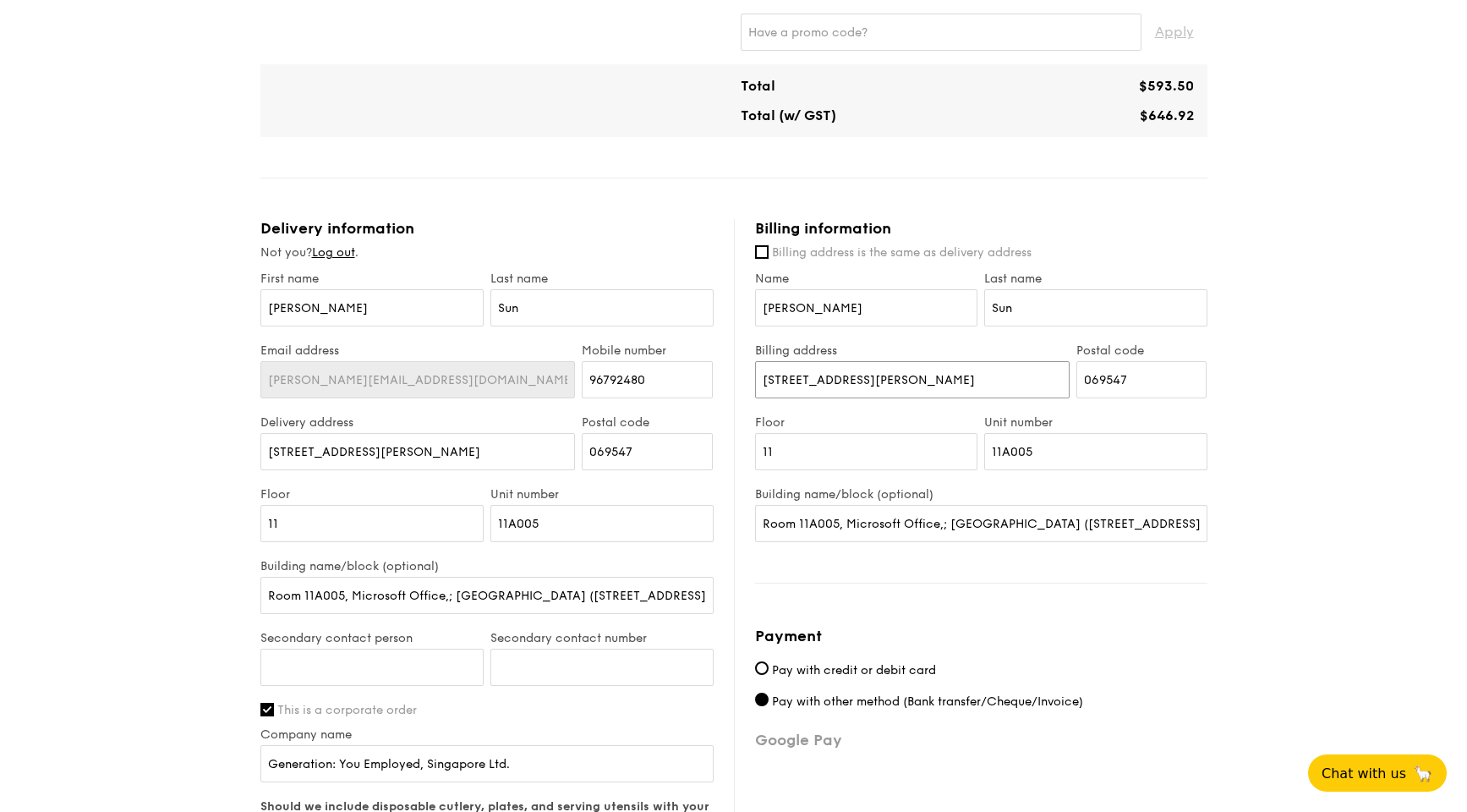
click at [866, 372] on input "[STREET_ADDRESS][PERSON_NAME]" at bounding box center [912, 379] width 315 height 37
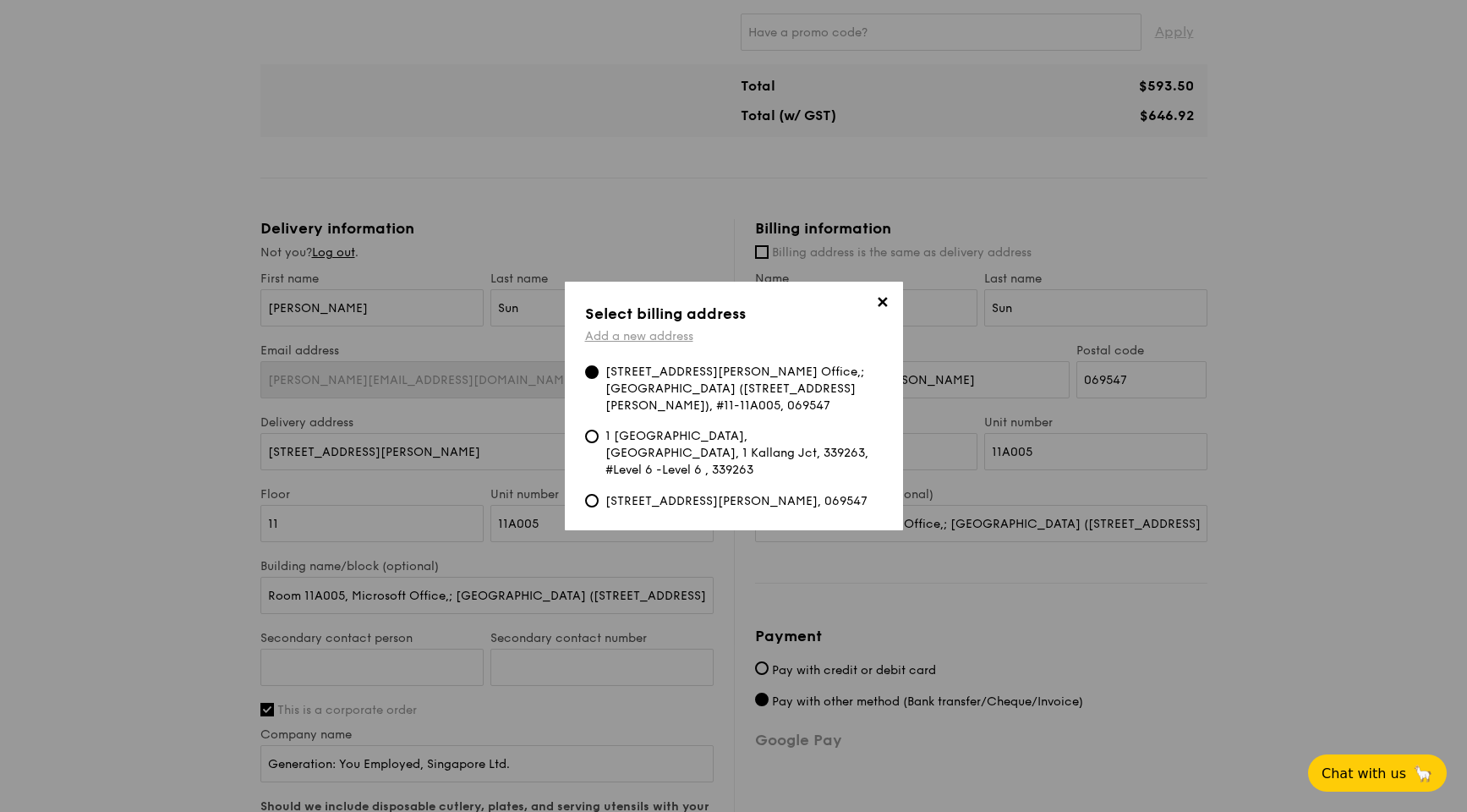
click at [683, 329] on link "Add a new address" at bounding box center [640, 335] width 109 height 14
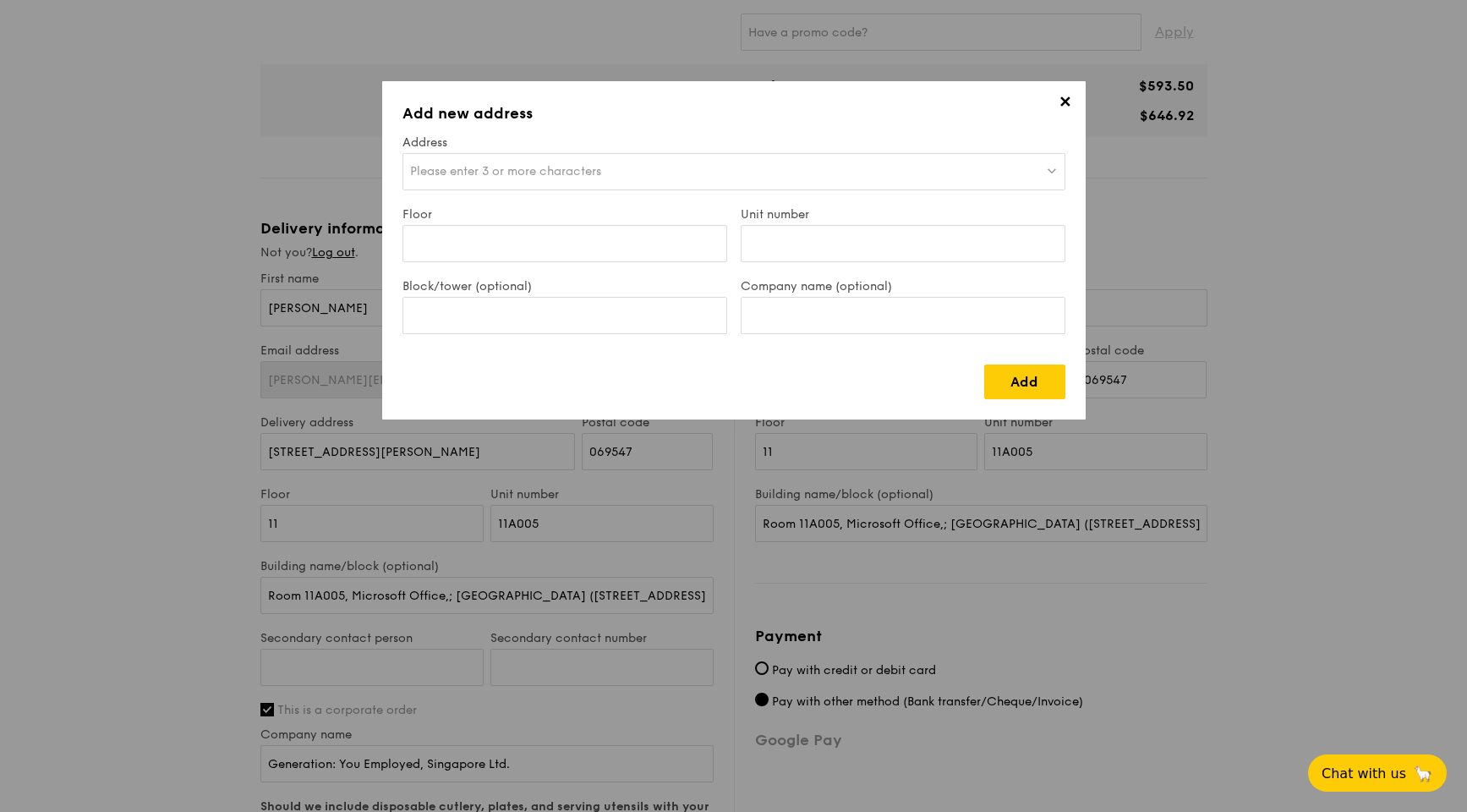
click at [585, 183] on div "Please enter 3 or more characters" at bounding box center [733, 172] width 662 height 37
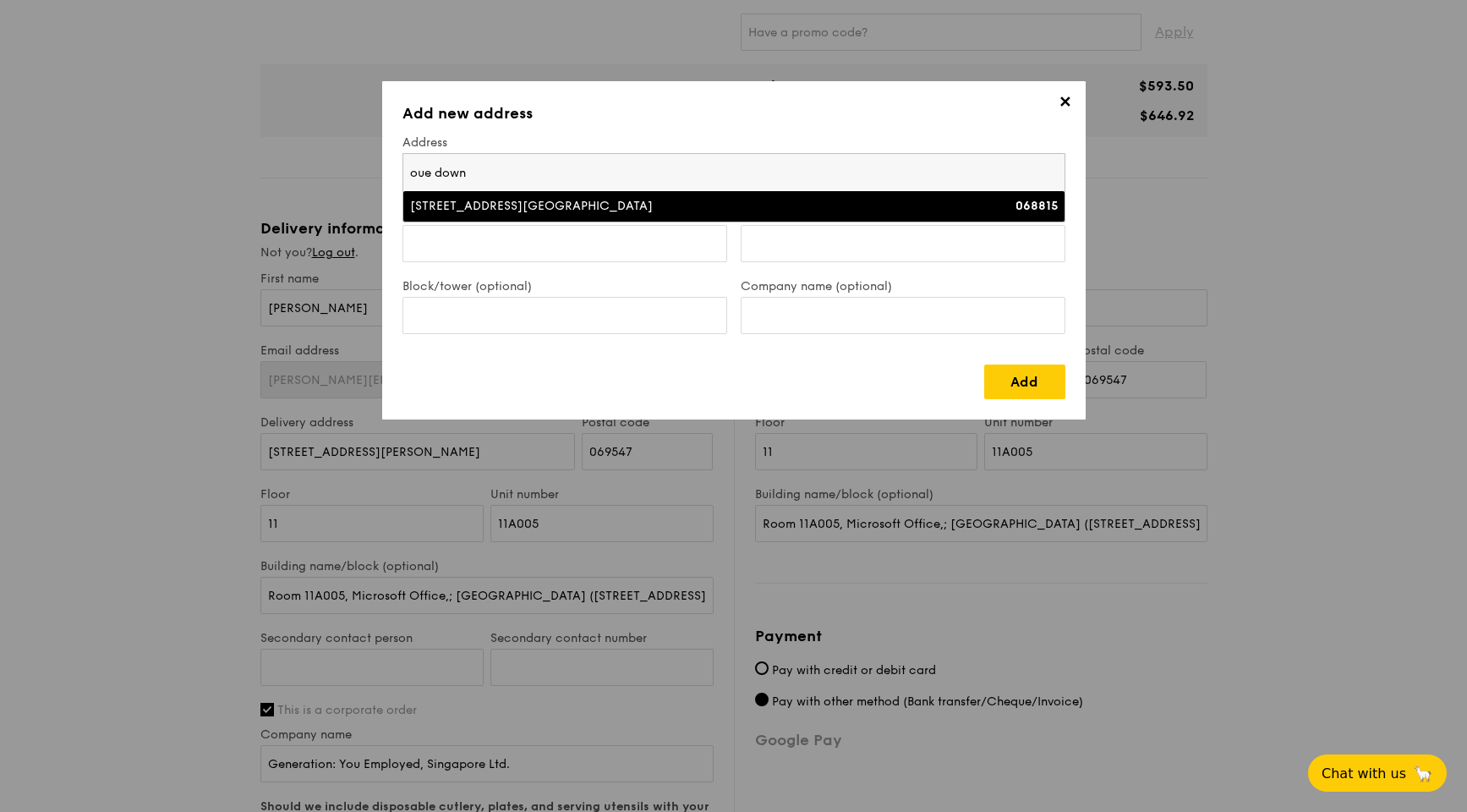
type input "oue down"
click at [581, 213] on li "[STREET_ADDRESS][GEOGRAPHIC_DATA] 068815" at bounding box center [734, 206] width 662 height 30
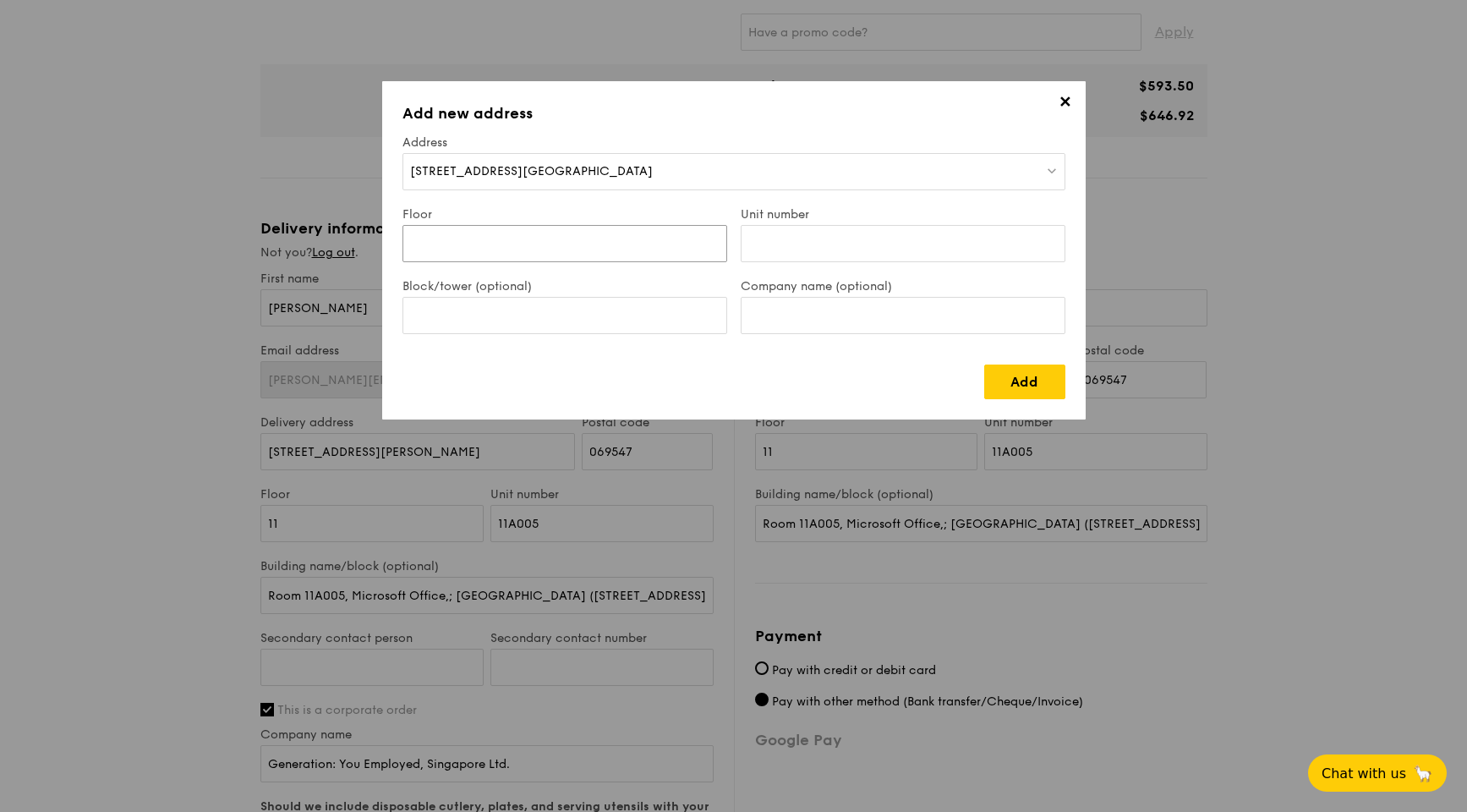
click at [440, 248] on input "Floor" at bounding box center [564, 243] width 325 height 37
type input "38"
click at [805, 251] on input "Unit number" at bounding box center [903, 243] width 325 height 37
type input "01"
click at [1029, 383] on link "Add" at bounding box center [1025, 381] width 81 height 34
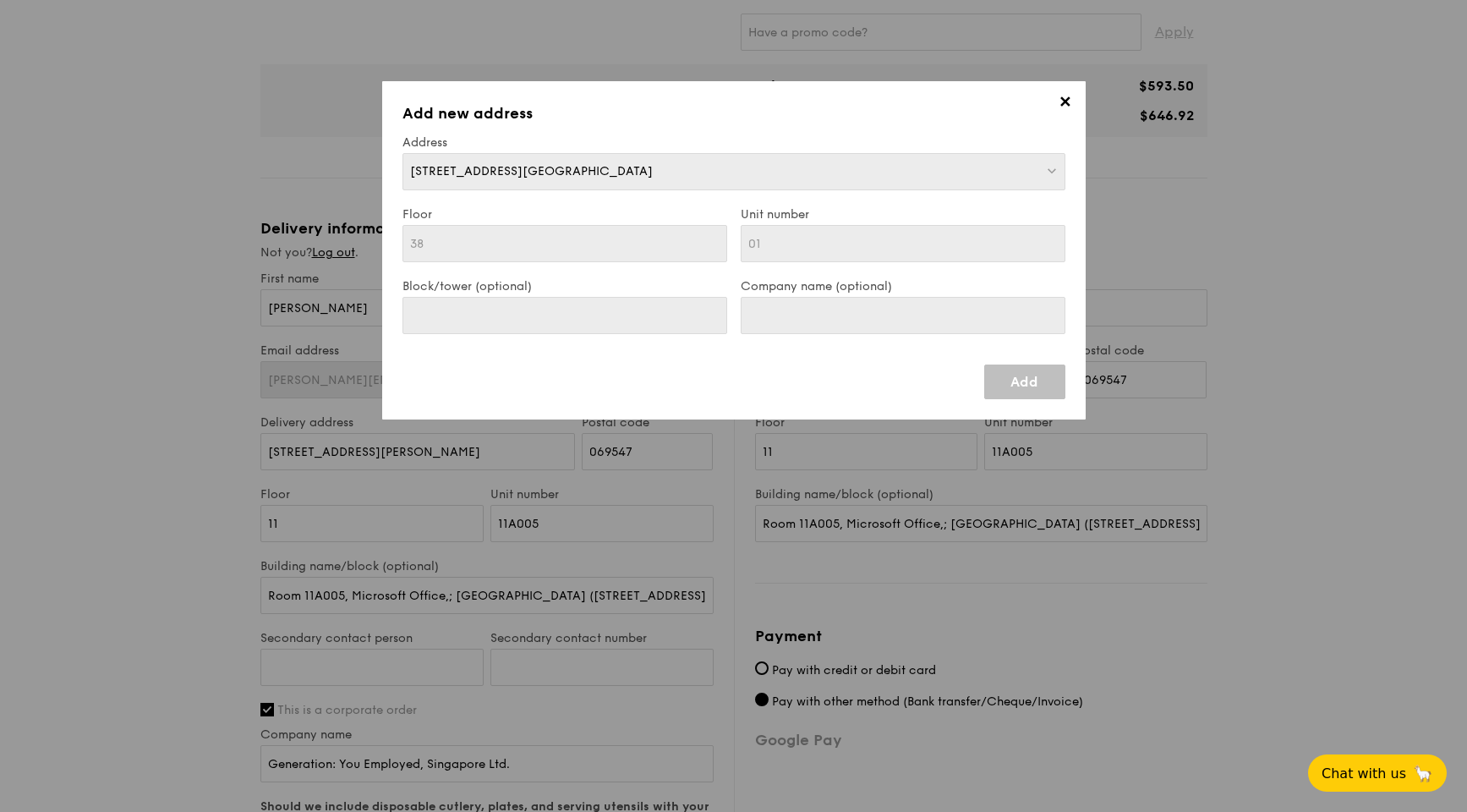
type input "[STREET_ADDRESS][GEOGRAPHIC_DATA]"
type input "068815"
type input "38"
type input "01"
type input "[STREET_ADDRESS][GEOGRAPHIC_DATA]"
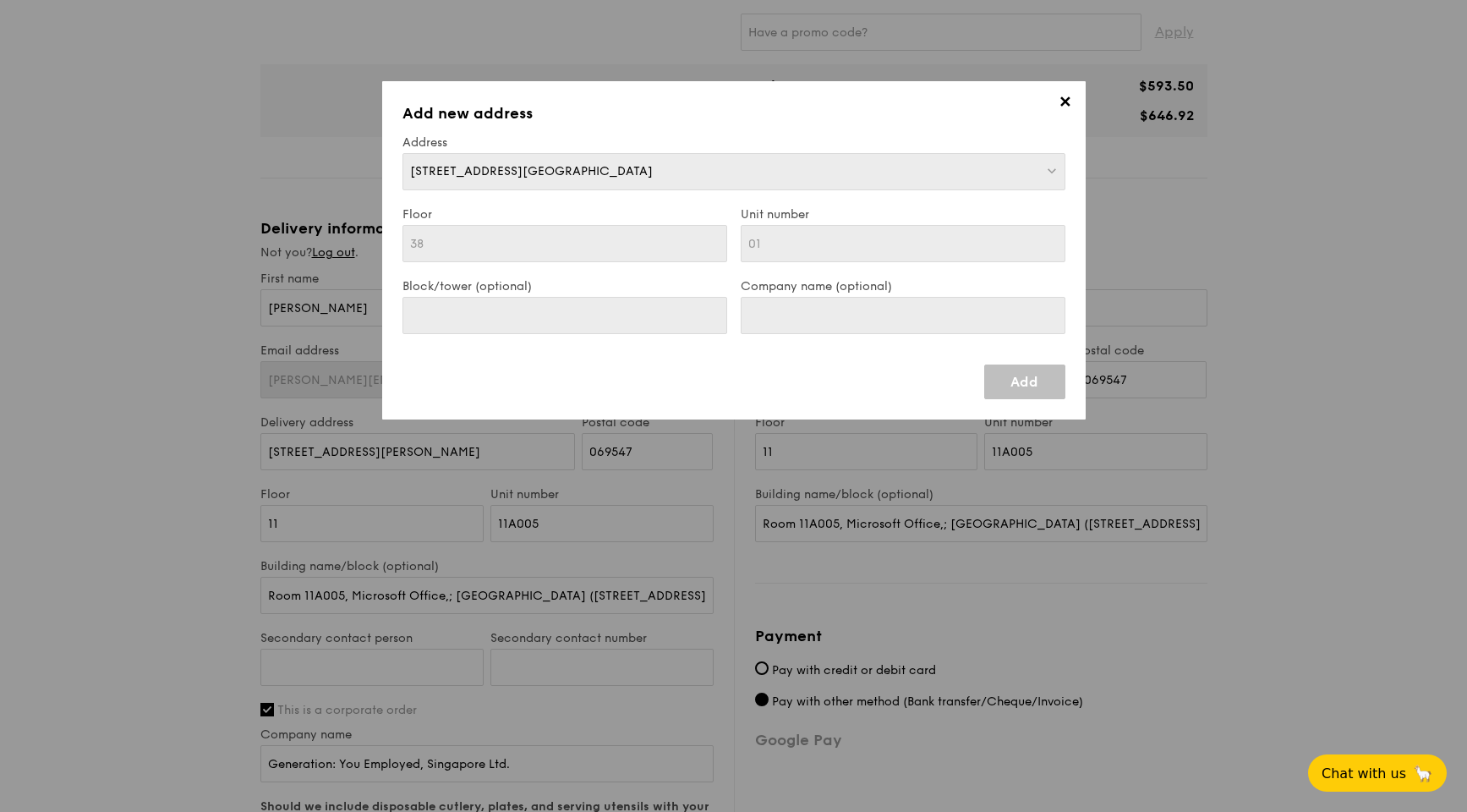
type input "068815"
type input "38"
type input "01"
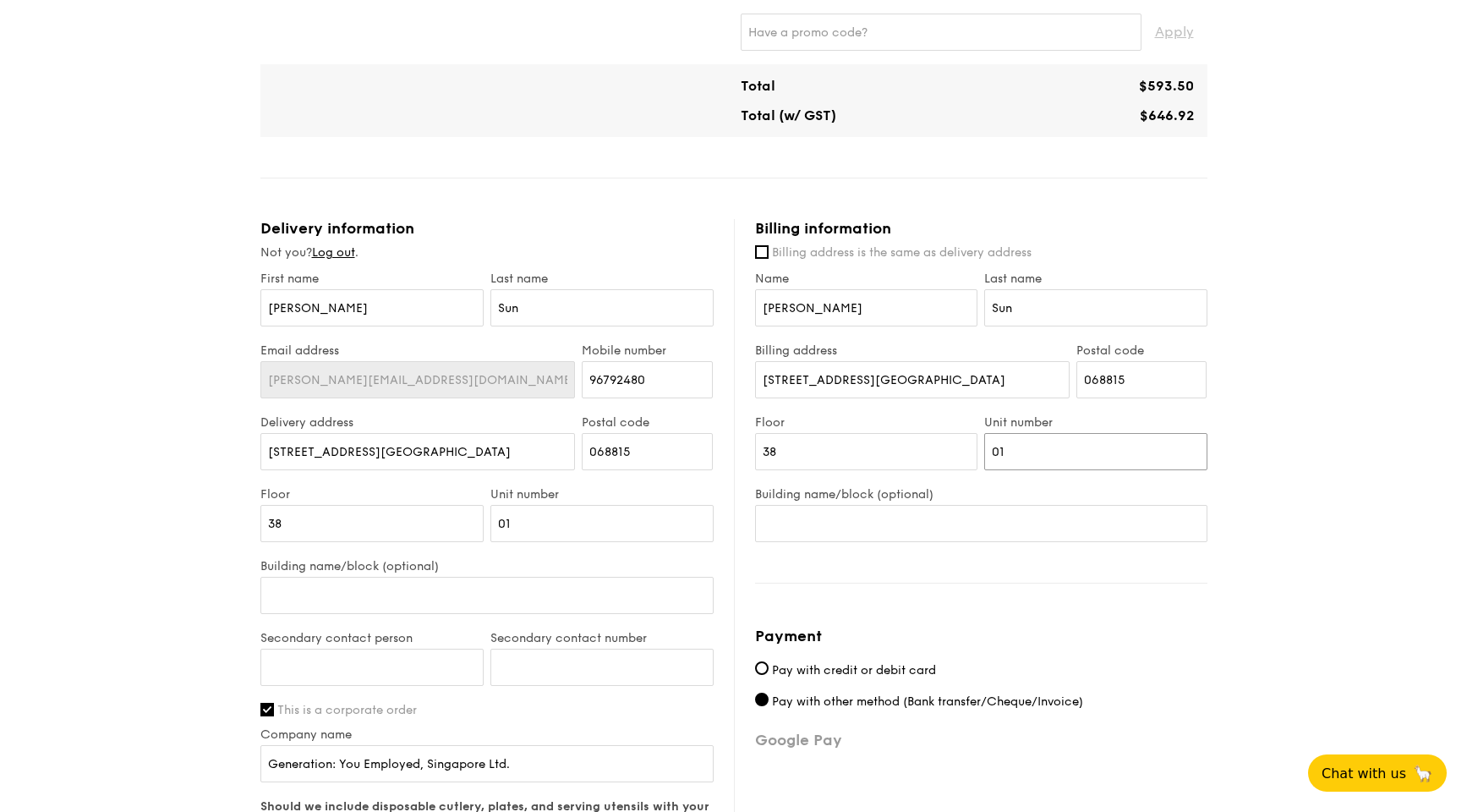
click at [1169, 437] on input "01" at bounding box center [1096, 451] width 223 height 37
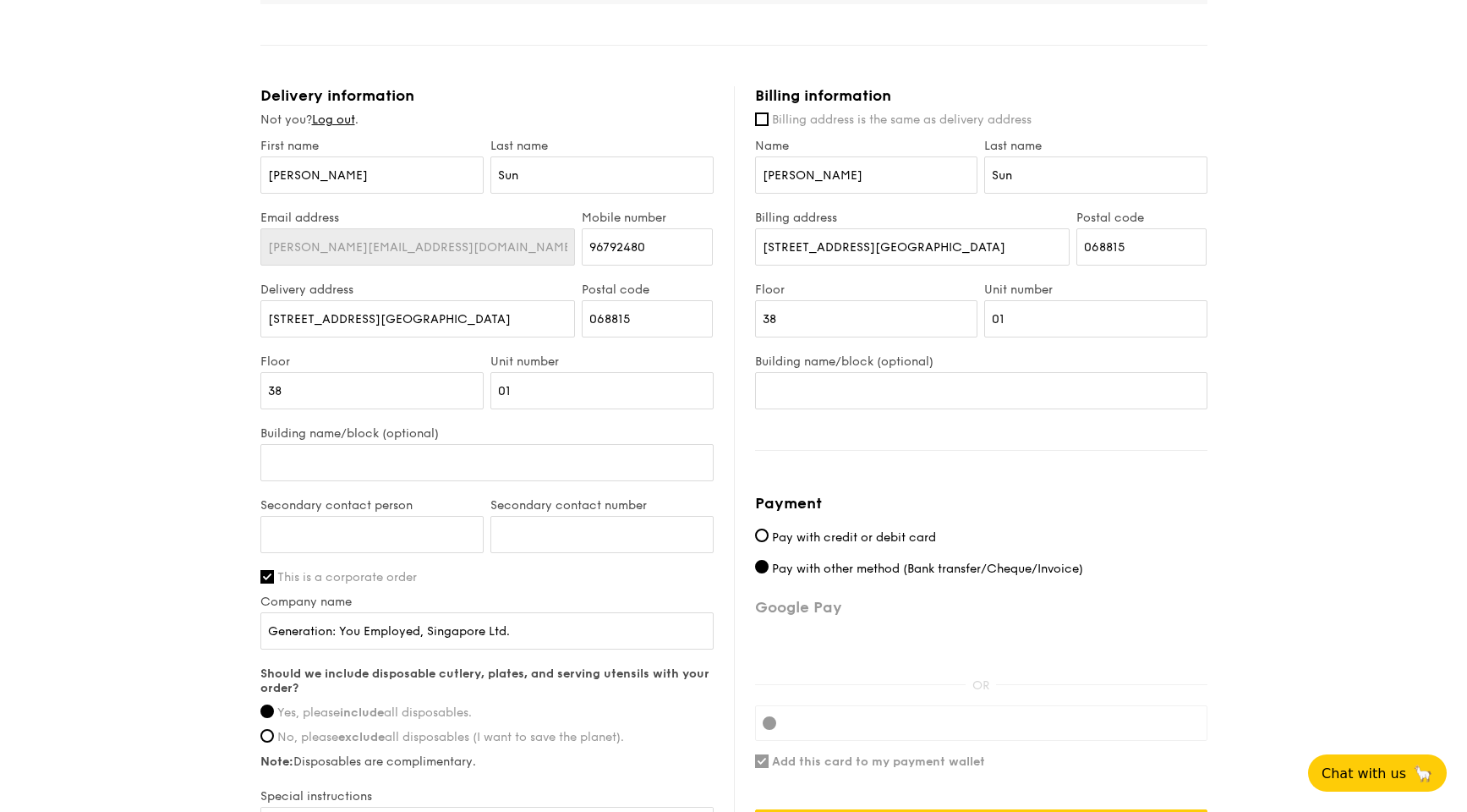
scroll to position [618, 0]
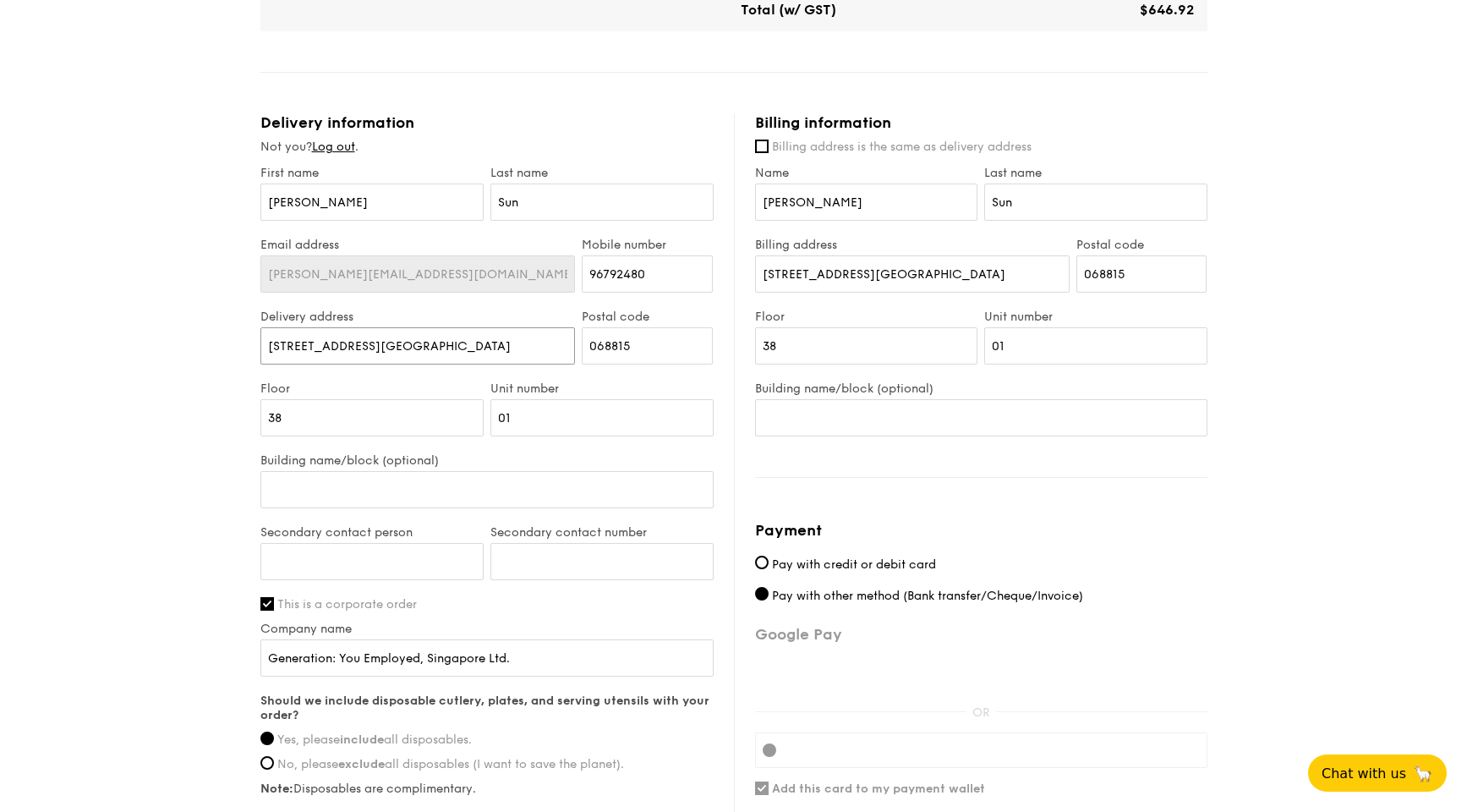
click at [465, 359] on input "[STREET_ADDRESS][GEOGRAPHIC_DATA]" at bounding box center [418, 345] width 316 height 37
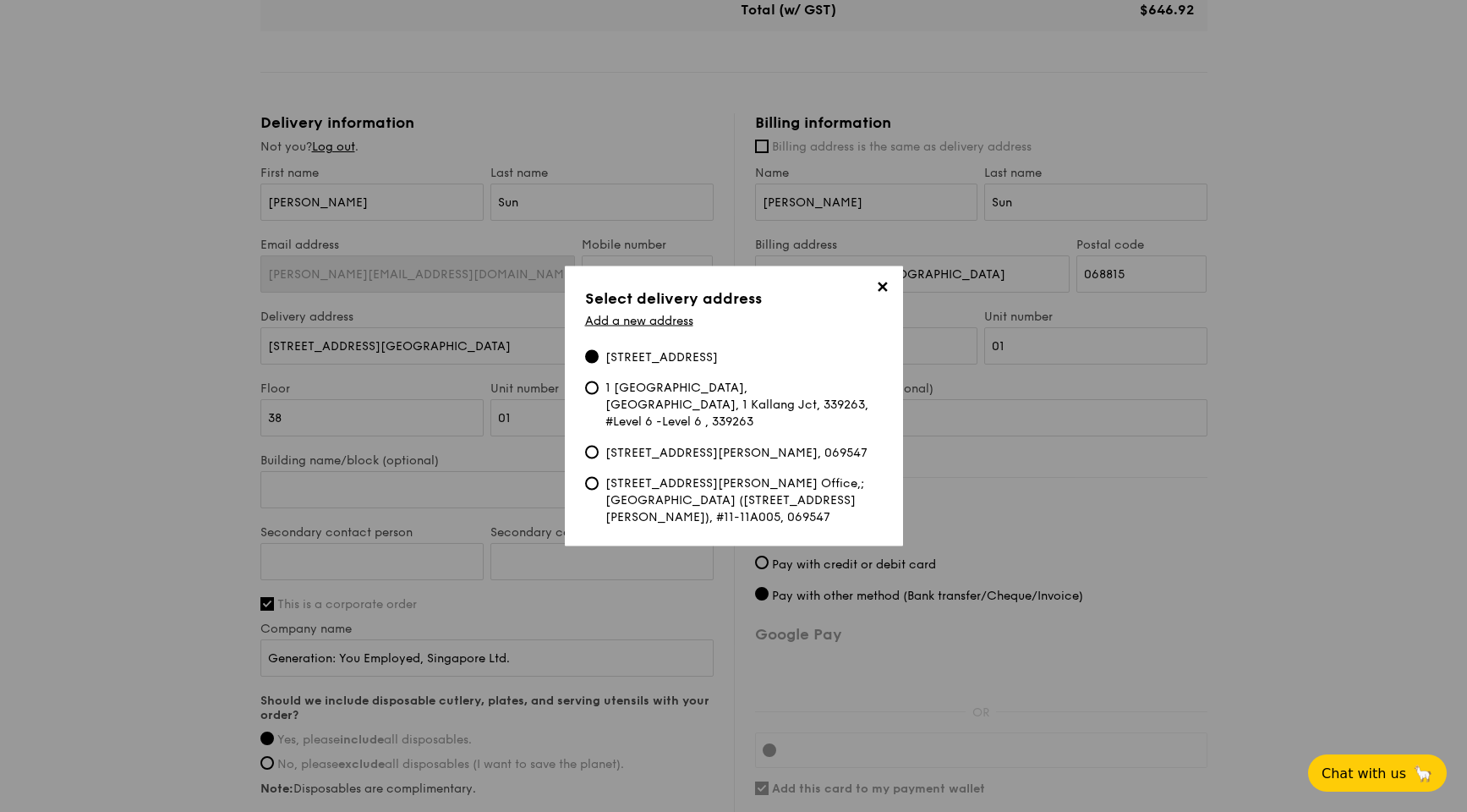
click at [664, 498] on div "[STREET_ADDRESS][PERSON_NAME] Office,; [GEOGRAPHIC_DATA] ([STREET_ADDRESS][PERS…" at bounding box center [744, 500] width 277 height 51
click at [599, 491] on input "[STREET_ADDRESS][PERSON_NAME] Office,; [GEOGRAPHIC_DATA] ([STREET_ADDRESS][PERS…" at bounding box center [592, 483] width 13 height 13
type input "[STREET_ADDRESS][PERSON_NAME]"
type input "069547"
type input "11"
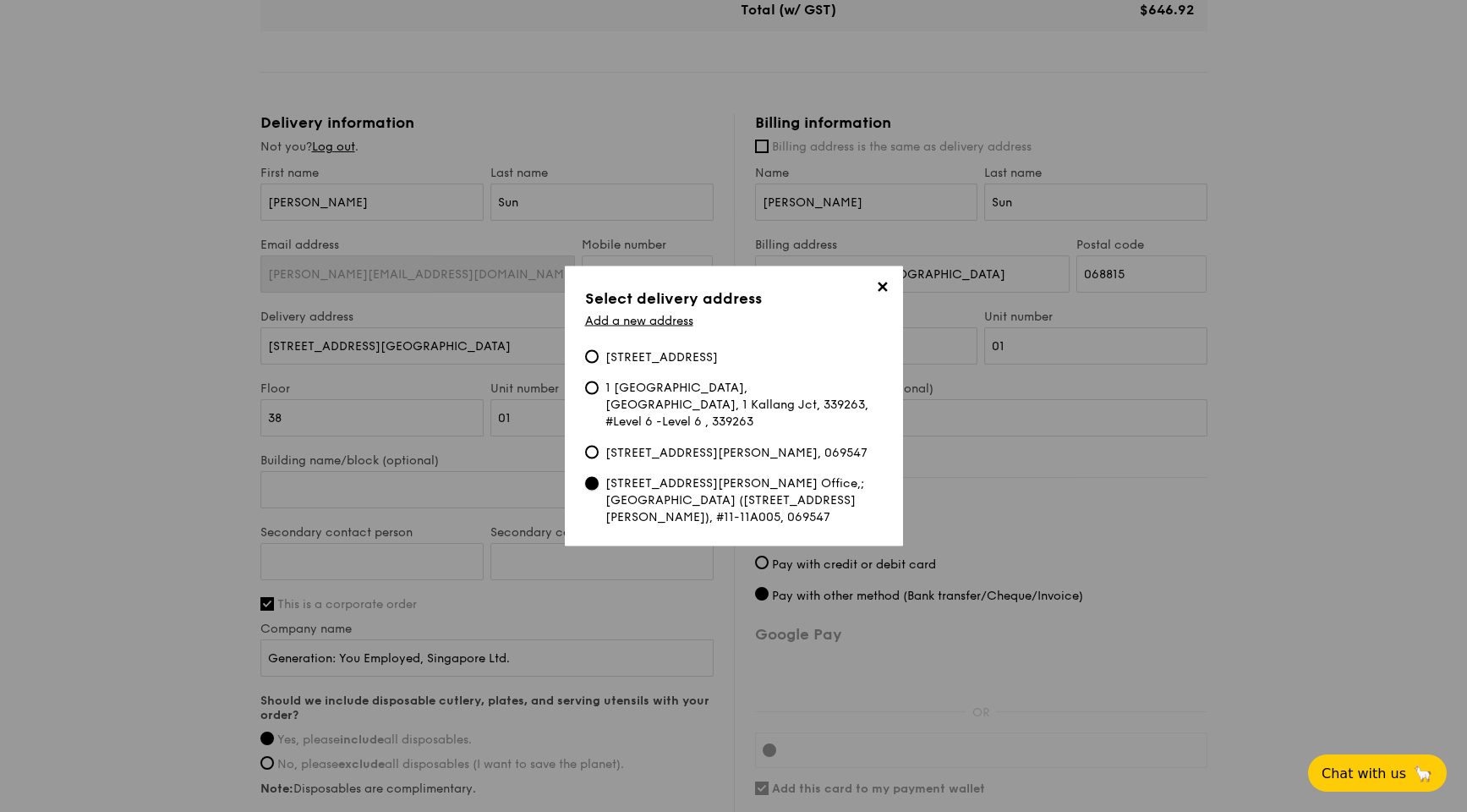
type input "11A005"
type input "Room 11A005, Microsoft Office,; [GEOGRAPHIC_DATA] ([STREET_ADDRESS][PERSON_NAME…"
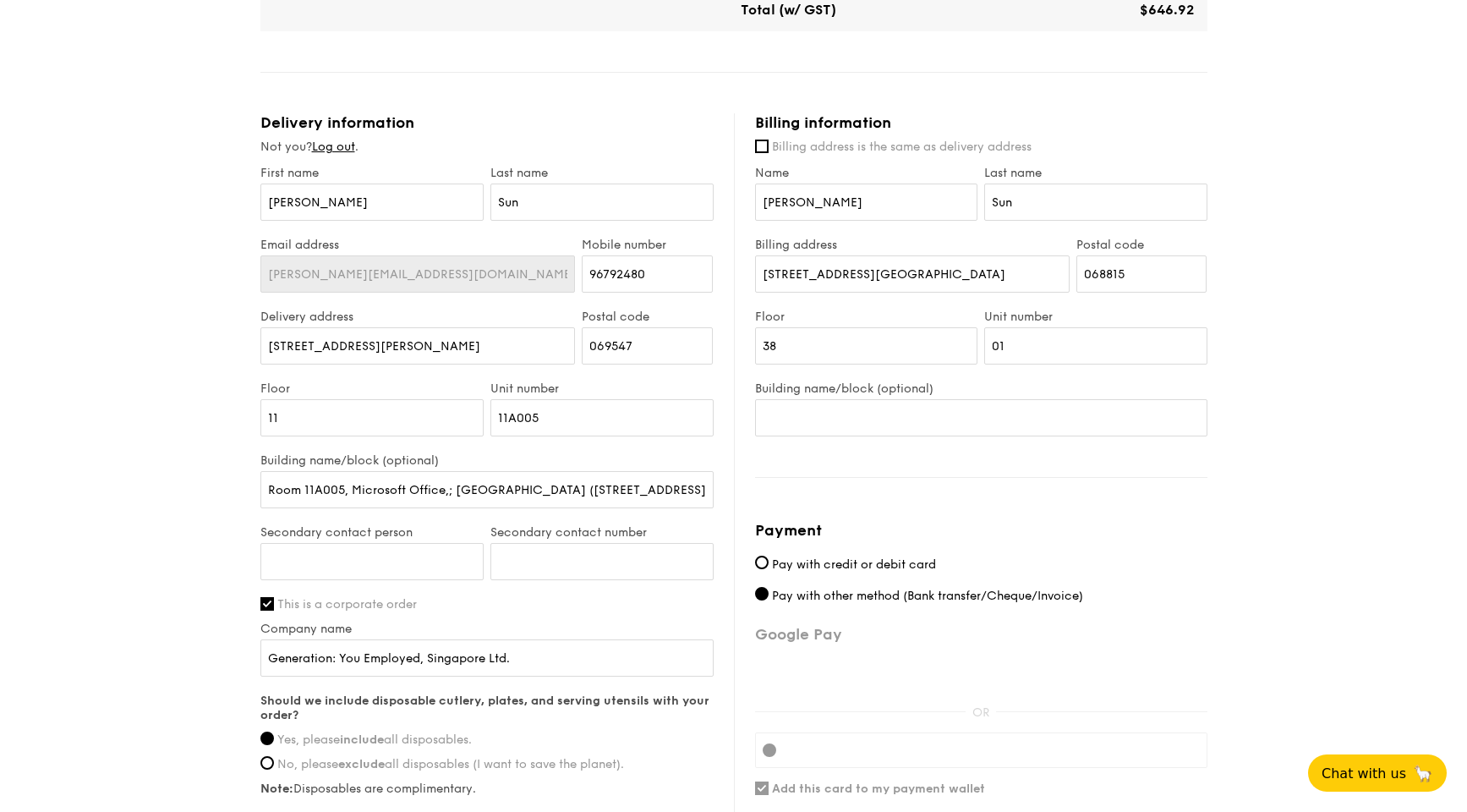
click at [101, 445] on div "1 - Select menu 2 - Select items 3 - Check out Mini High Tea $12.30 /guest ($13…" at bounding box center [733, 171] width 1467 height 1577
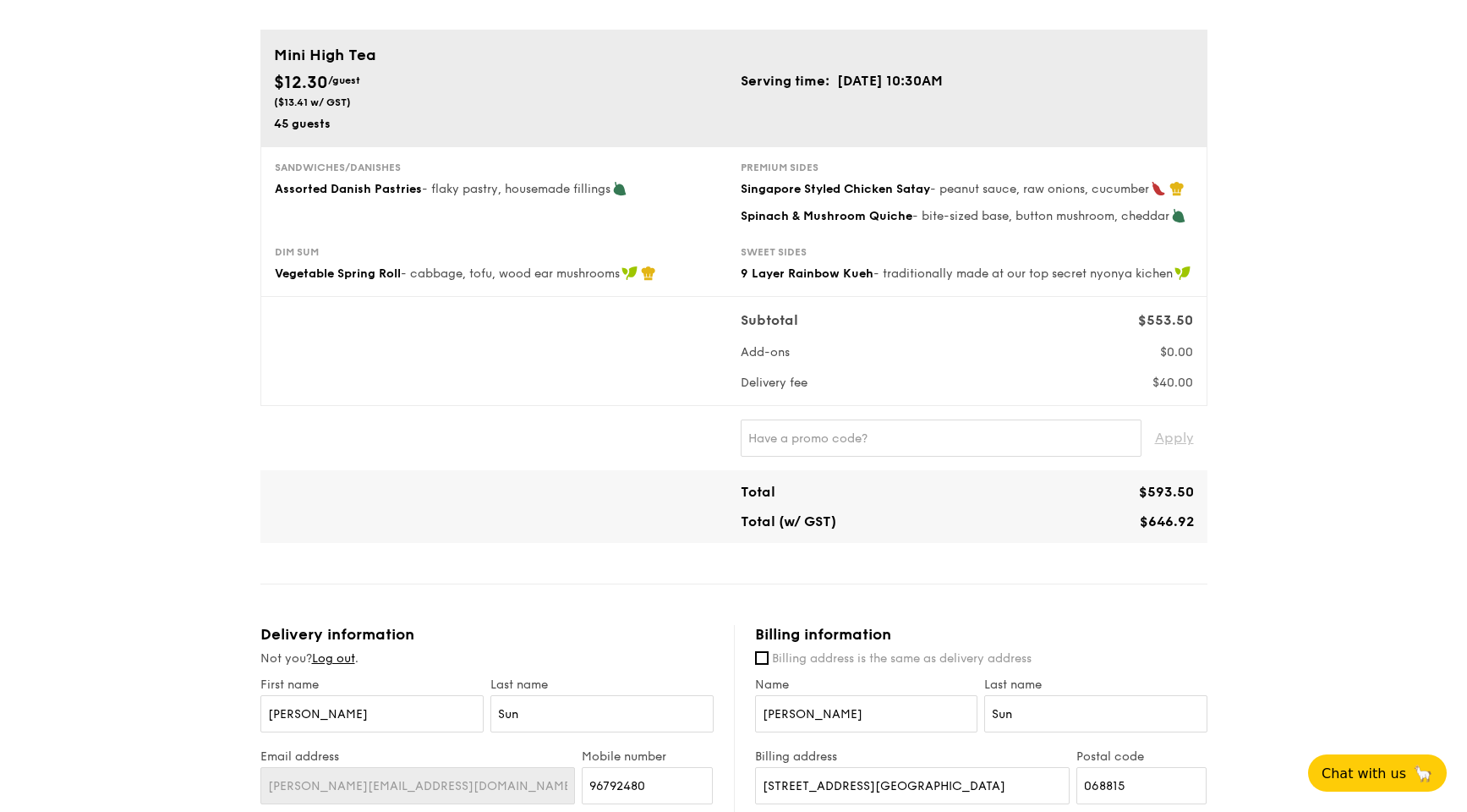
scroll to position [740, 0]
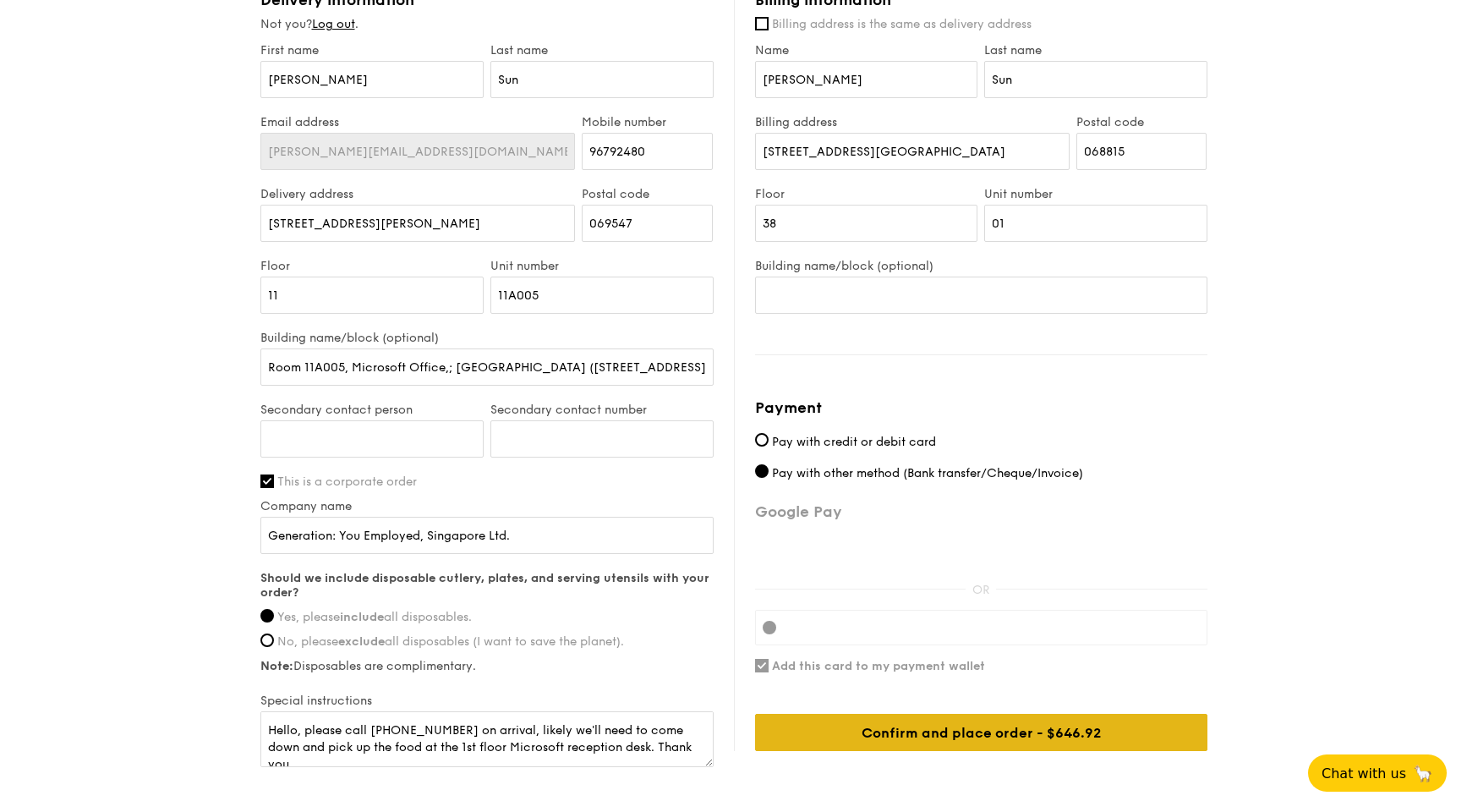
click at [1130, 591] on div "Confirm and place order - $646.92" at bounding box center [981, 732] width 453 height 37
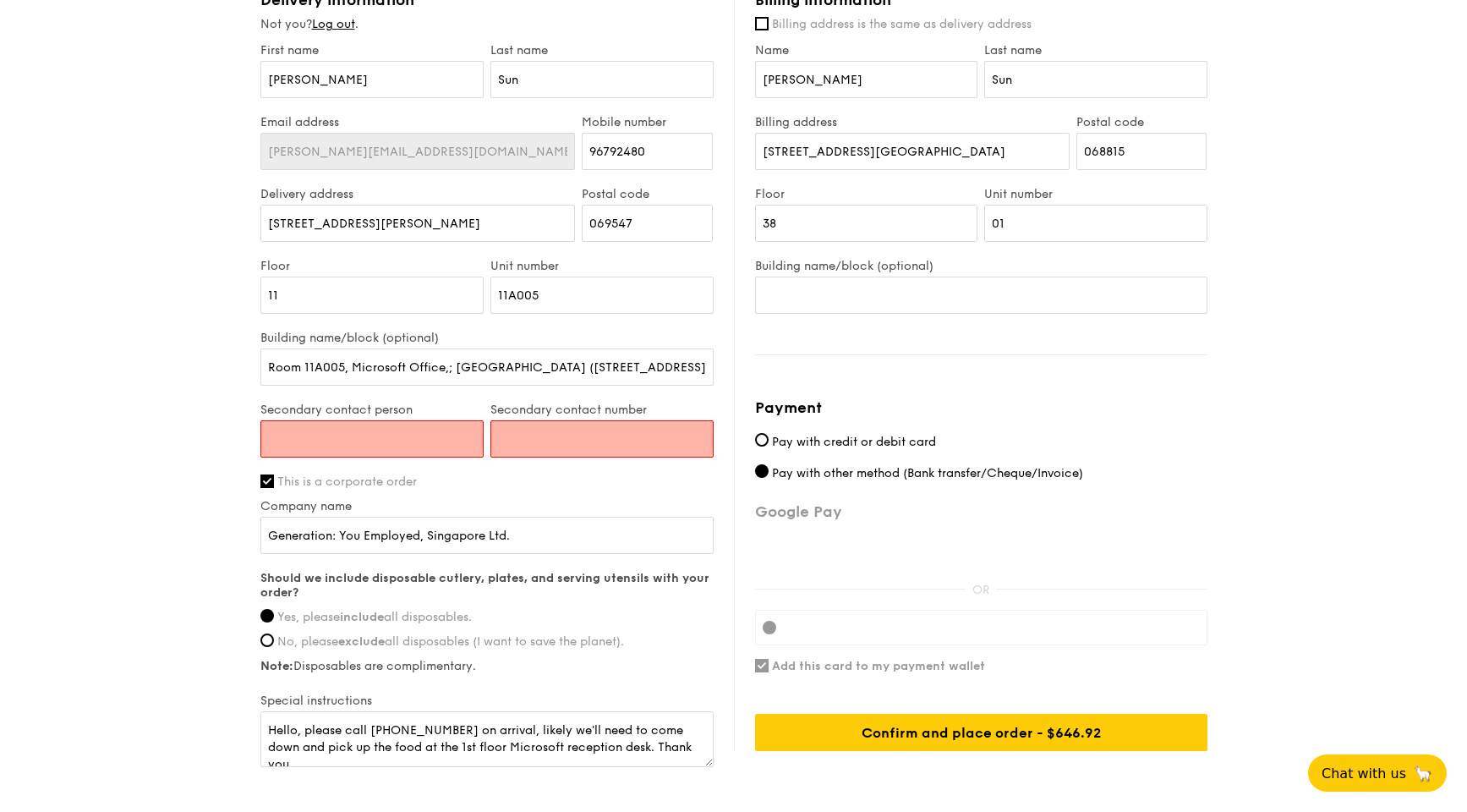
click at [437, 436] on input "Secondary contact person" at bounding box center [372, 438] width 223 height 37
type input "Arina"
click at [590, 420] on input "Secondary contact number" at bounding box center [602, 438] width 223 height 37
paste input "98508612"
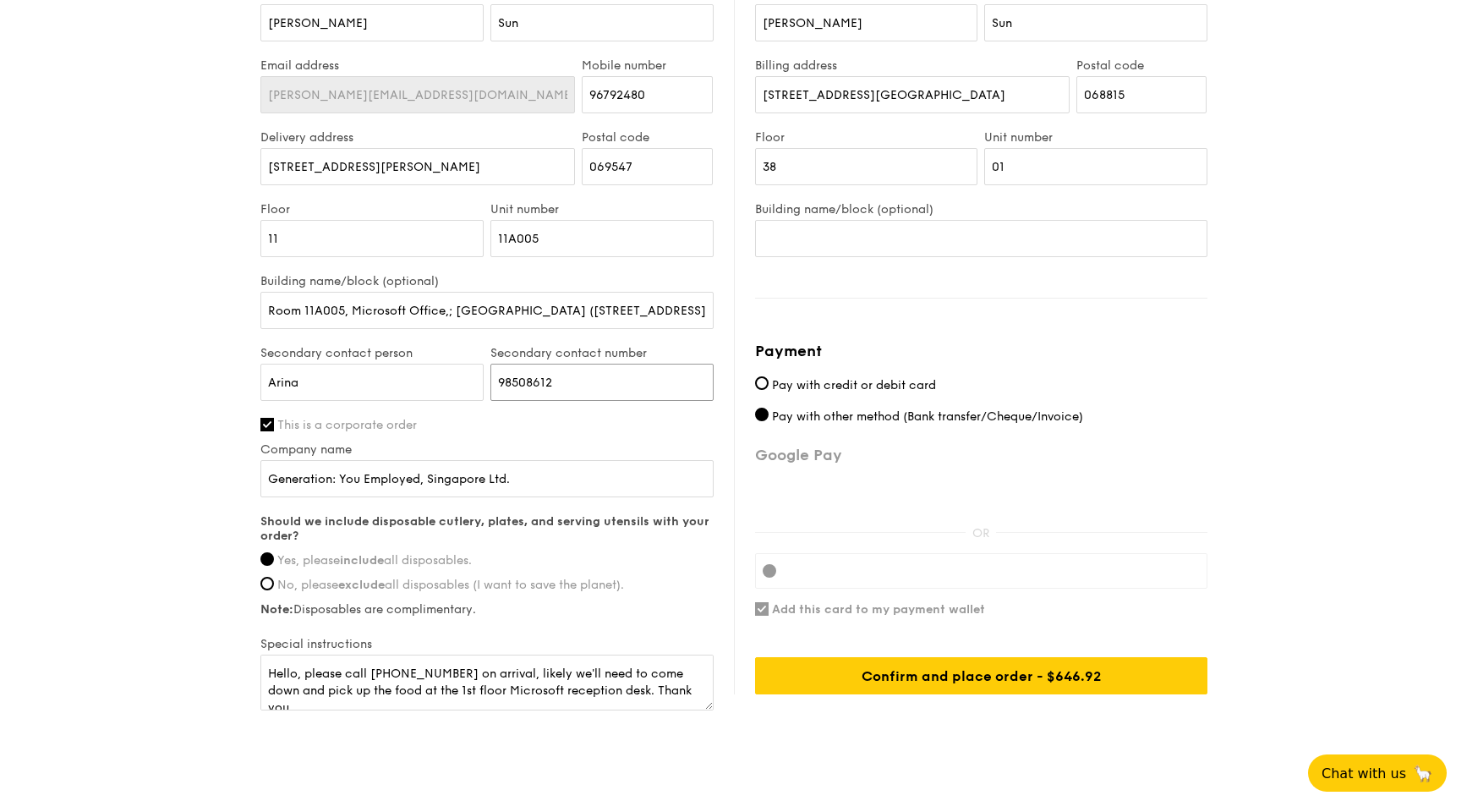
scroll to position [828, 0]
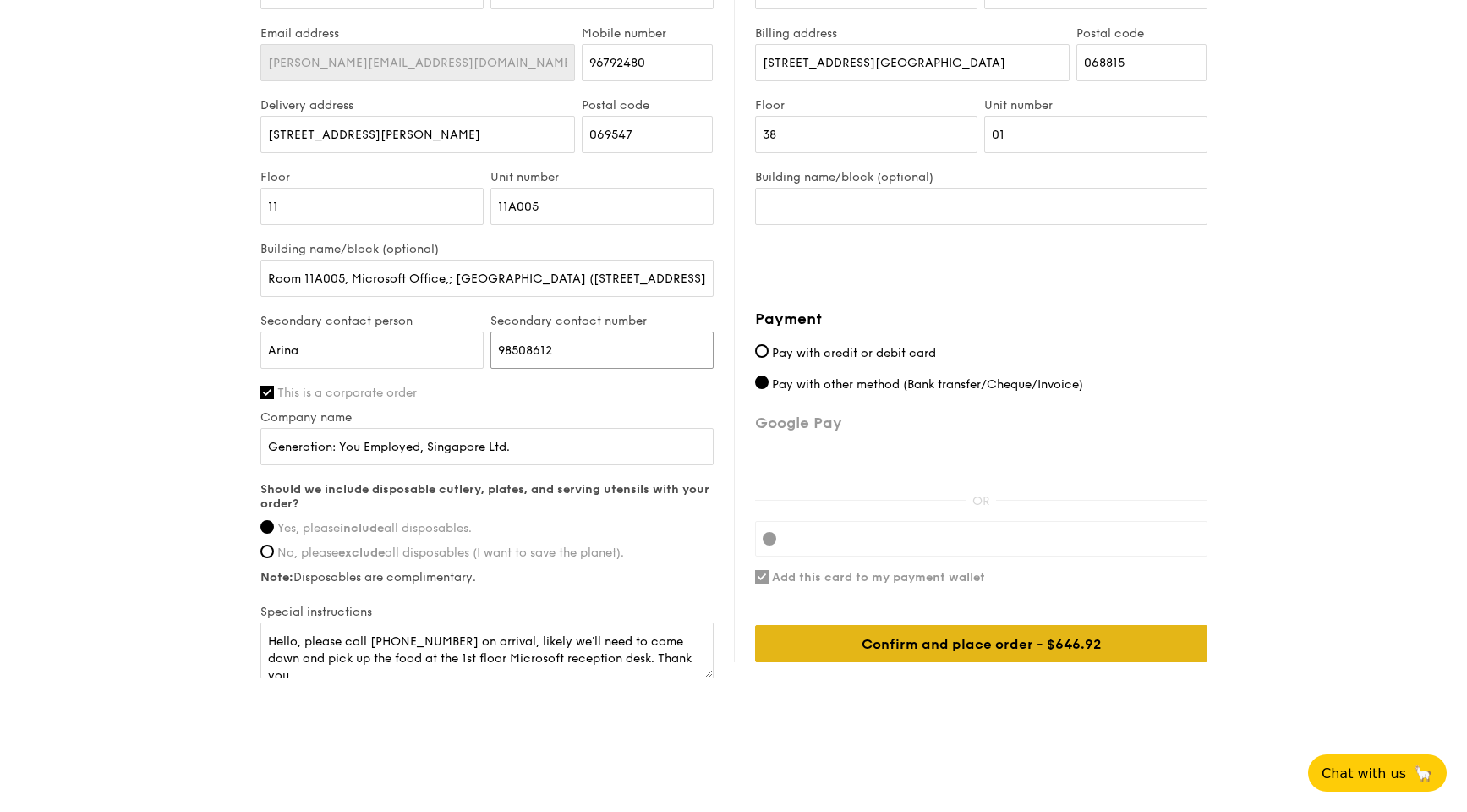
type input "98508612"
click at [1091, 591] on div "Confirm and place order - $646.92" at bounding box center [981, 643] width 453 height 37
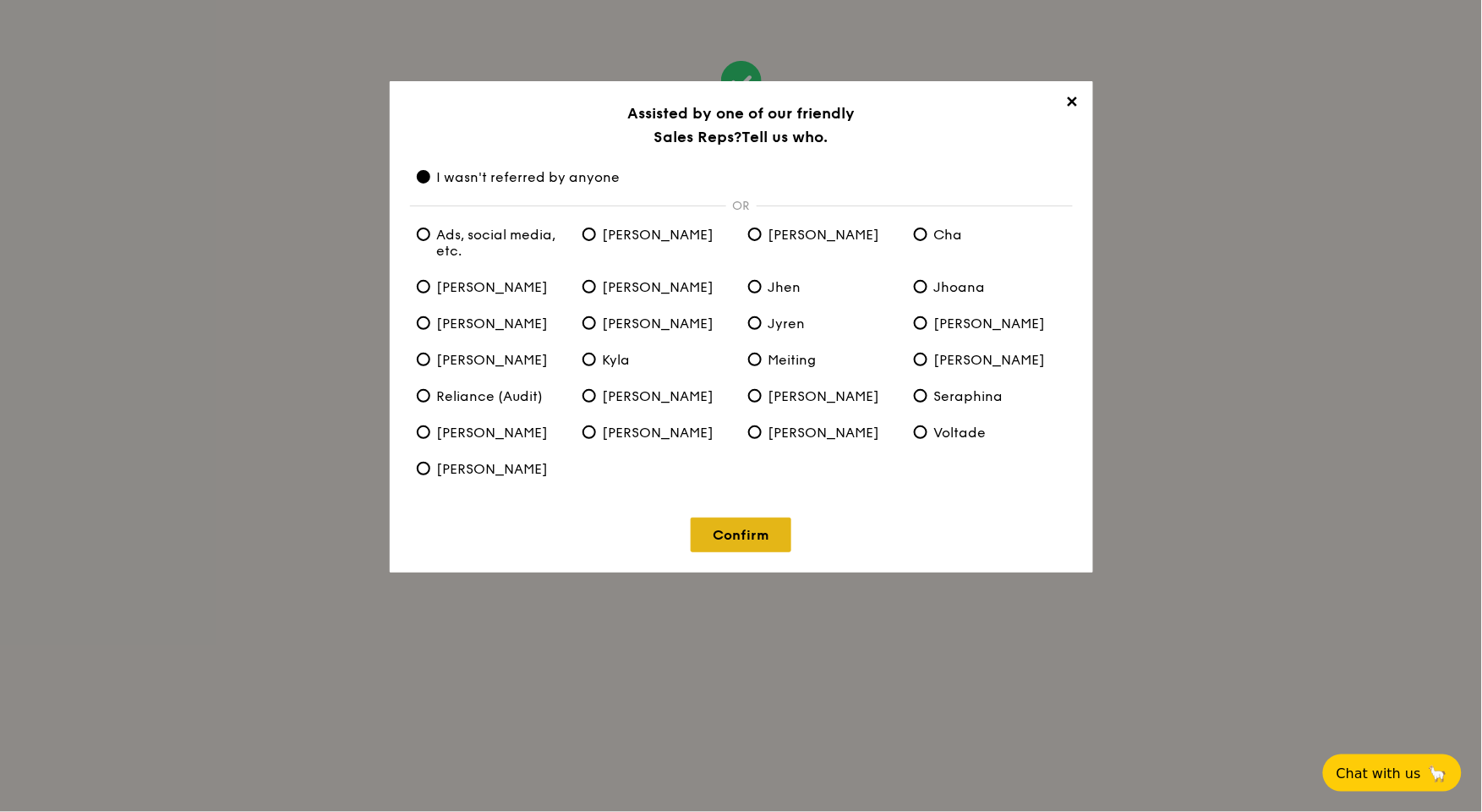
click at [732, 550] on link "Confirm" at bounding box center [741, 535] width 101 height 34
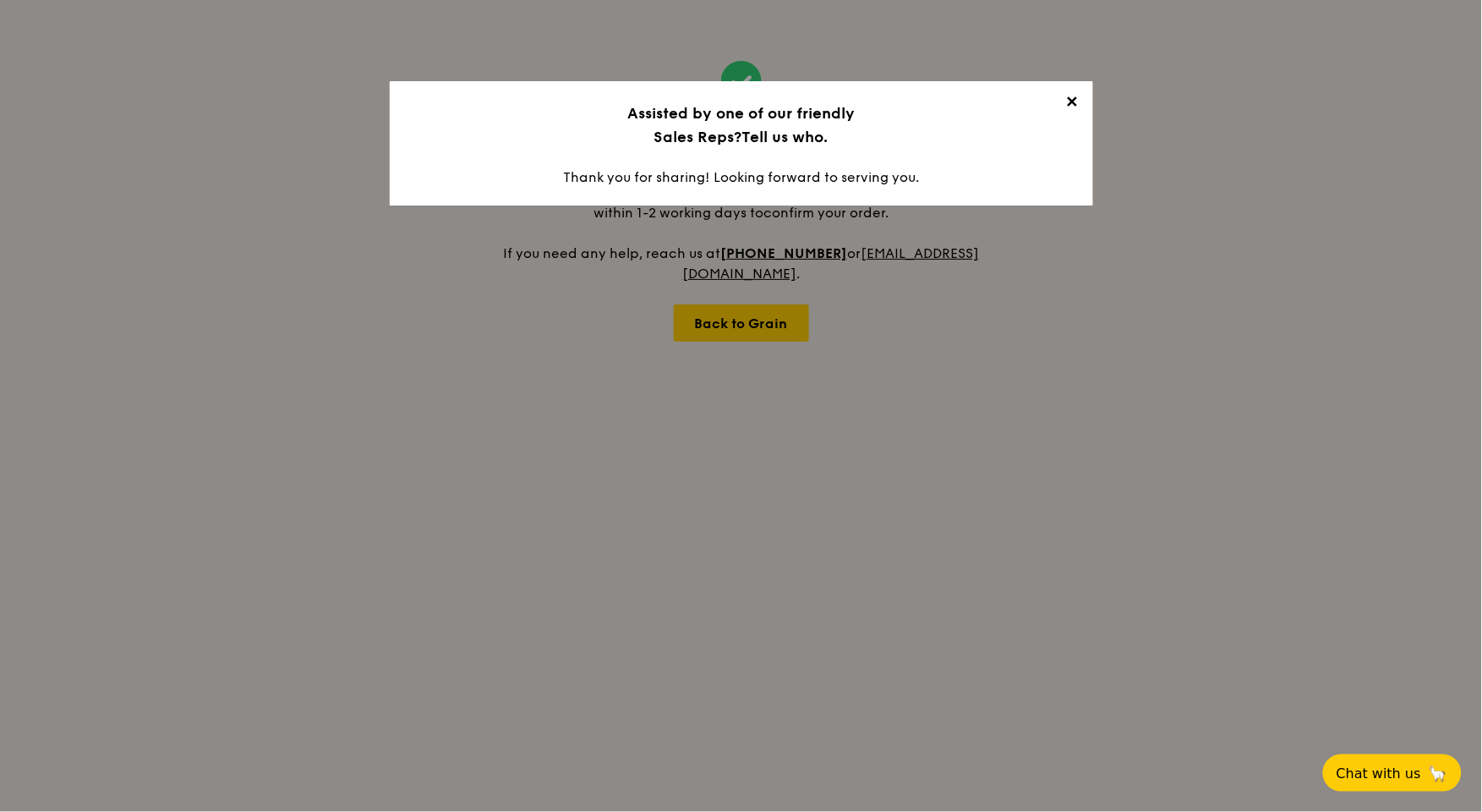
click at [1079, 94] on span "✕" at bounding box center [1072, 105] width 24 height 24
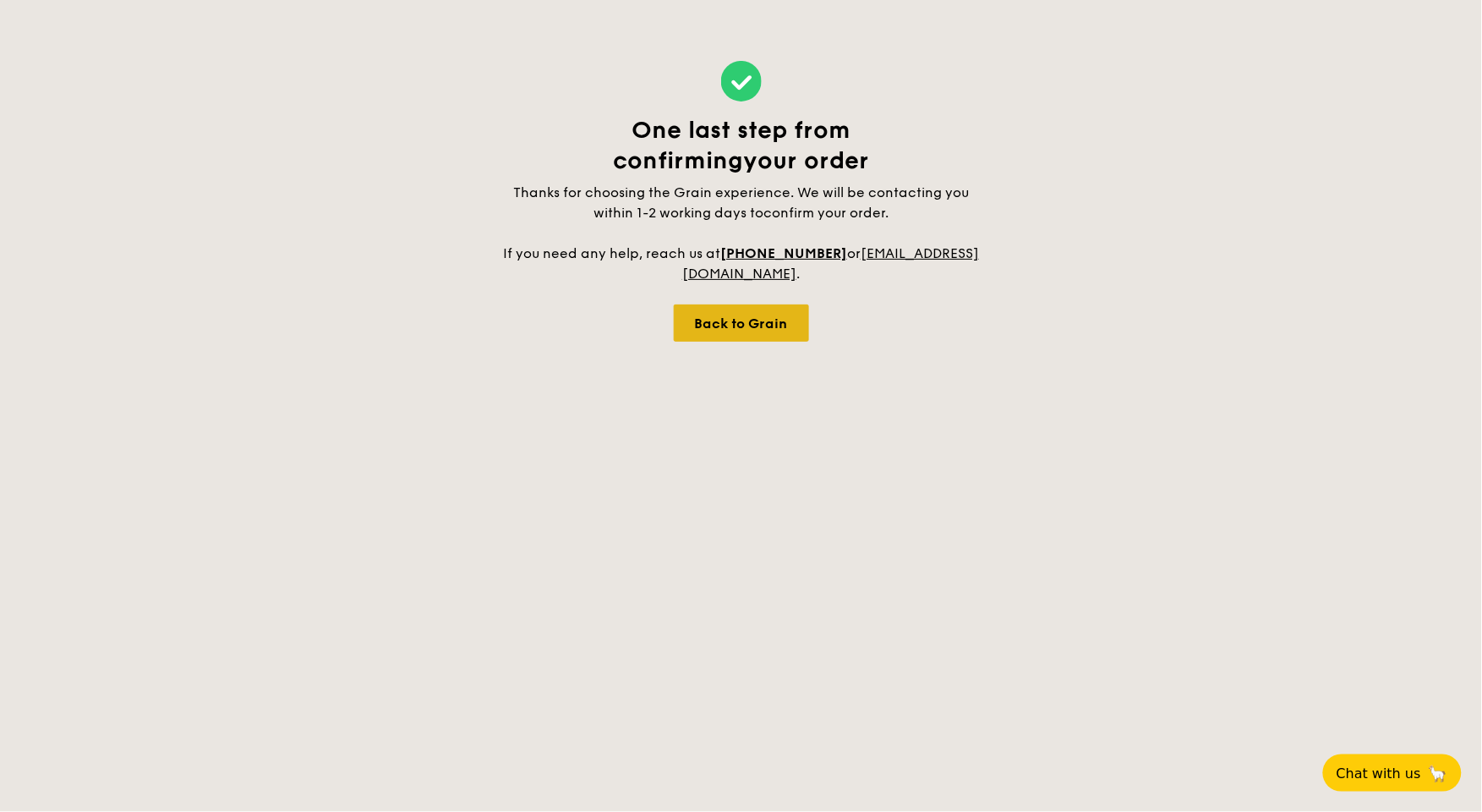
click at [786, 324] on div "Back to Grain" at bounding box center [741, 322] width 135 height 37
